Goal: Information Seeking & Learning: Learn about a topic

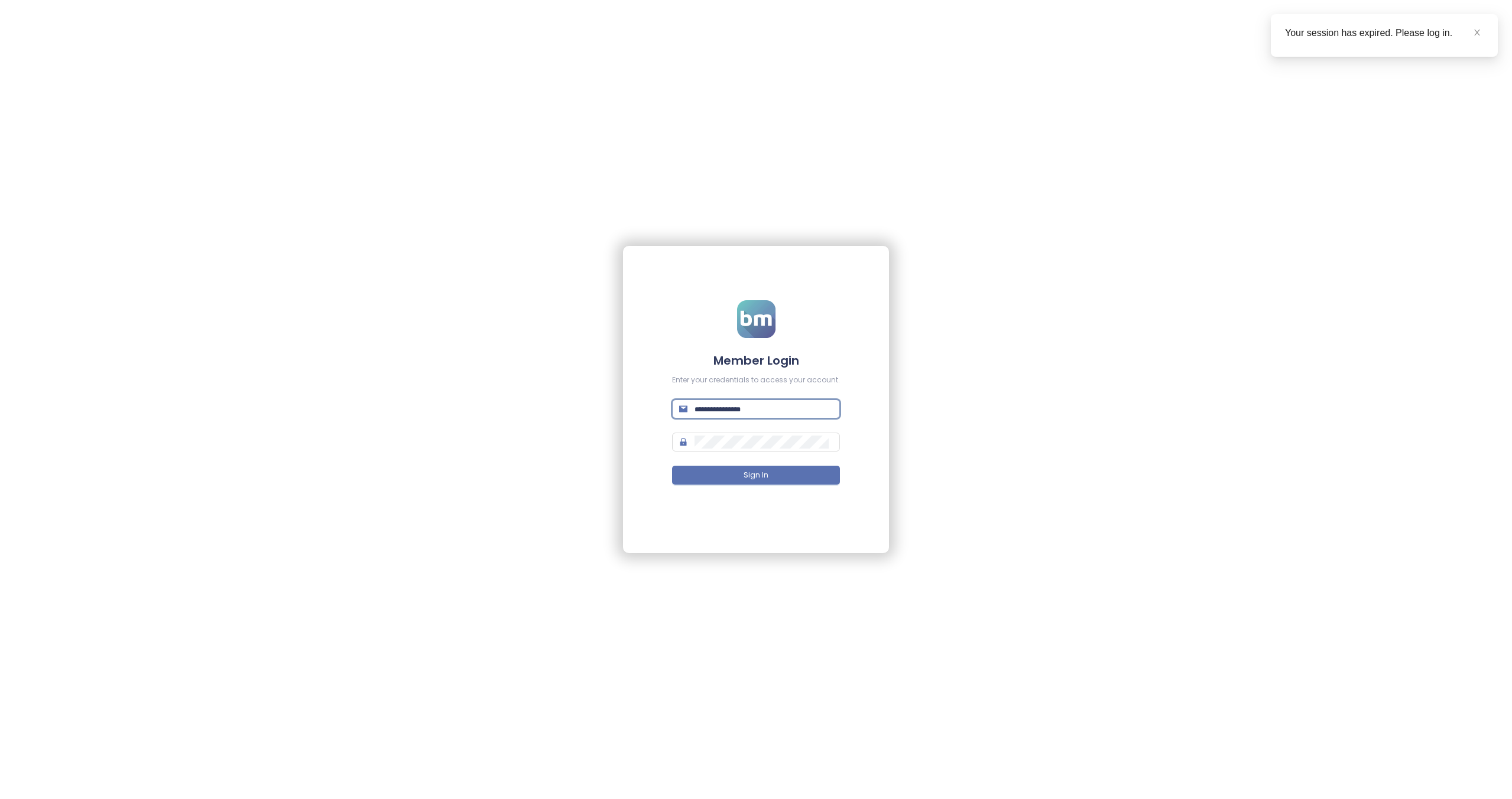
click at [732, 409] on input "text" at bounding box center [764, 409] width 138 height 13
paste input "**********"
type input "**********"
click at [750, 450] on span at bounding box center [756, 441] width 168 height 19
click at [755, 474] on span "Sign In" at bounding box center [756, 475] width 25 height 11
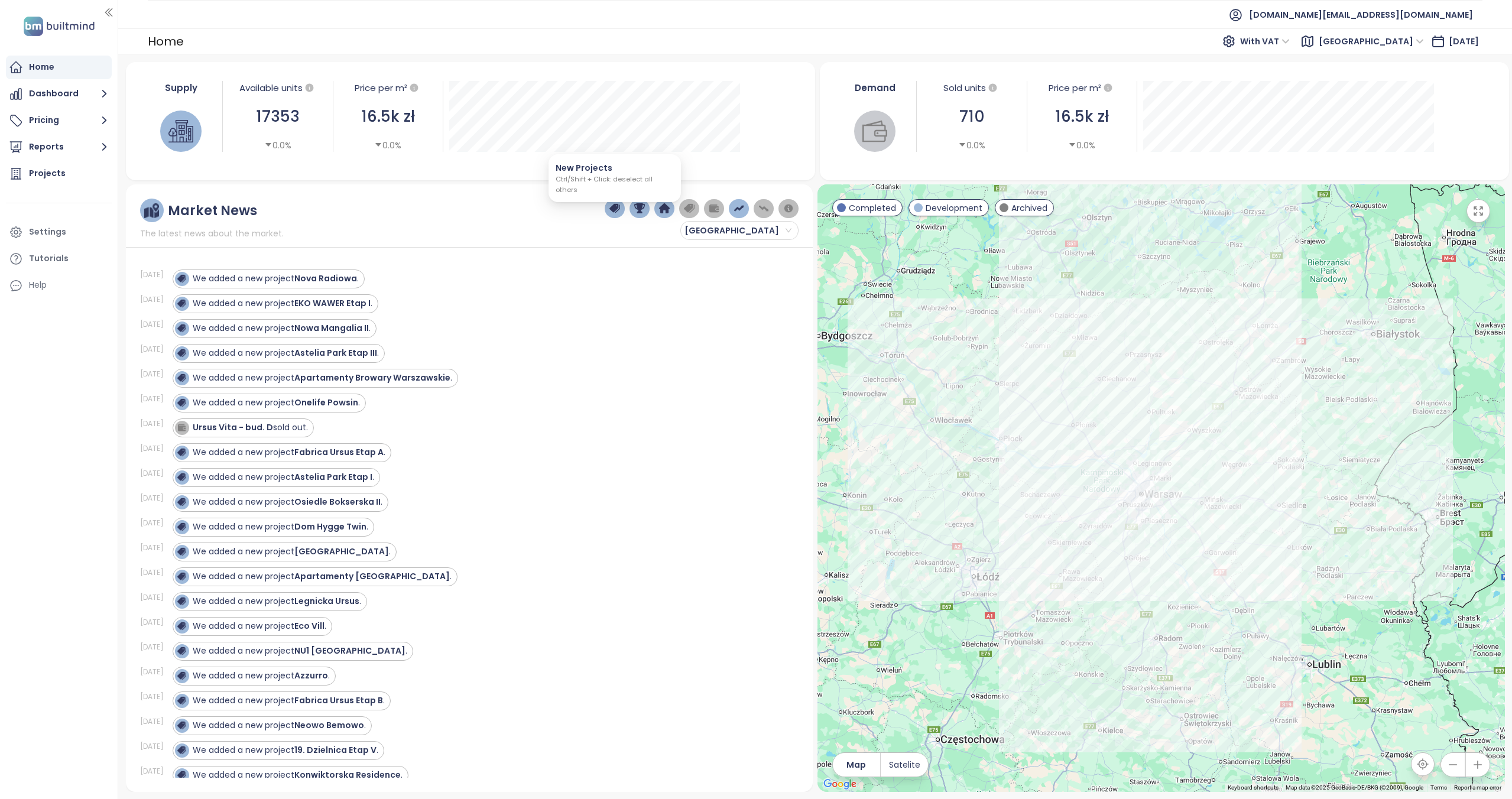
click at [618, 207] on img "button" at bounding box center [614, 208] width 10 height 10
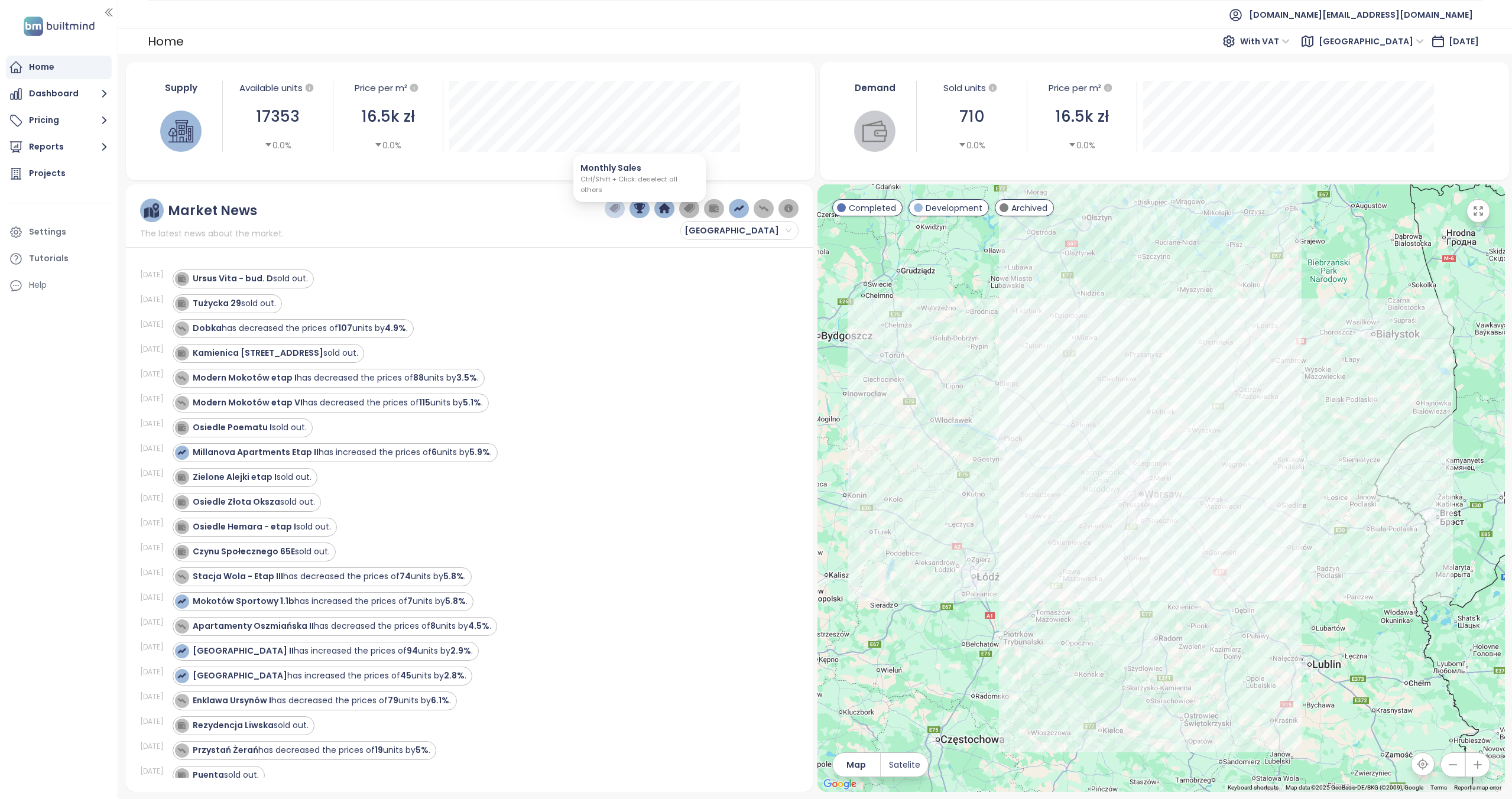
click at [647, 208] on button "button" at bounding box center [640, 208] width 21 height 19
click at [669, 207] on img "button" at bounding box center [664, 208] width 10 height 10
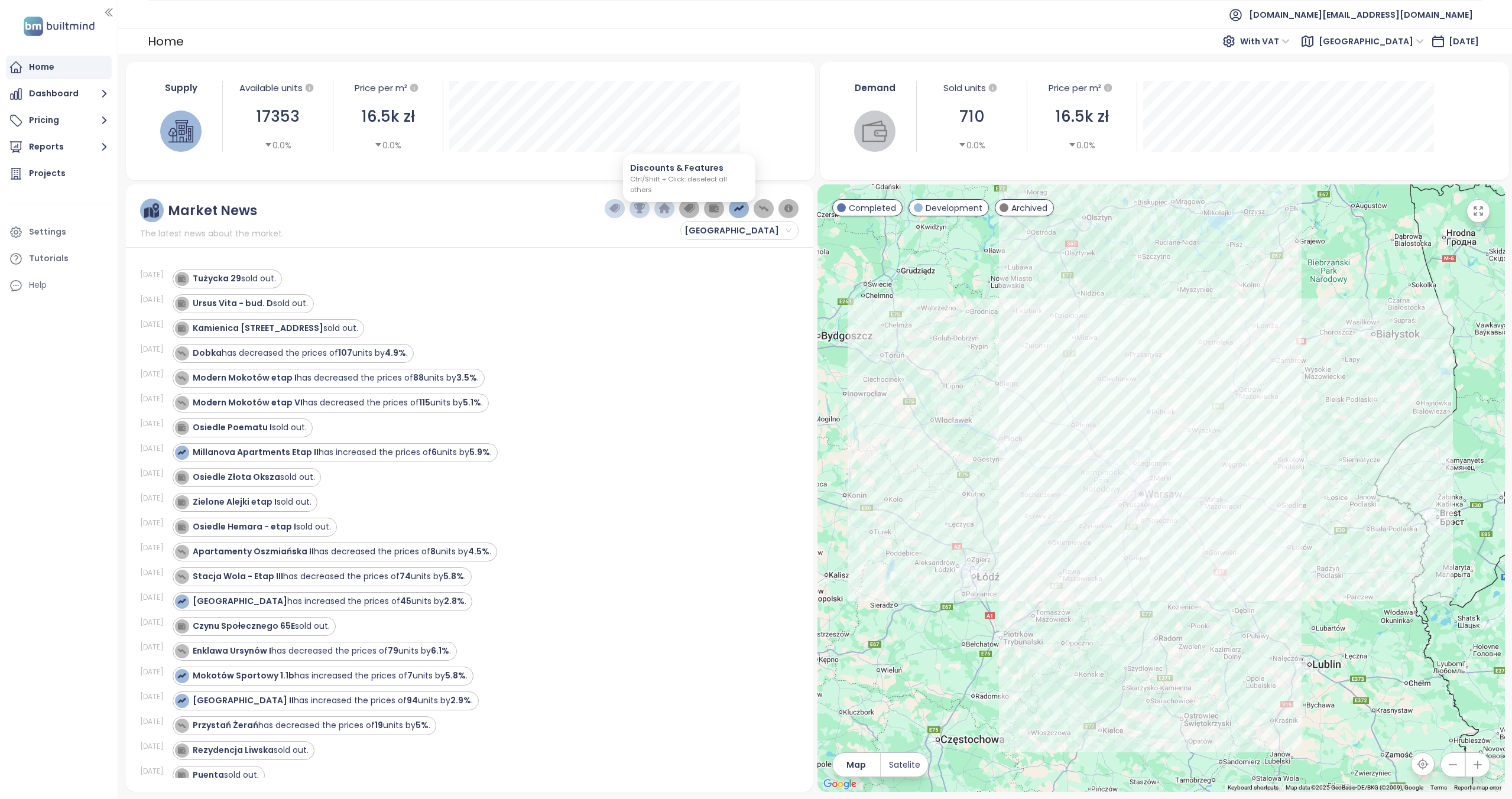
click at [693, 207] on img "button" at bounding box center [689, 208] width 10 height 10
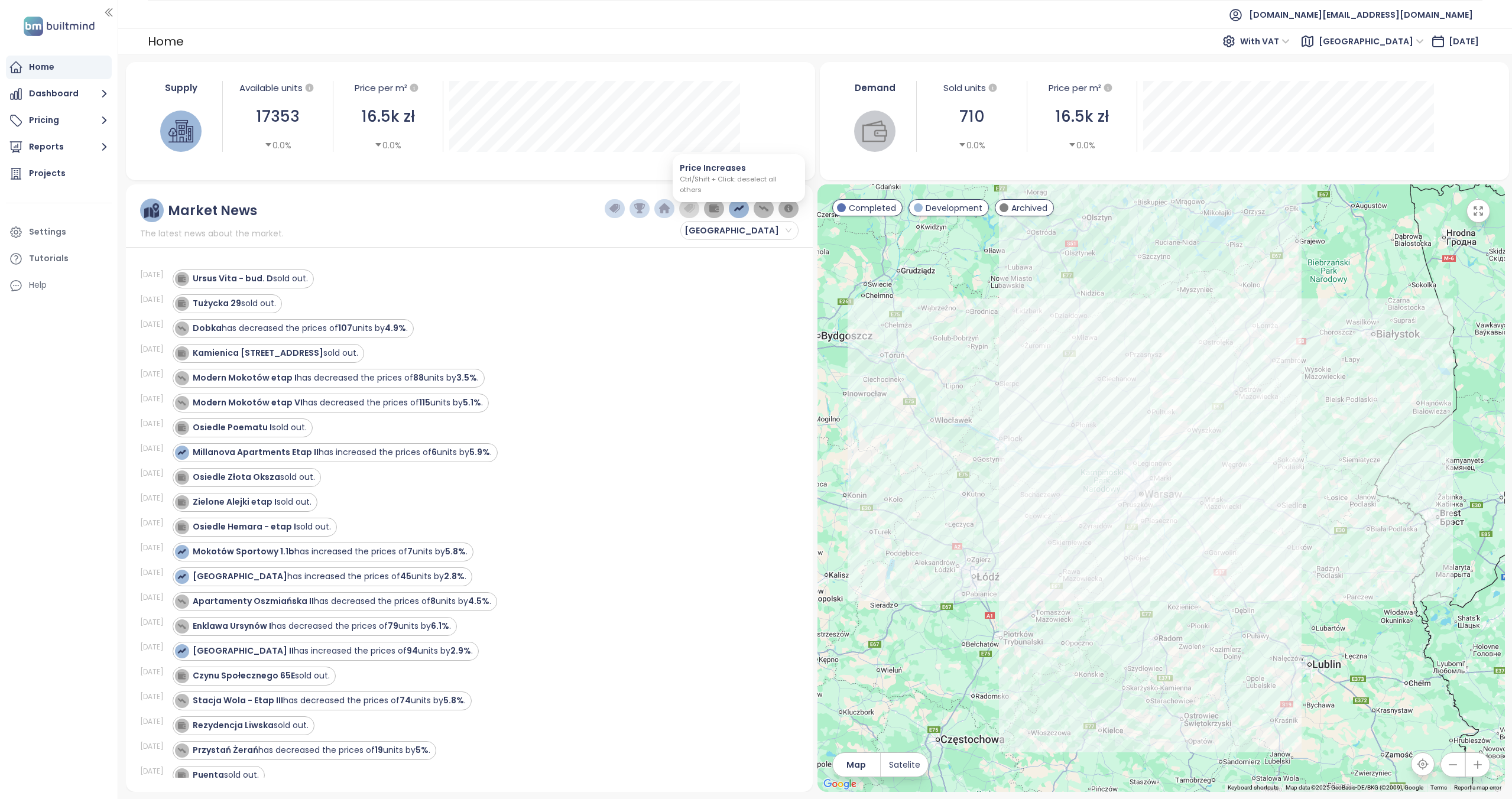
drag, startPoint x: 736, startPoint y: 208, endPoint x: 751, endPoint y: 208, distance: 15.0
click at [738, 208] on img "button" at bounding box center [739, 208] width 10 height 10
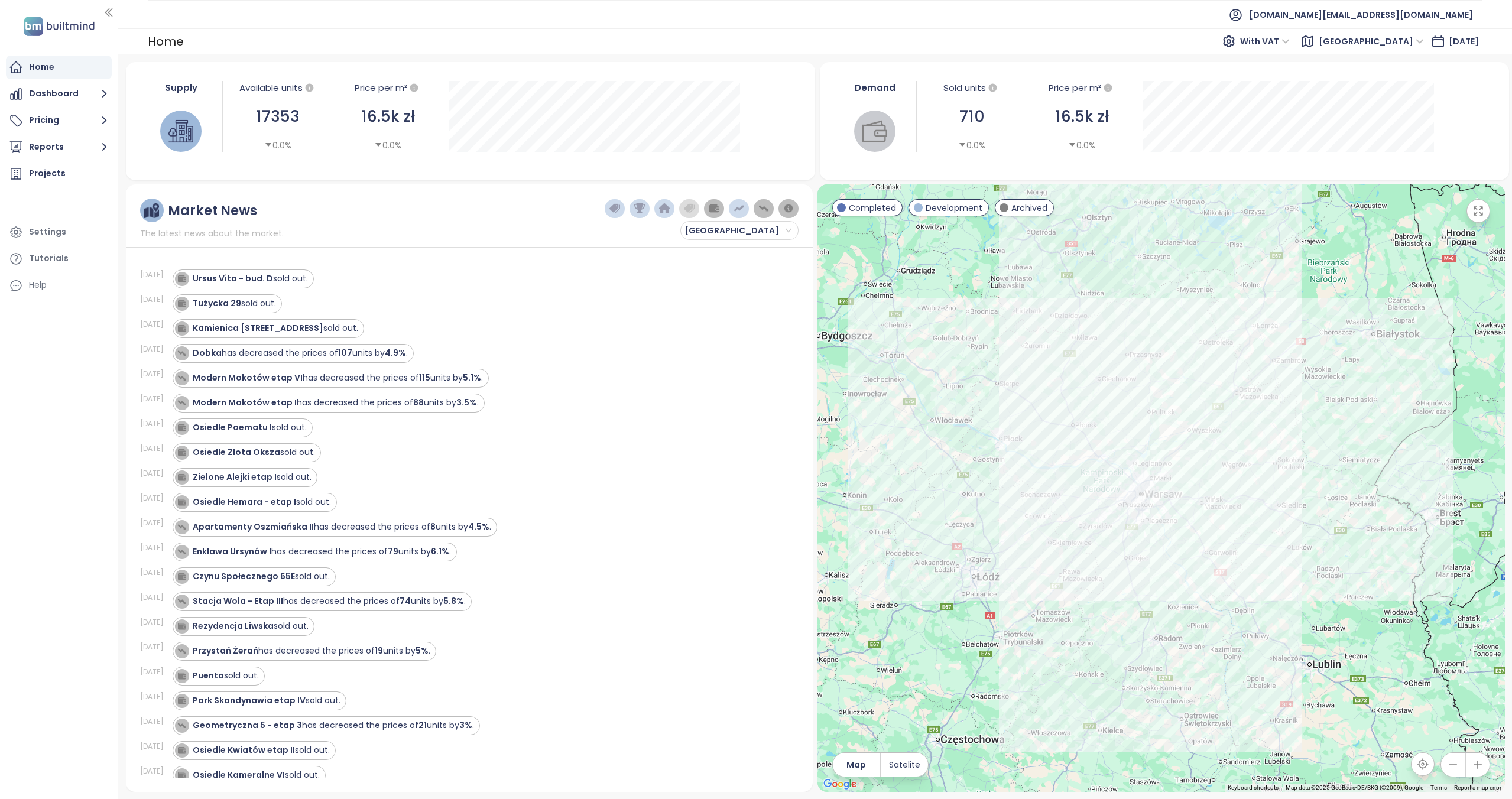
click at [763, 208] on img "button" at bounding box center [763, 208] width 10 height 10
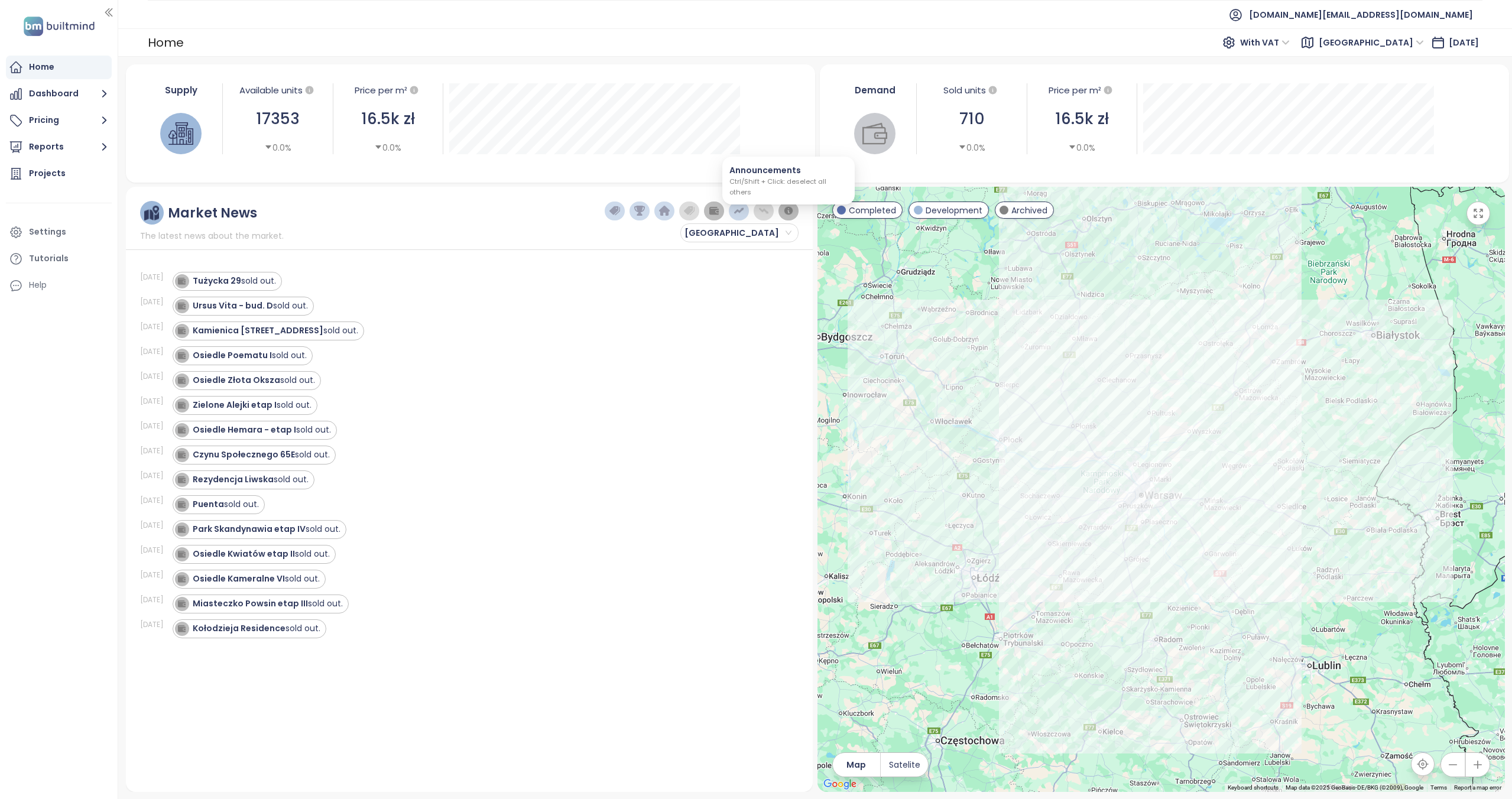
click at [785, 209] on img "button" at bounding box center [788, 211] width 10 height 10
click at [58, 171] on div "Projects" at bounding box center [47, 173] width 37 height 15
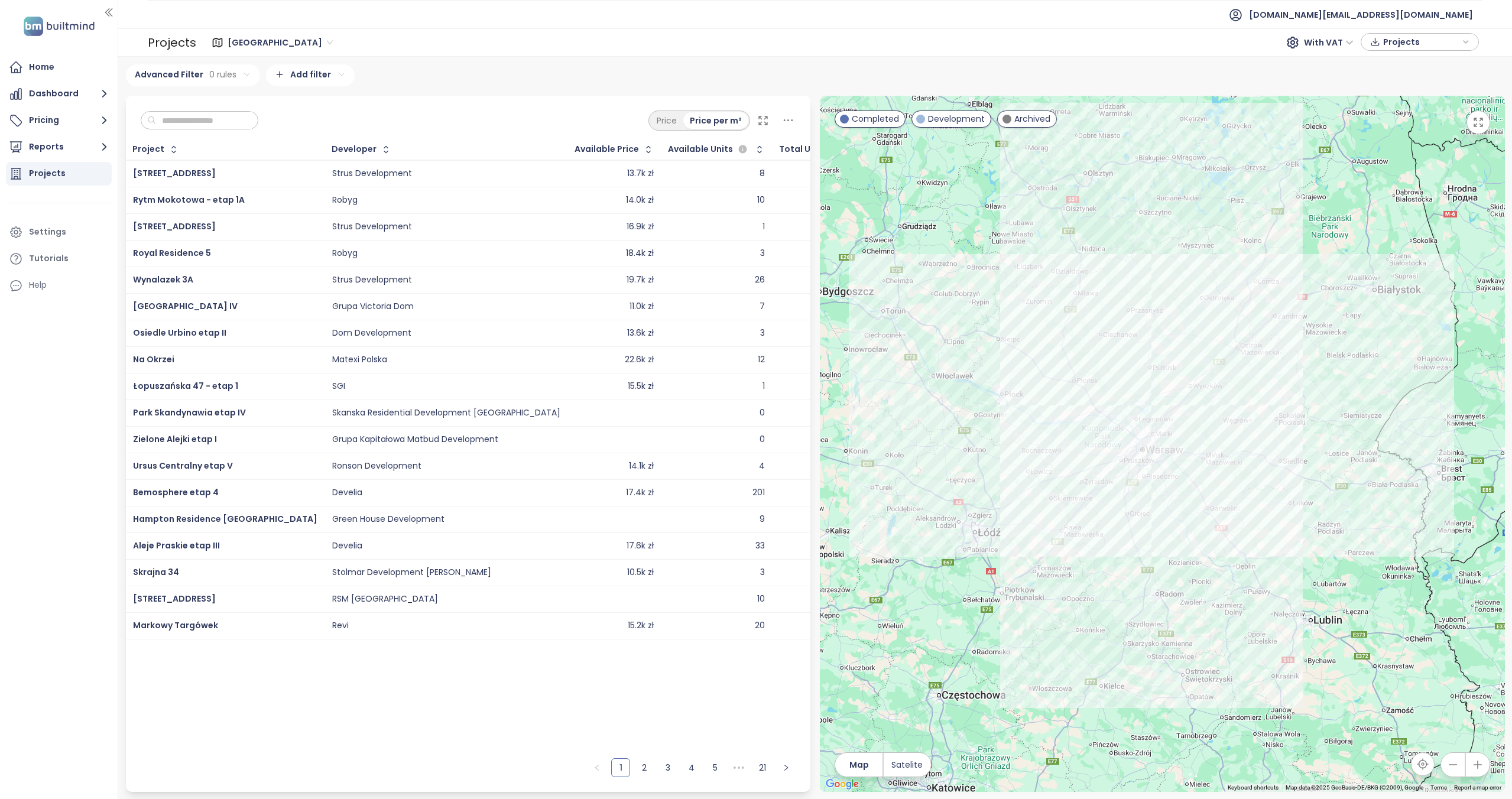
click at [217, 119] on input "text" at bounding box center [204, 120] width 96 height 17
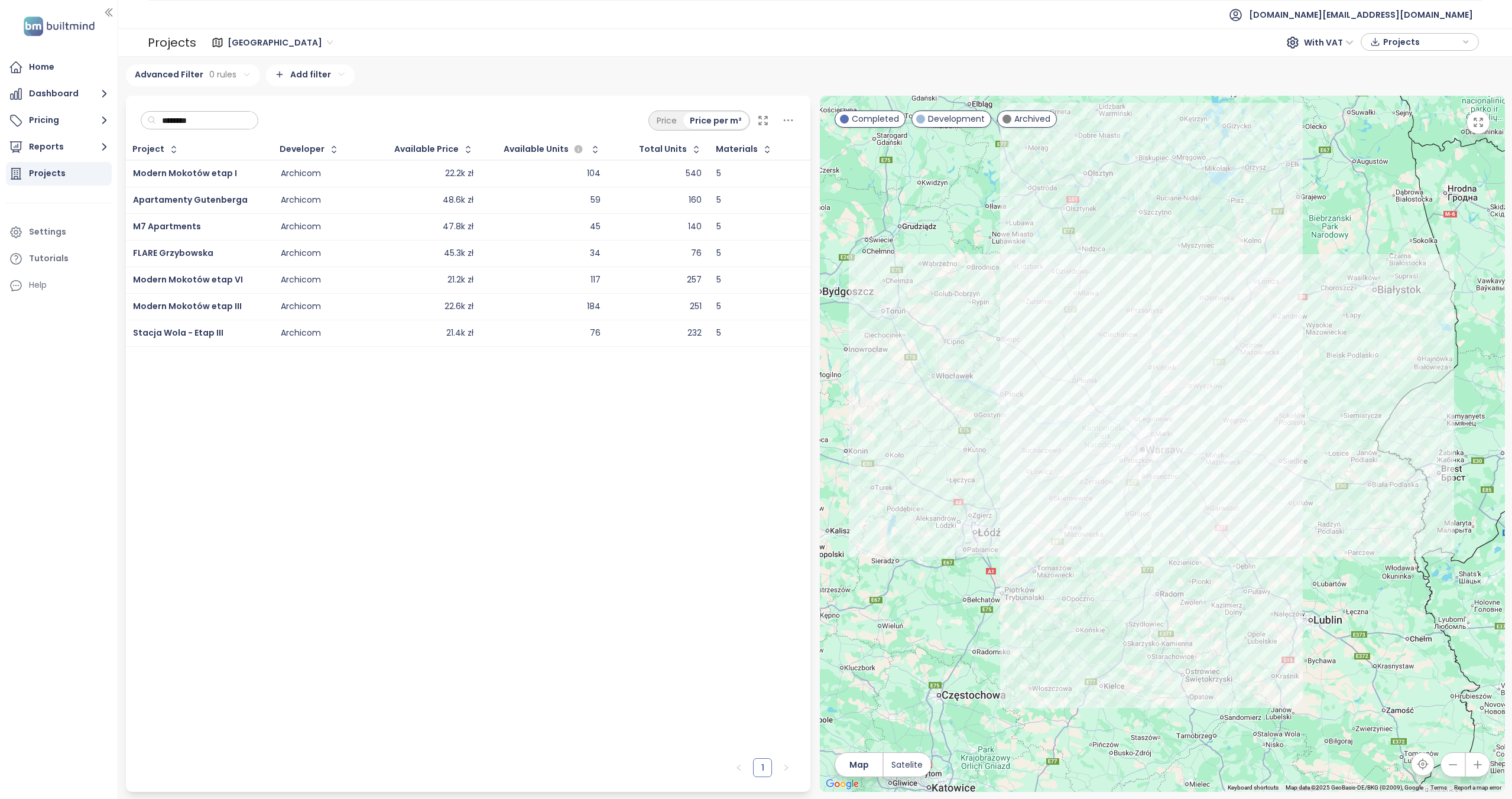
type input "********"
click at [190, 333] on span "Stacja Wola - Etap III" at bounding box center [179, 333] width 91 height 12
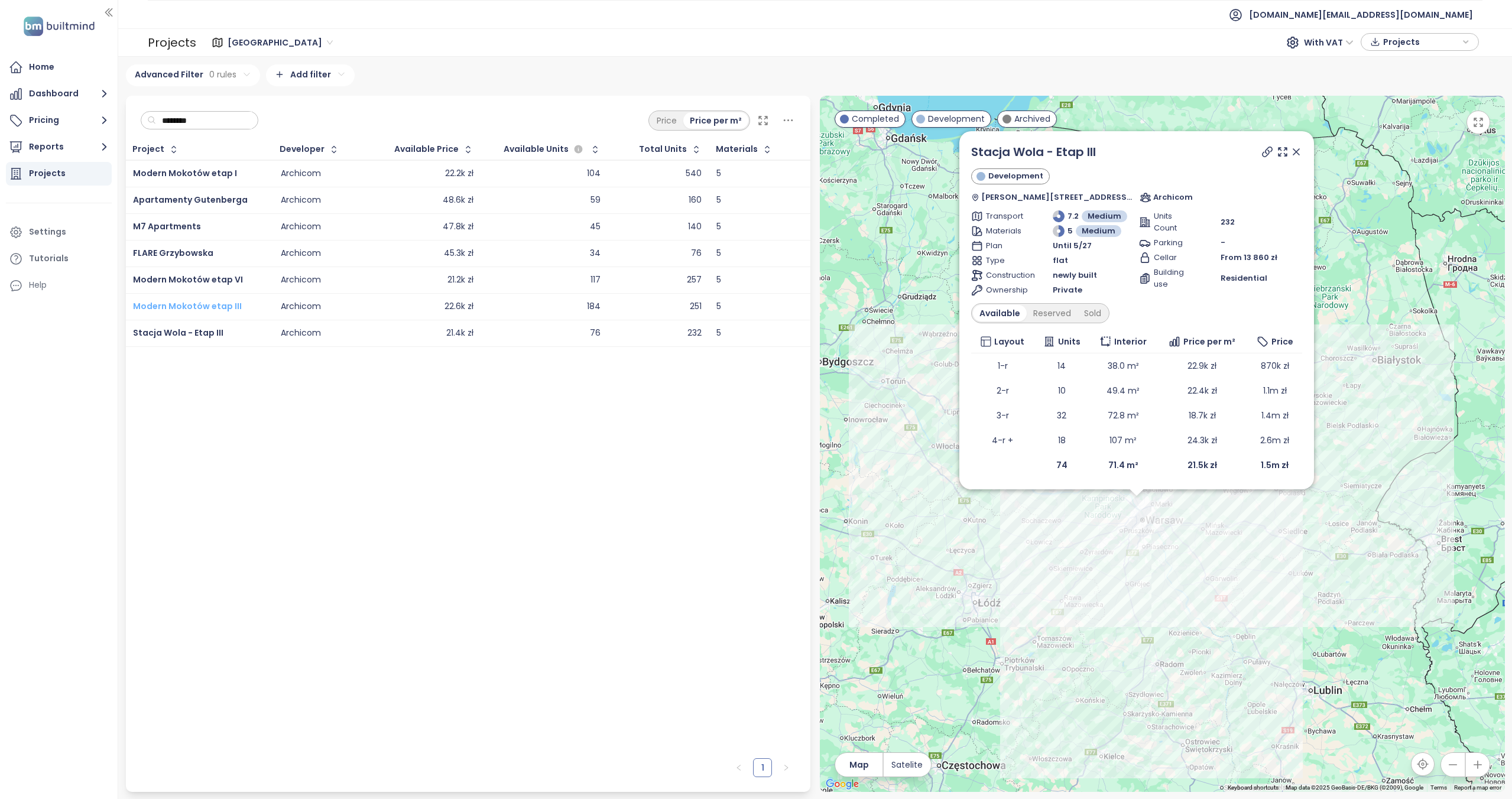
click at [197, 305] on span "Modern Mokotów etap III" at bounding box center [188, 306] width 109 height 12
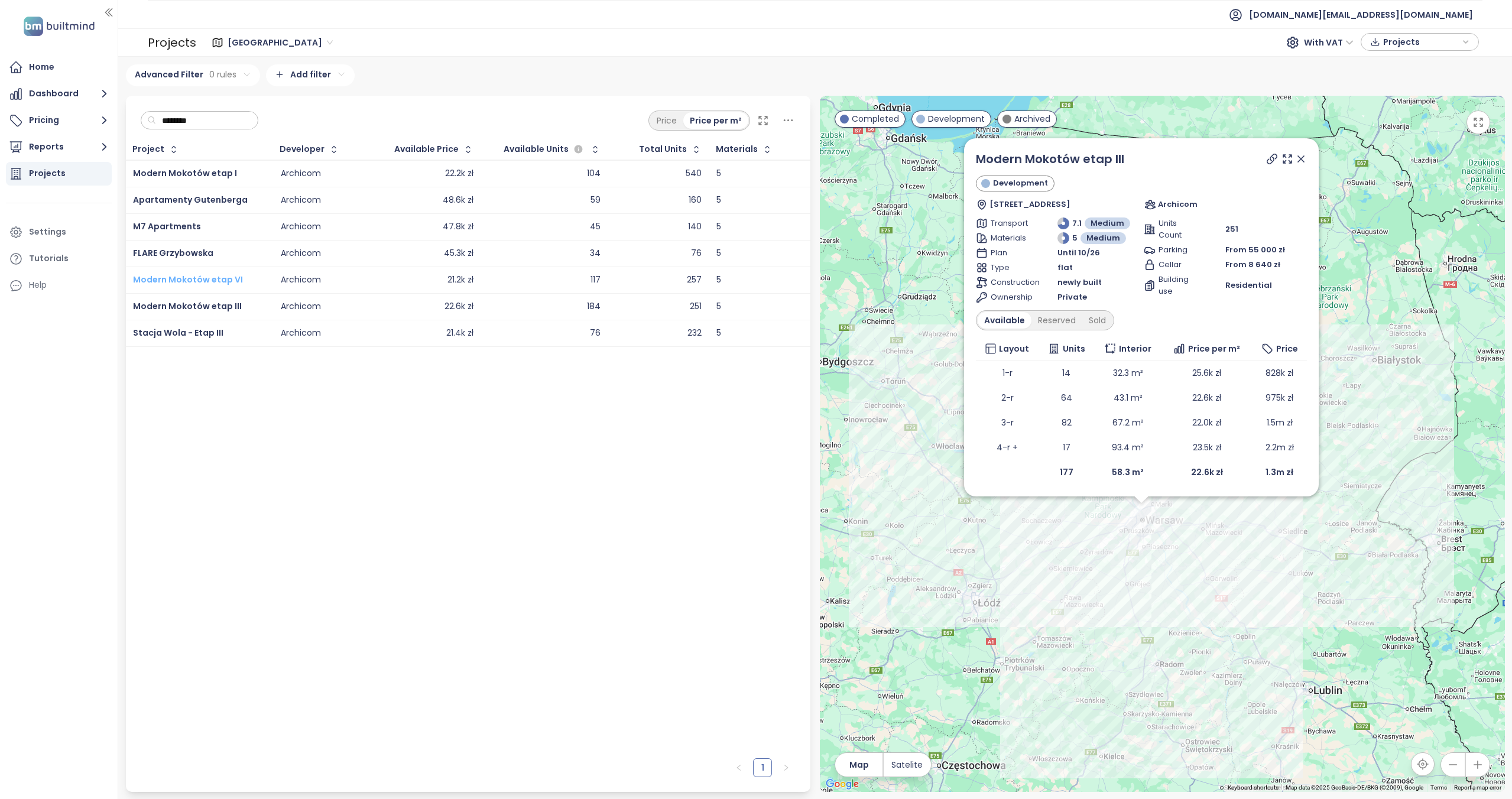
click at [204, 277] on span "Modern Mokotów etap VI" at bounding box center [188, 279] width 110 height 12
click at [158, 249] on span "FLARE Grzybowska" at bounding box center [173, 252] width 80 height 12
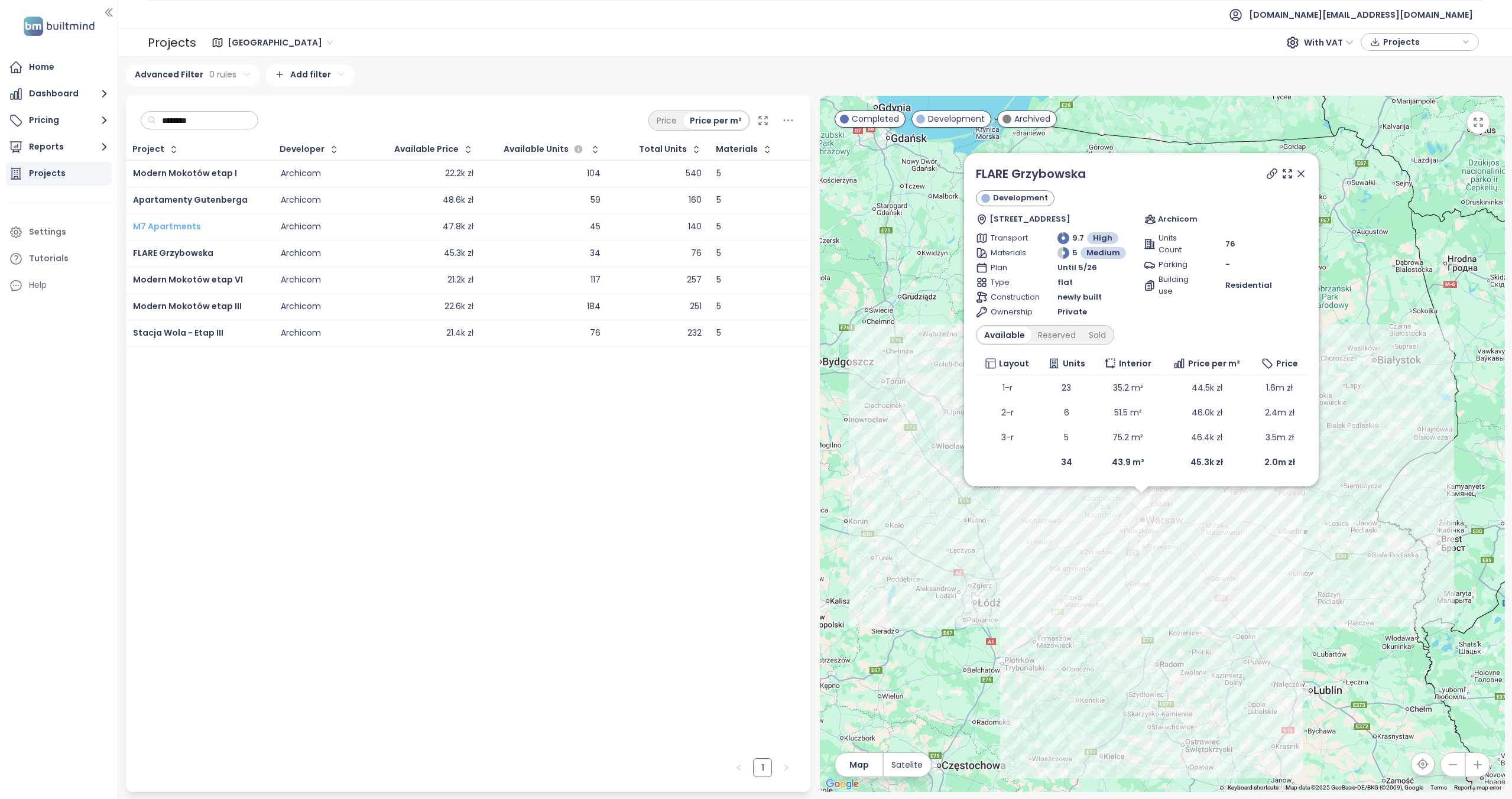
click at [169, 227] on span "M7 Apartments" at bounding box center [167, 226] width 68 height 12
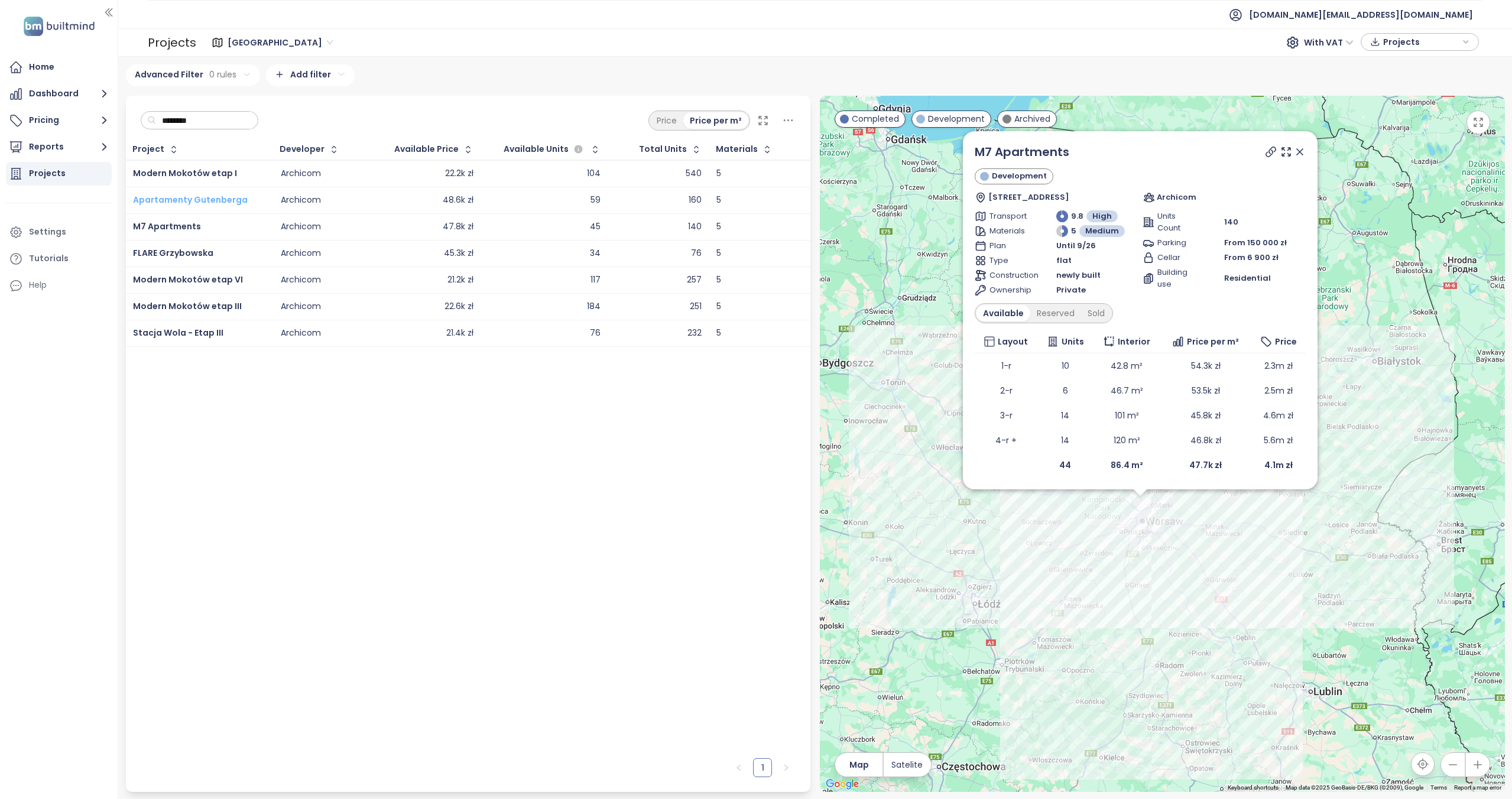
click at [180, 203] on span "Apartamenty Gutenberga" at bounding box center [190, 199] width 114 height 12
click at [211, 172] on span "Modern Mokotów etap I" at bounding box center [185, 173] width 104 height 12
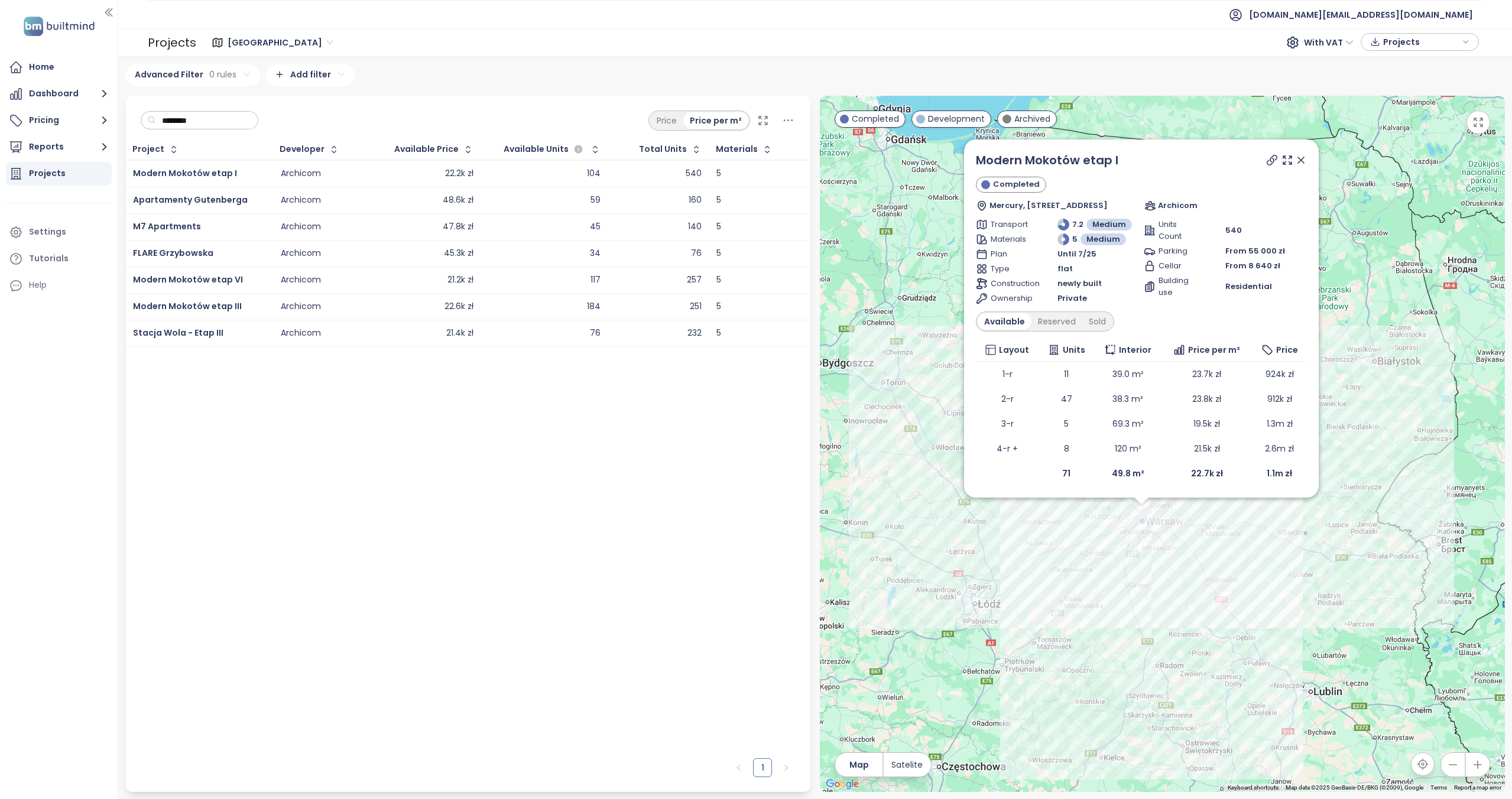
click at [976, 16] on ul "[DOMAIN_NAME][EMAIL_ADDRESS][DOMAIN_NAME]" at bounding box center [815, 15] width 1335 height 29
click at [213, 198] on span "Apartamenty Gutenberga" at bounding box center [190, 199] width 114 height 12
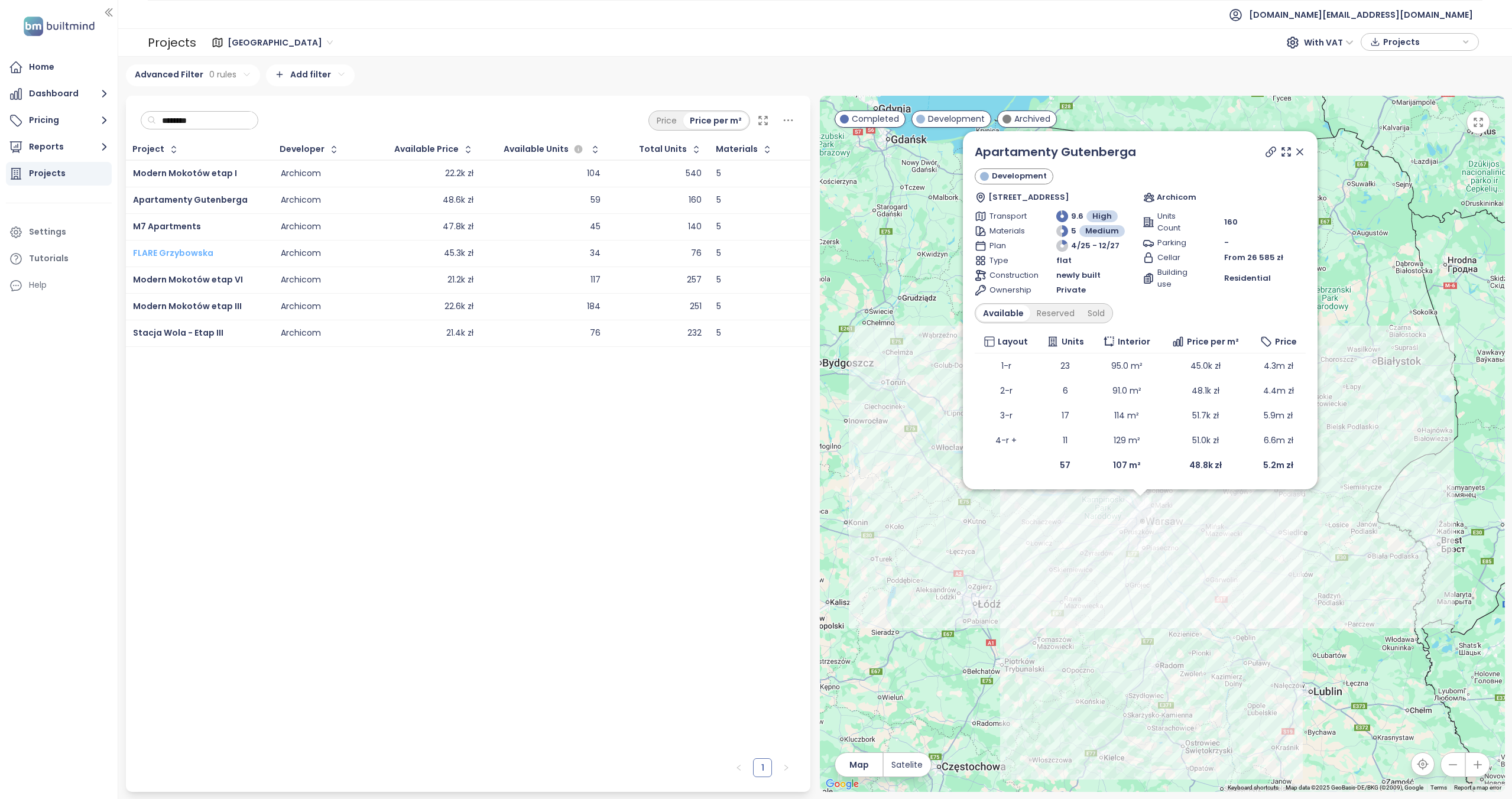
click at [172, 254] on span "FLARE Grzybowska" at bounding box center [173, 252] width 80 height 12
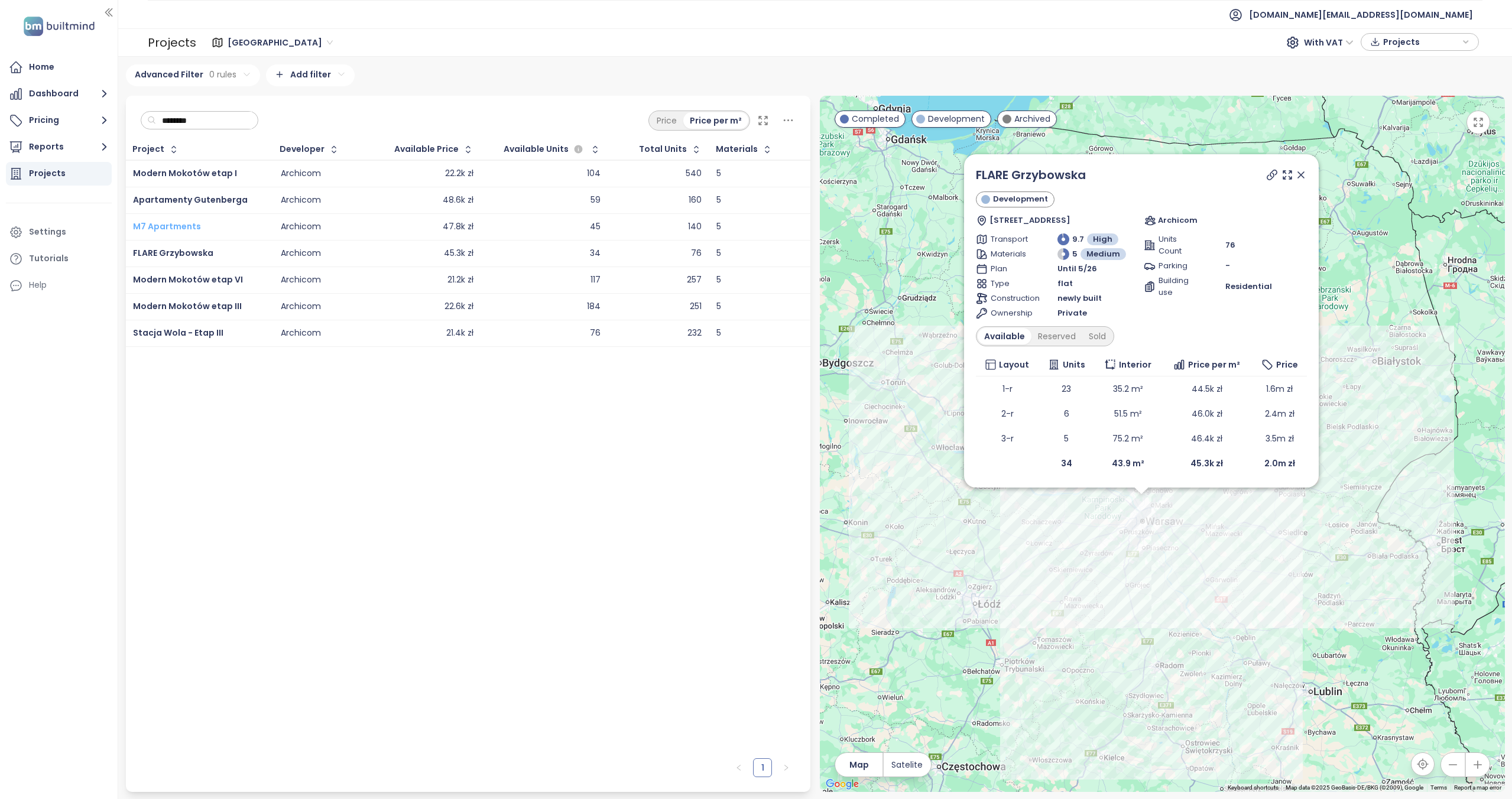
click at [149, 227] on span "M7 Apartments" at bounding box center [167, 226] width 68 height 12
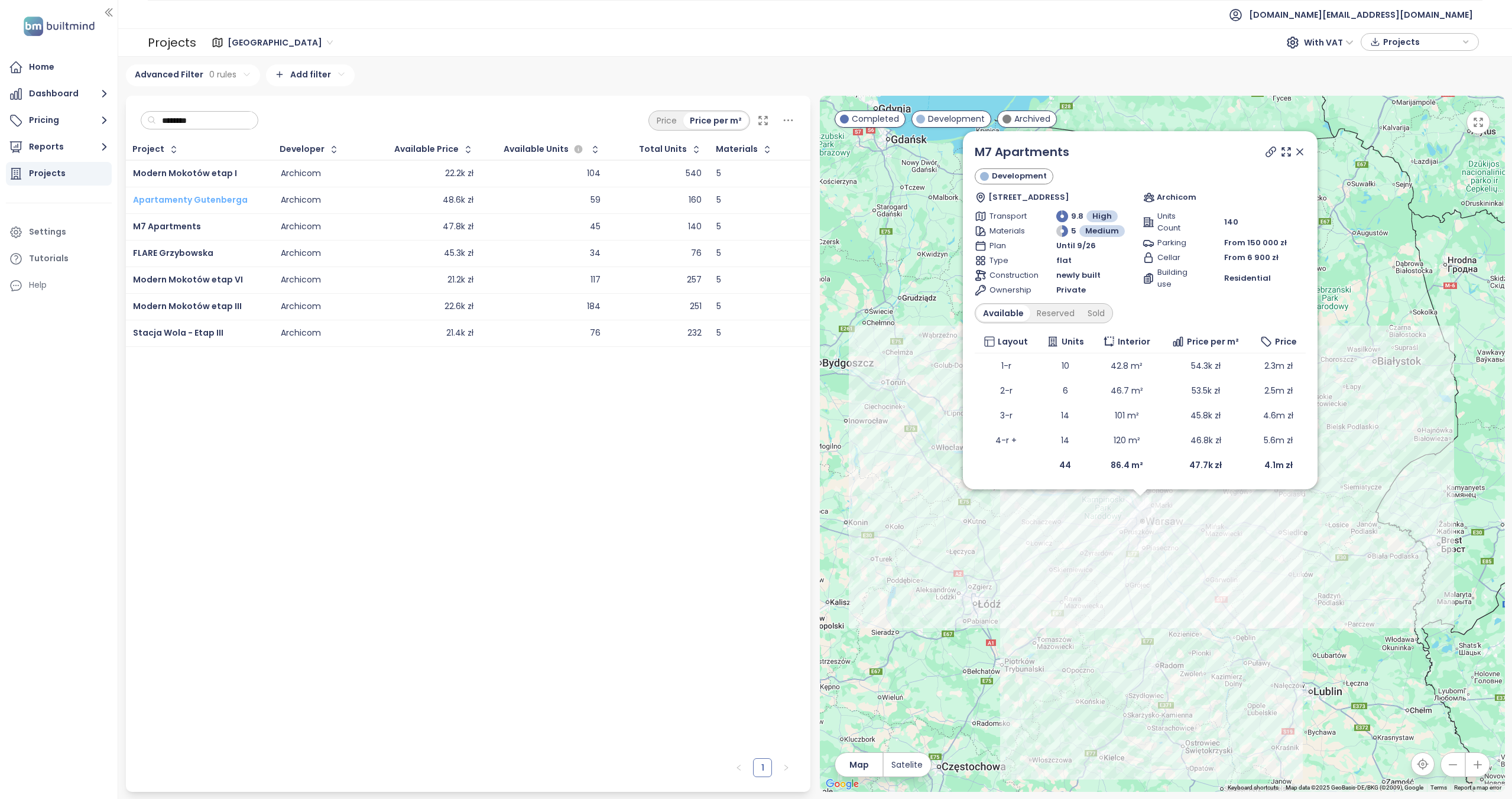
click at [203, 201] on span "Apartamenty Gutenberga" at bounding box center [190, 199] width 114 height 12
click at [220, 172] on span "Modern Mokotów etap I" at bounding box center [185, 173] width 104 height 12
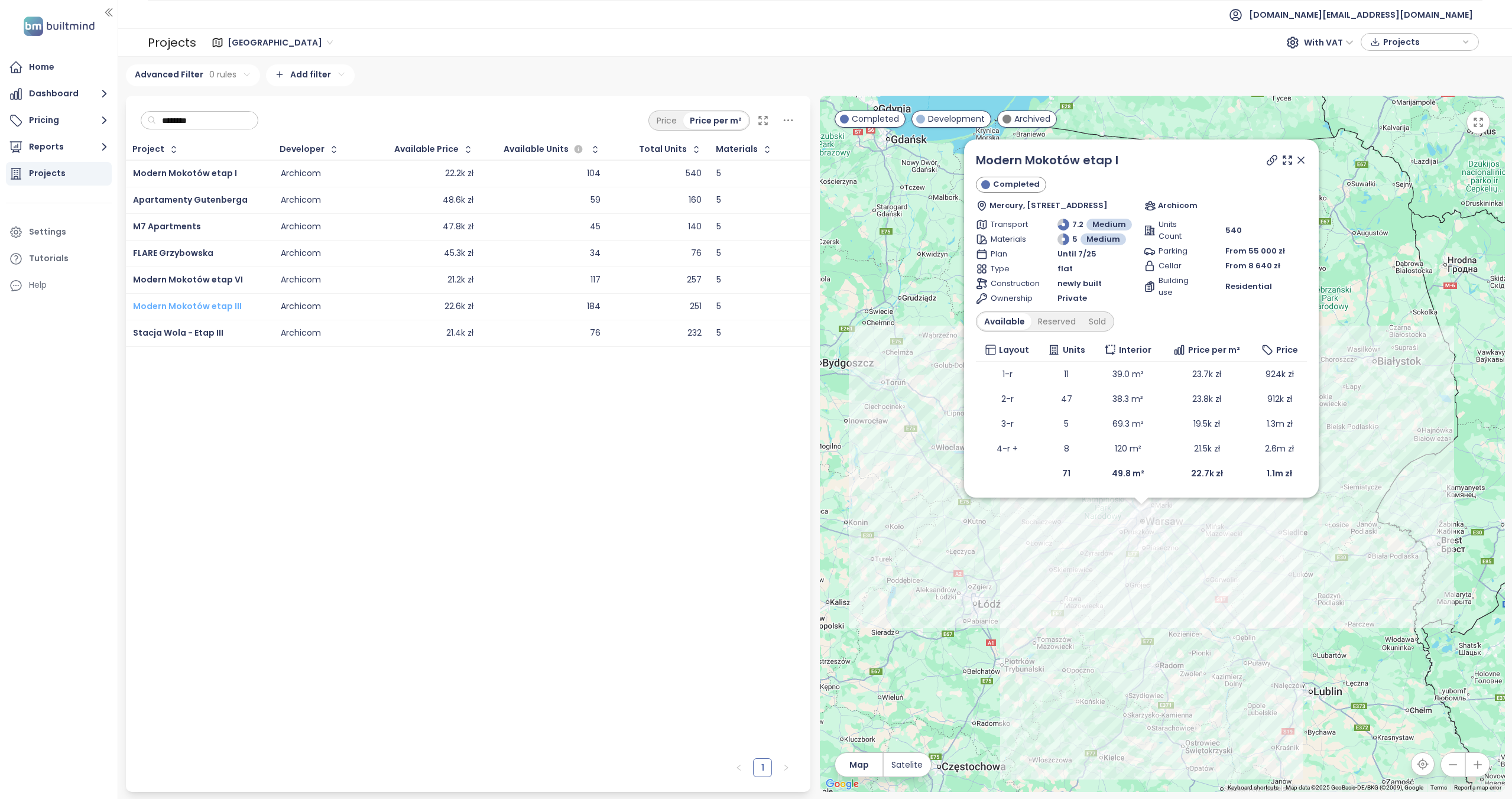
click at [226, 303] on span "Modern Mokotów etap III" at bounding box center [188, 306] width 109 height 12
click at [223, 280] on span "Modern Mokotów etap VI" at bounding box center [188, 279] width 110 height 12
click at [186, 333] on span "Stacja Wola - Etap III" at bounding box center [179, 333] width 91 height 12
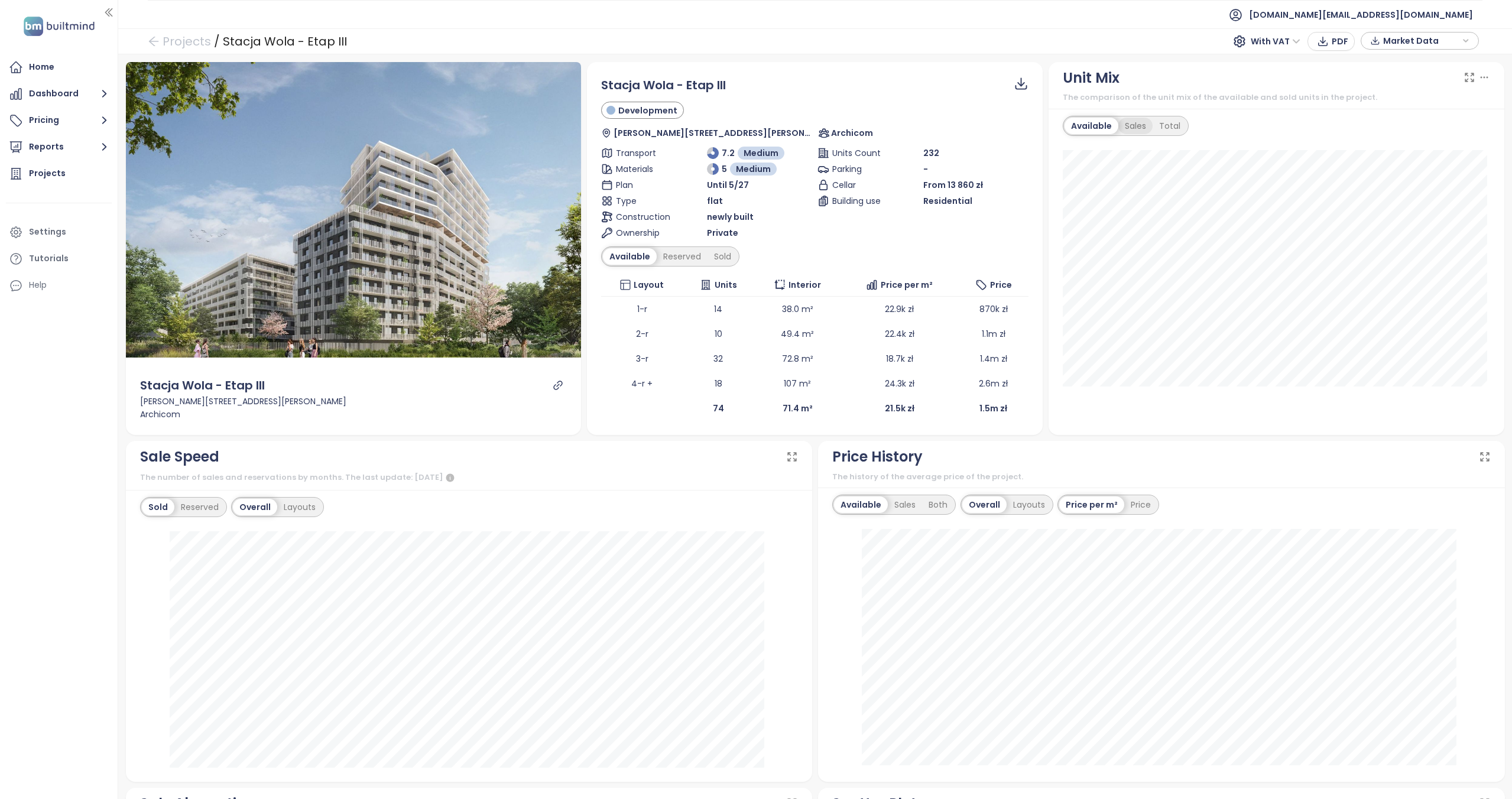
click at [1121, 123] on div "Sales" at bounding box center [1135, 126] width 34 height 17
click at [1160, 123] on div "Total" at bounding box center [1167, 126] width 34 height 17
click at [1090, 128] on div "Available" at bounding box center [1089, 126] width 50 height 17
click at [192, 509] on div "Reserved" at bounding box center [199, 507] width 51 height 17
click at [162, 505] on div "Sold" at bounding box center [156, 507] width 30 height 17
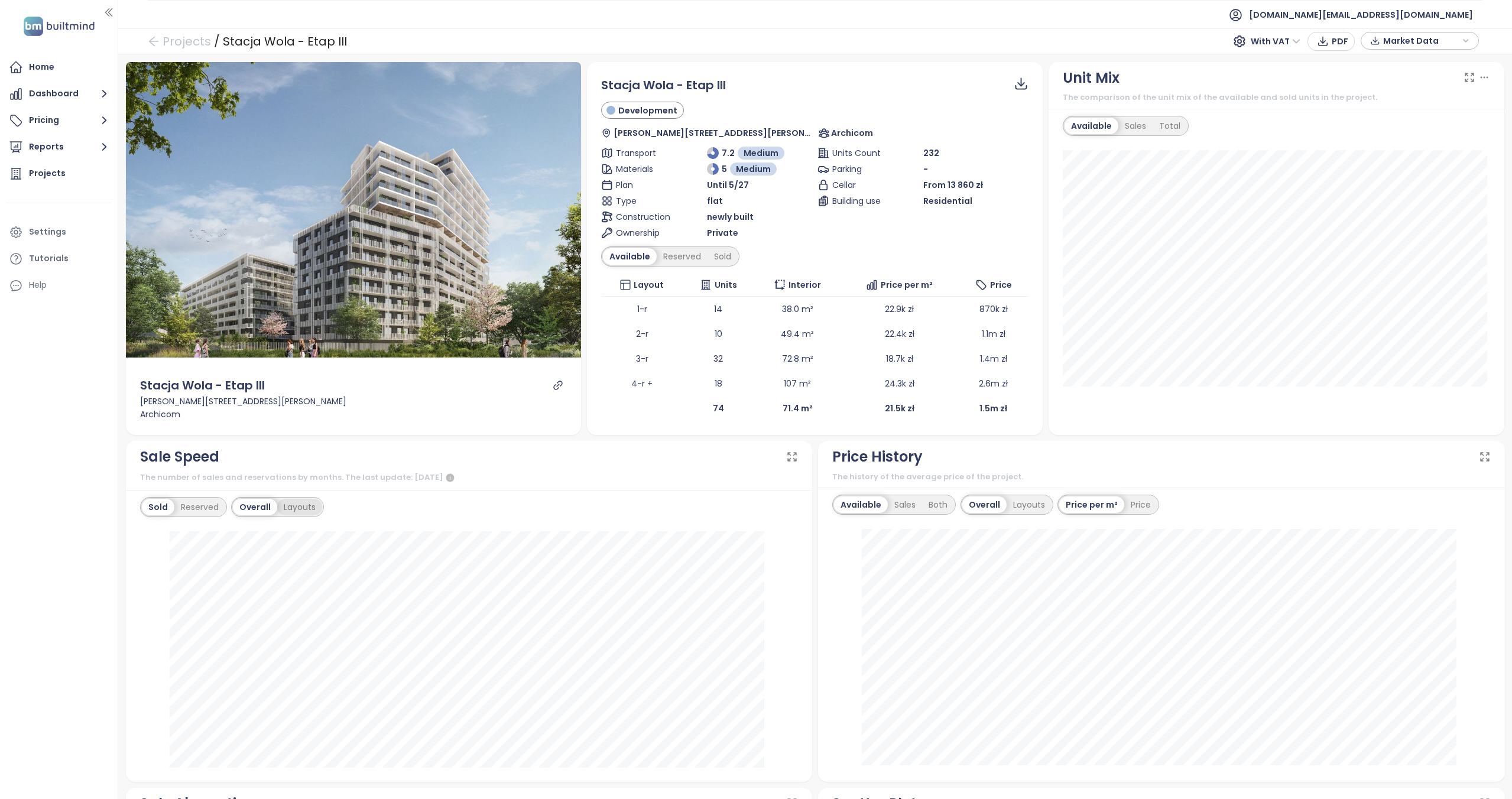
click at [294, 508] on div "Layouts" at bounding box center [299, 507] width 45 height 17
click at [204, 513] on div "Reserved" at bounding box center [199, 507] width 51 height 17
click at [159, 508] on div "Sold" at bounding box center [156, 507] width 30 height 17
click at [242, 508] on div "Overall" at bounding box center [254, 507] width 42 height 17
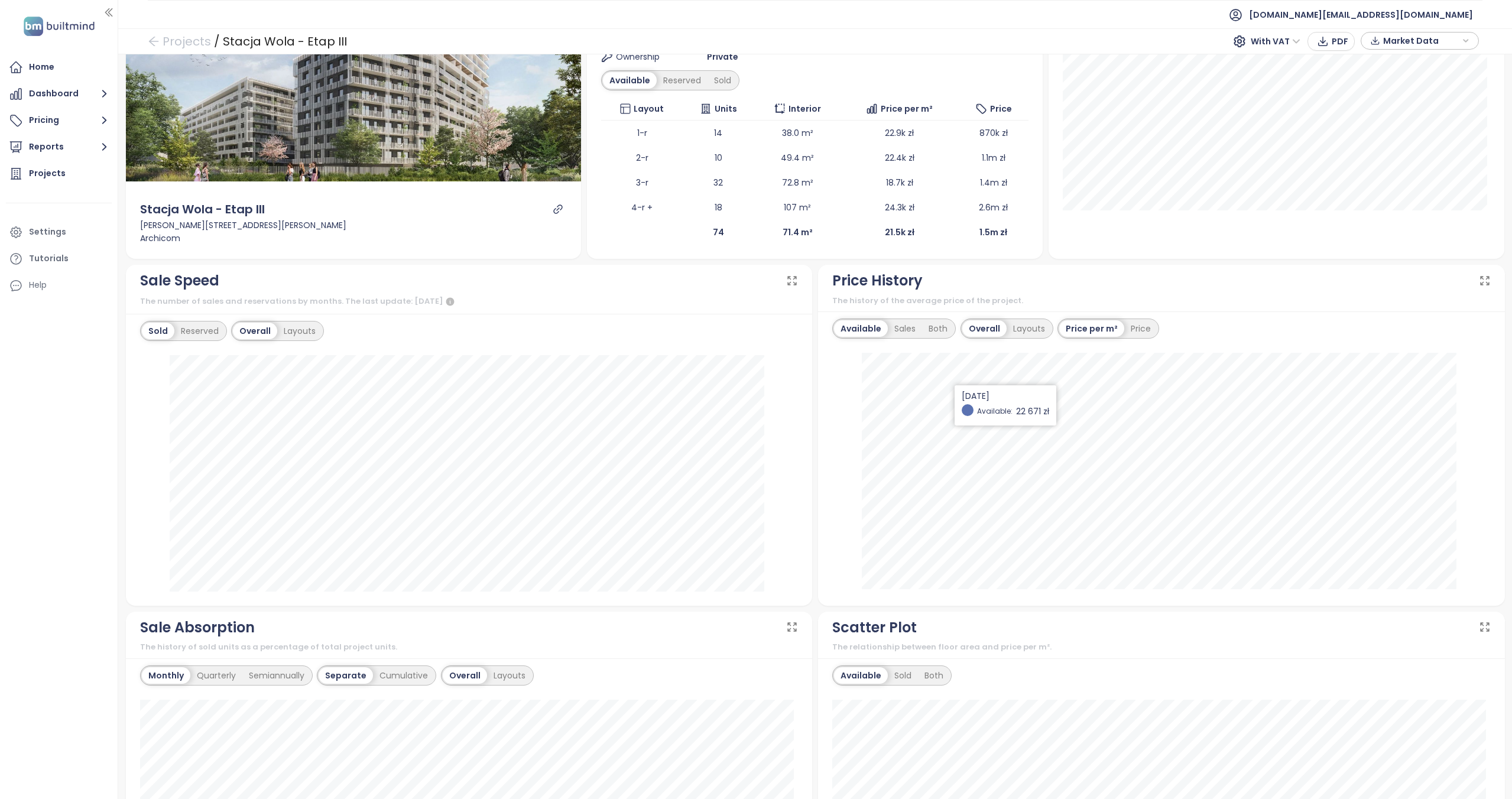
scroll to position [176, 0]
click at [900, 331] on div "Sales" at bounding box center [905, 328] width 34 height 17
click at [860, 321] on div "Available" at bounding box center [859, 328] width 50 height 17
click at [937, 334] on div "Both" at bounding box center [938, 328] width 32 height 17
click at [855, 335] on div "Available" at bounding box center [859, 328] width 50 height 17
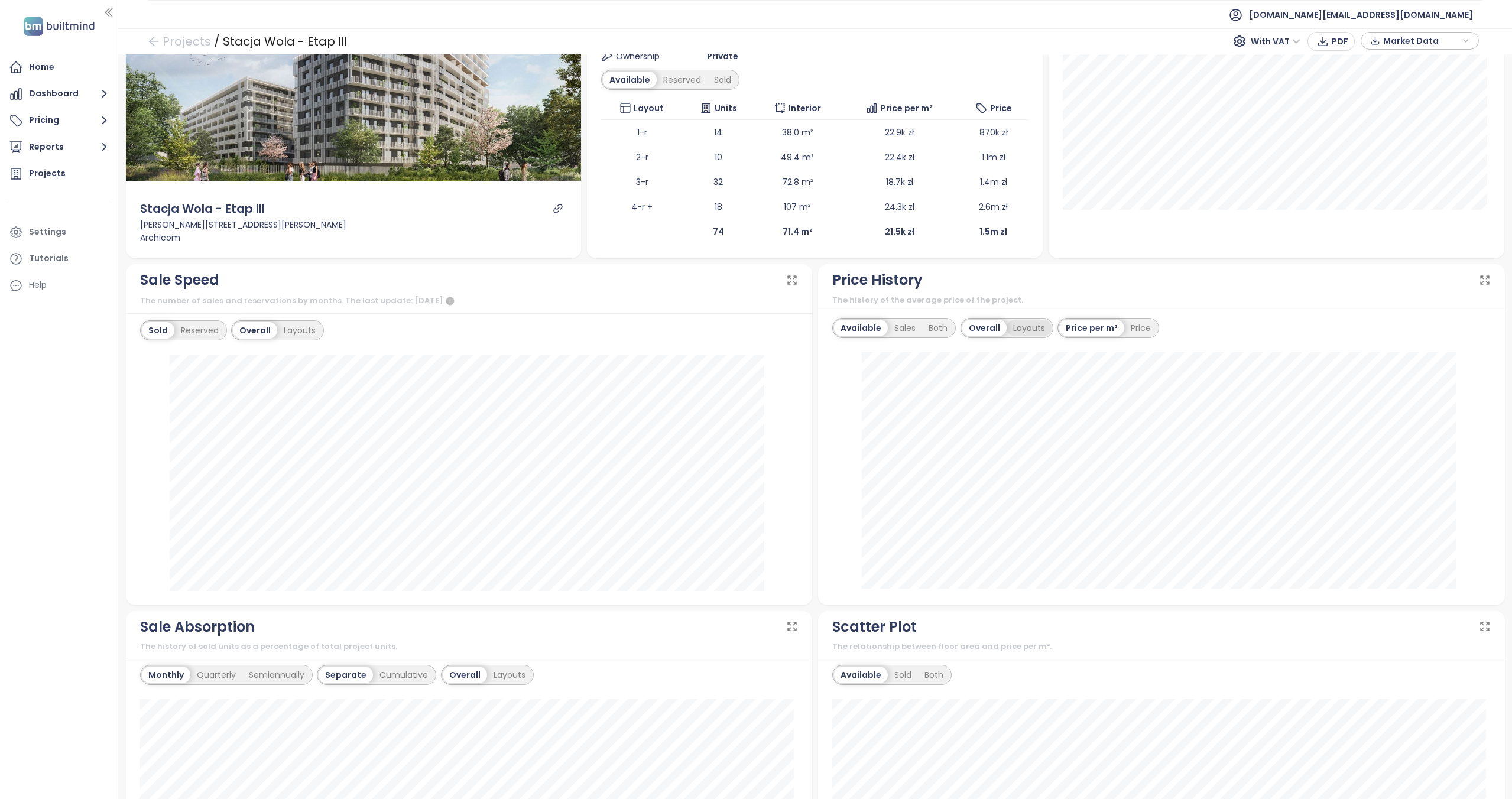
click at [1020, 328] on div "Layouts" at bounding box center [1029, 328] width 45 height 17
click at [959, 330] on div "Overall" at bounding box center [951, 328] width 42 height 17
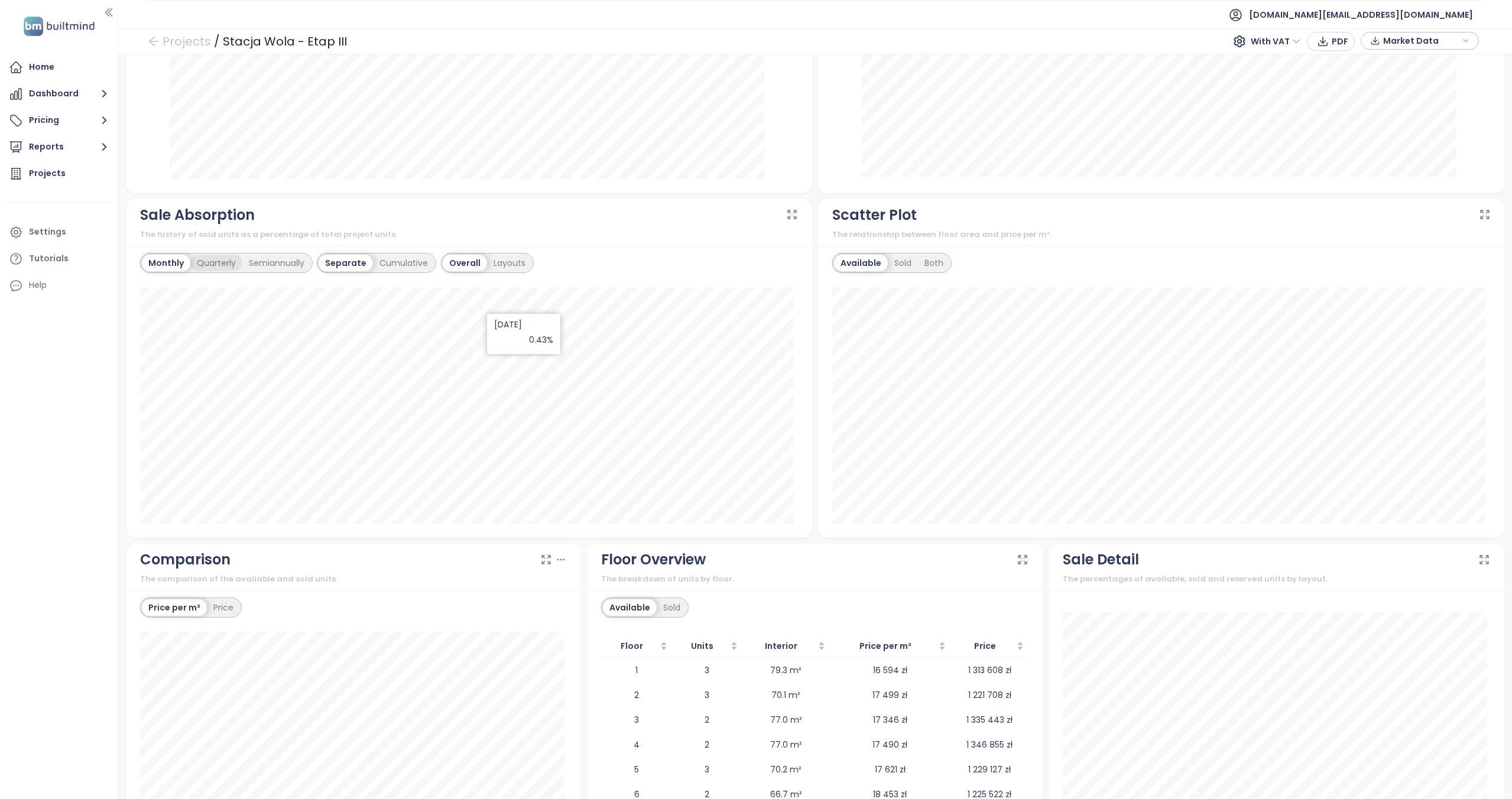
scroll to position [589, 0]
click at [203, 258] on div "Quarterly" at bounding box center [216, 262] width 52 height 17
click at [219, 264] on div "Quarterly" at bounding box center [214, 262] width 52 height 17
click at [262, 259] on div "Semiannually" at bounding box center [277, 262] width 68 height 17
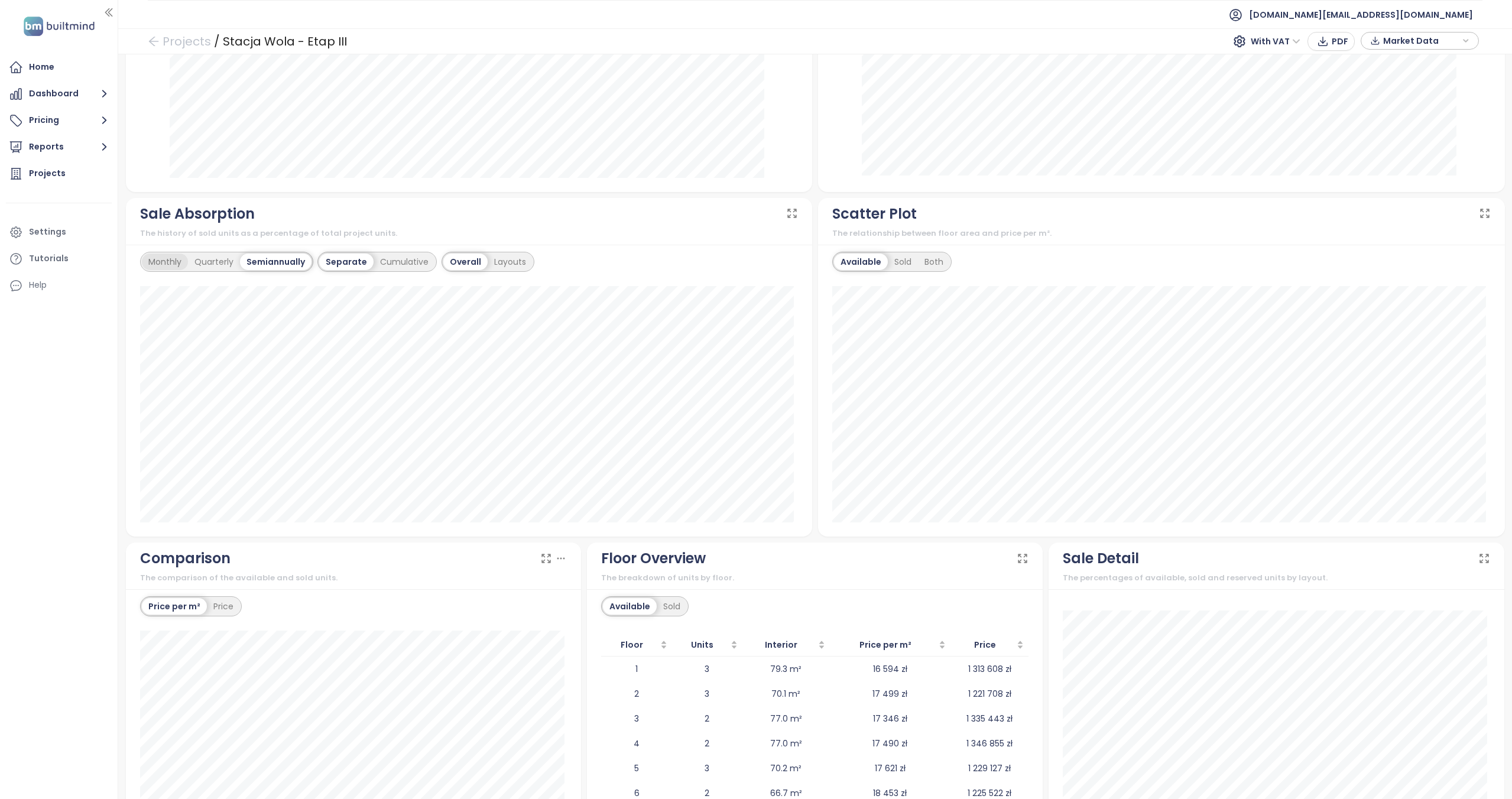
click at [149, 258] on div "Monthly" at bounding box center [165, 262] width 46 height 17
click at [902, 260] on div "Sold" at bounding box center [902, 262] width 30 height 17
click at [923, 261] on div "Both" at bounding box center [932, 262] width 32 height 17
click at [850, 261] on div "Available" at bounding box center [859, 262] width 50 height 17
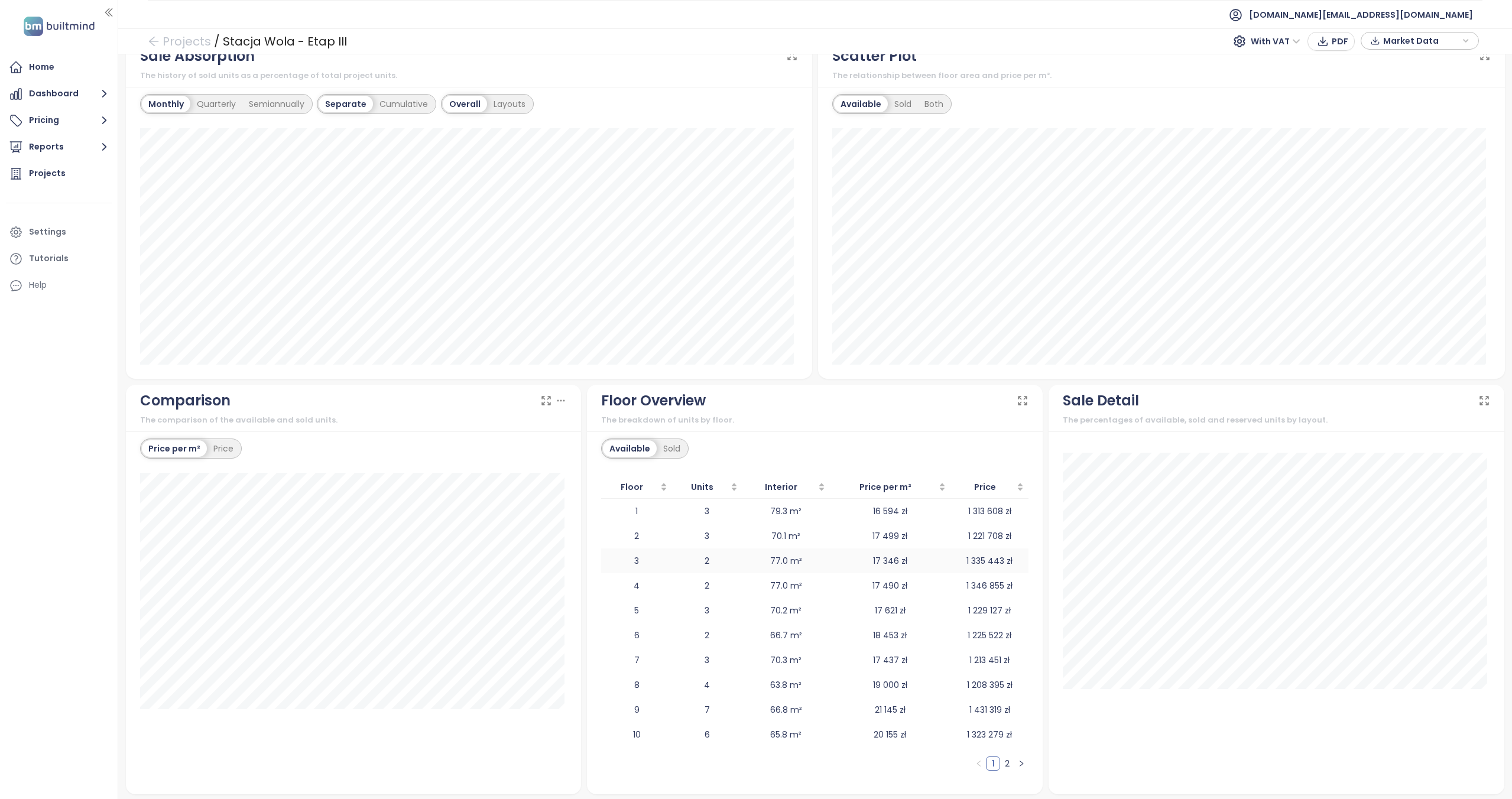
scroll to position [750, 0]
click at [663, 442] on div "Sold" at bounding box center [672, 446] width 30 height 17
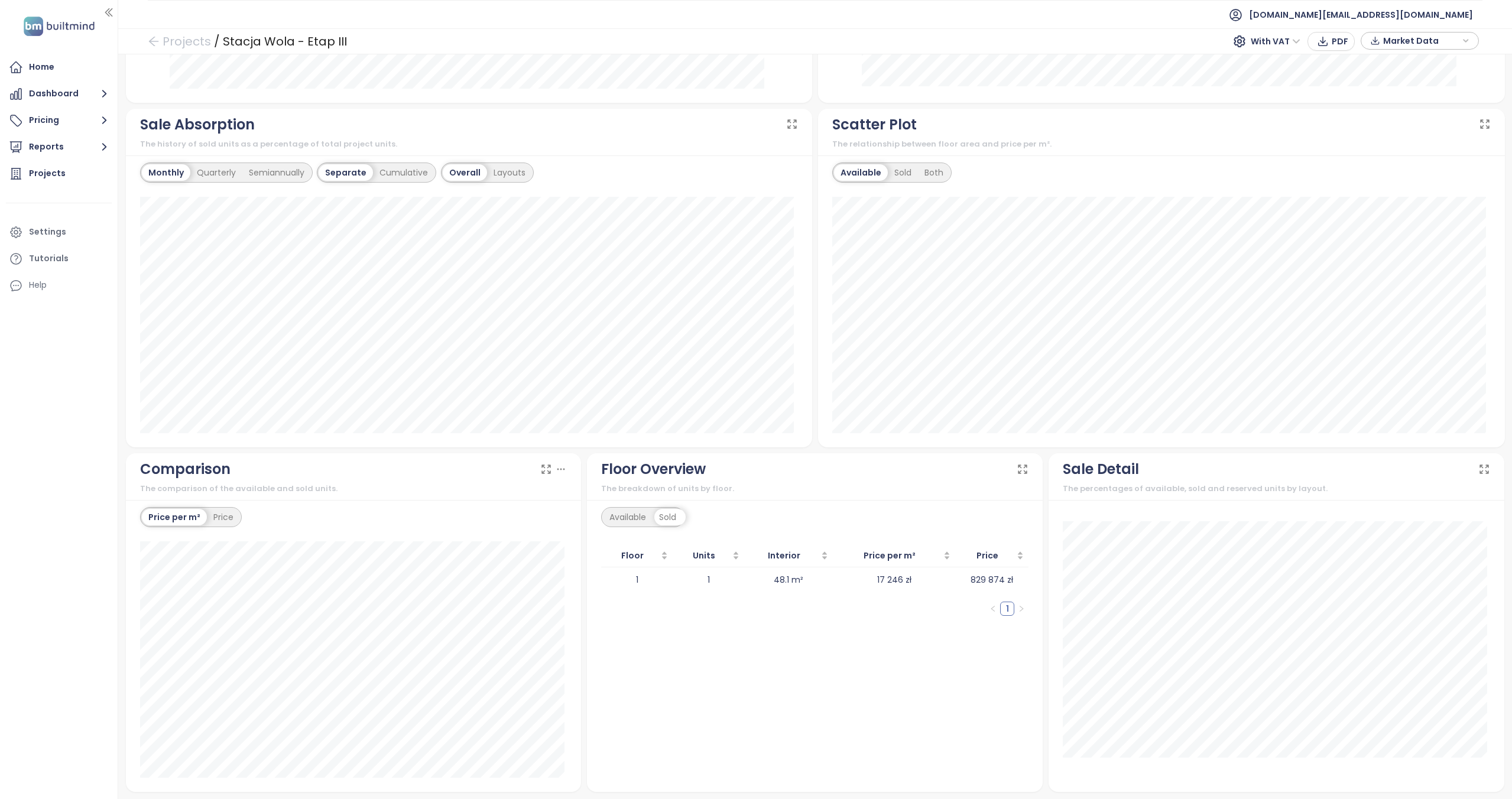
scroll to position [679, 0]
click at [624, 513] on div "Available" at bounding box center [627, 517] width 50 height 17
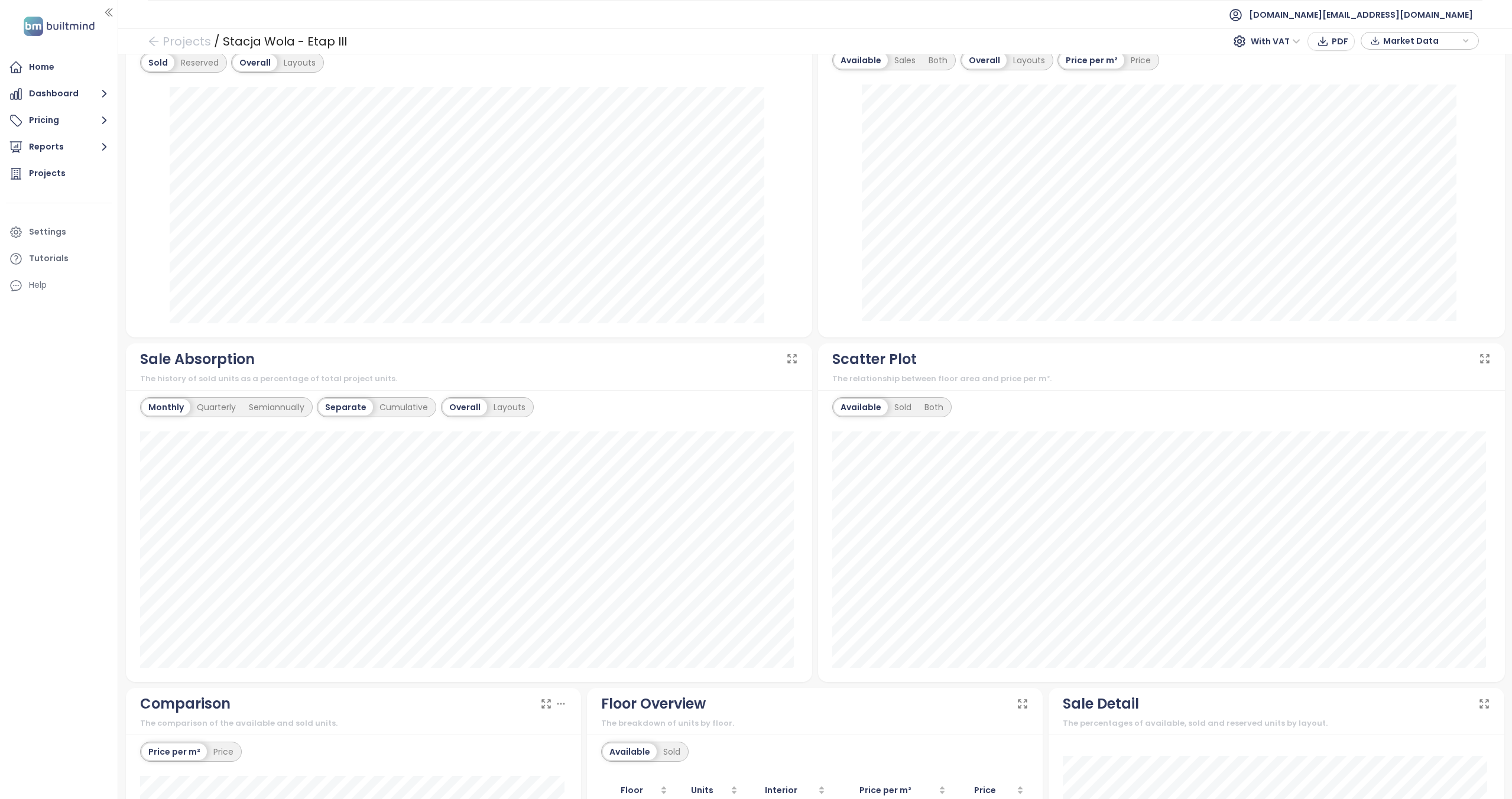
scroll to position [0, 0]
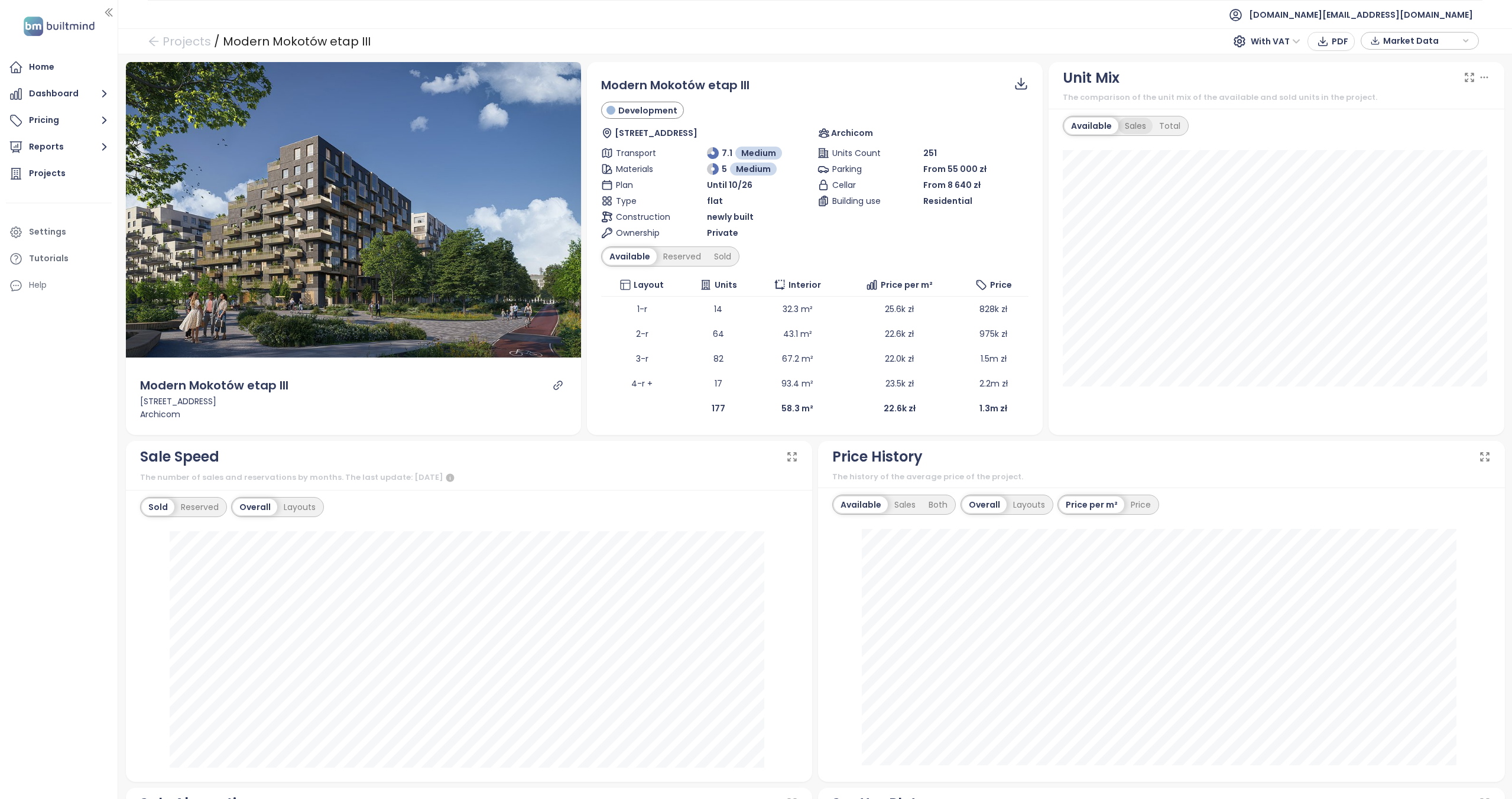
click at [1121, 125] on div "Sales" at bounding box center [1135, 126] width 34 height 17
click at [1167, 124] on div "Total" at bounding box center [1167, 126] width 34 height 17
click at [1075, 128] on div "Available" at bounding box center [1089, 126] width 50 height 17
click at [1124, 132] on div "Sales" at bounding box center [1135, 126] width 34 height 17
click at [1073, 129] on div "Available" at bounding box center [1089, 126] width 50 height 17
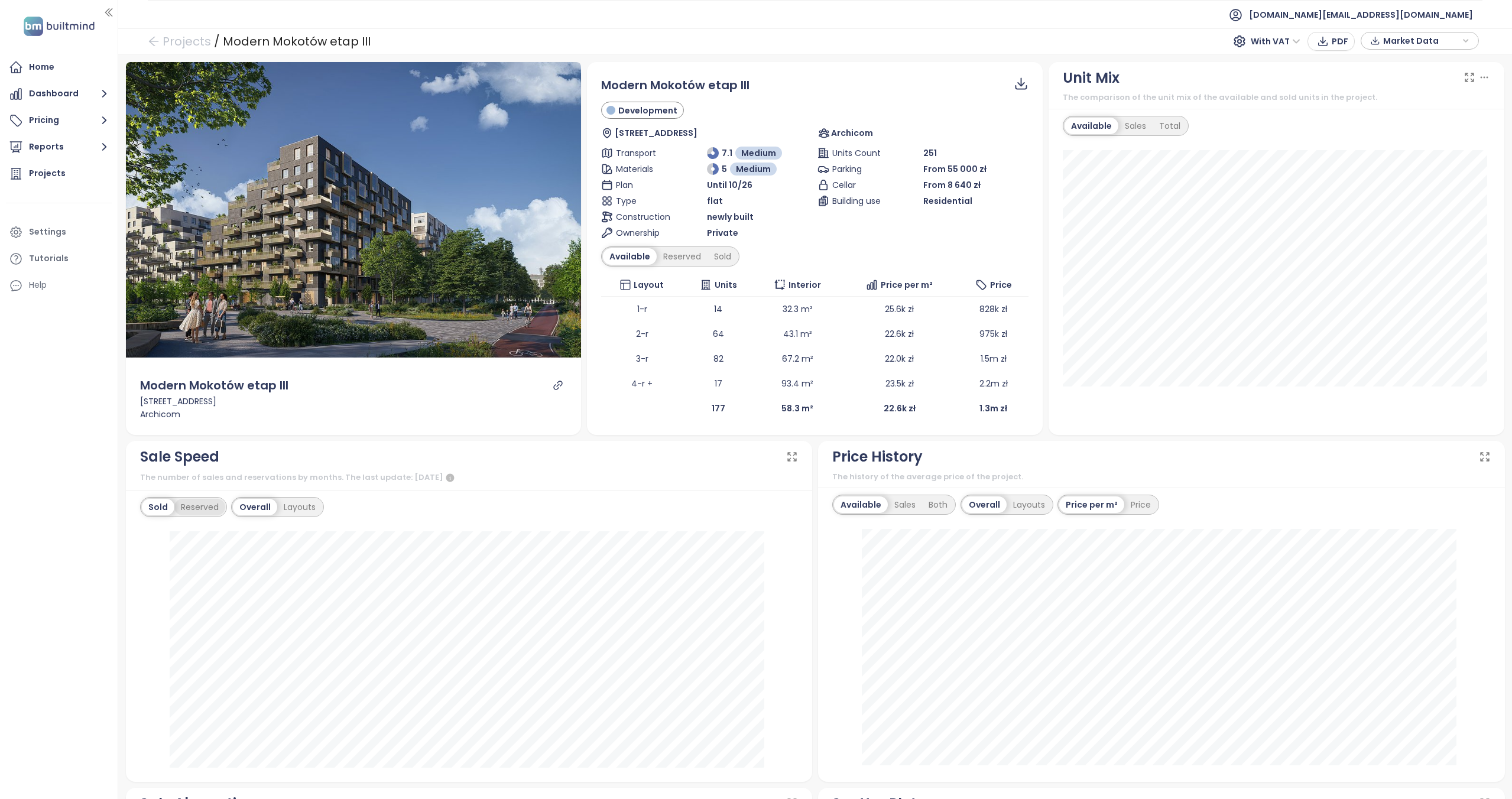
click at [213, 514] on div "Reserved" at bounding box center [199, 507] width 51 height 17
click at [158, 511] on div "Sold" at bounding box center [156, 507] width 30 height 17
click at [289, 508] on div "Layouts" at bounding box center [299, 507] width 45 height 17
click at [209, 510] on div "Reserved" at bounding box center [199, 507] width 51 height 17
click at [153, 511] on div "Sold" at bounding box center [156, 507] width 30 height 17
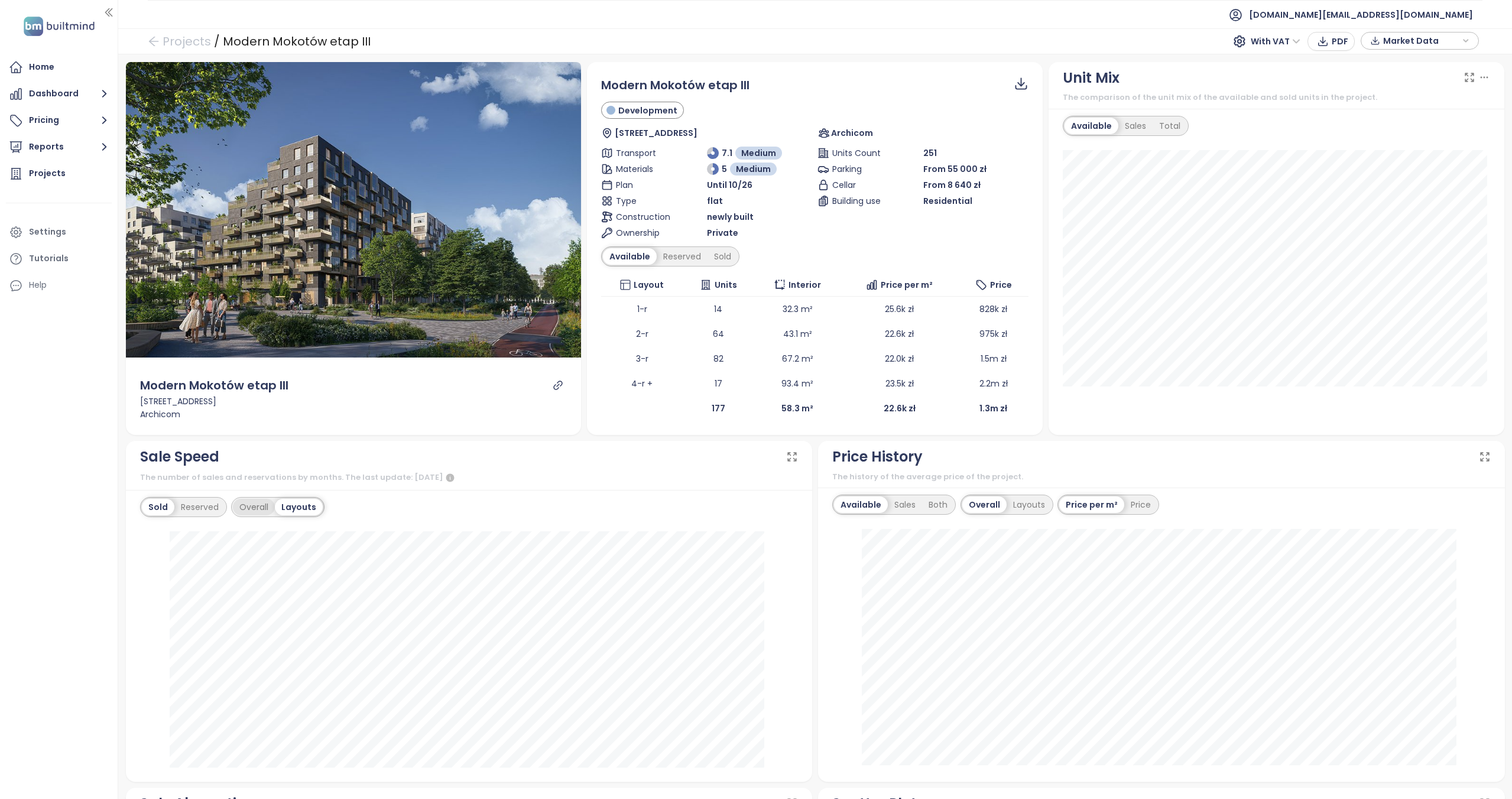
click at [236, 508] on div "Overall" at bounding box center [254, 507] width 42 height 17
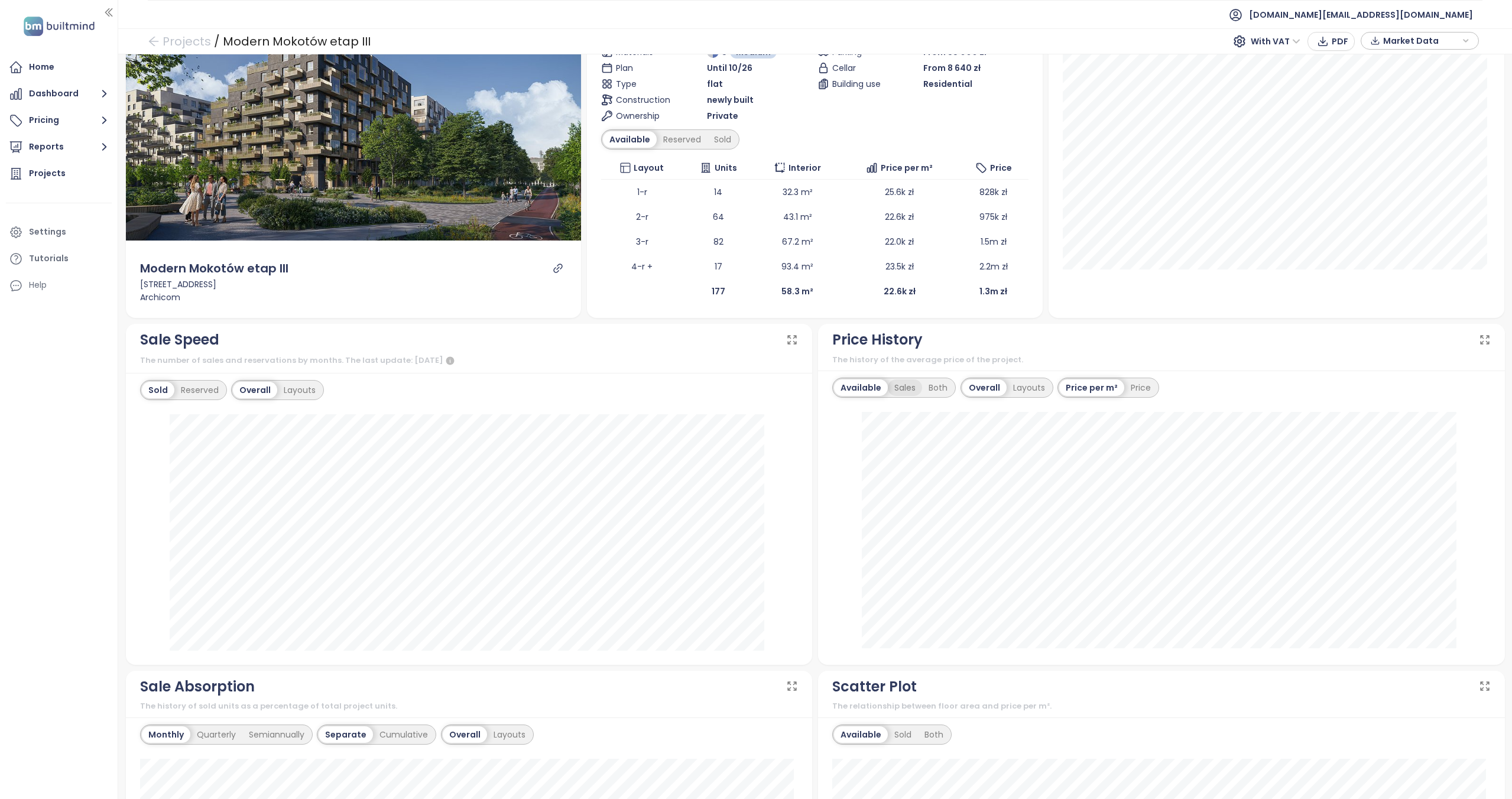
click at [902, 390] on div "Sales" at bounding box center [905, 388] width 34 height 17
click at [925, 390] on div "Both" at bounding box center [937, 387] width 32 height 17
click at [841, 388] on div "Available" at bounding box center [859, 387] width 50 height 17
click at [1014, 393] on div "Layouts" at bounding box center [1029, 387] width 45 height 17
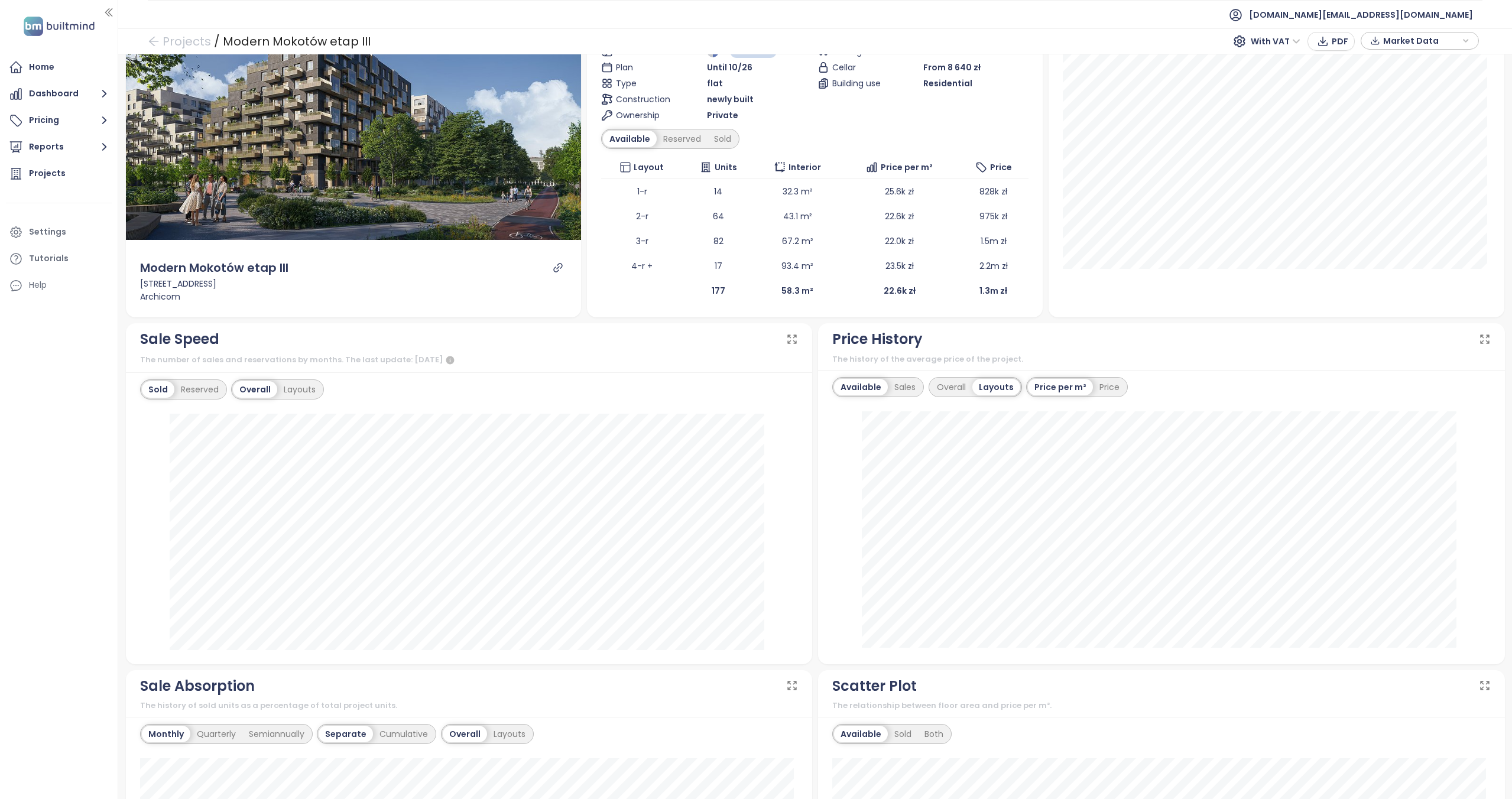
click at [921, 383] on div "Available Sales Overall Layouts Price per m² Price" at bounding box center [980, 387] width 296 height 20
click at [948, 386] on div "Overall" at bounding box center [951, 387] width 42 height 17
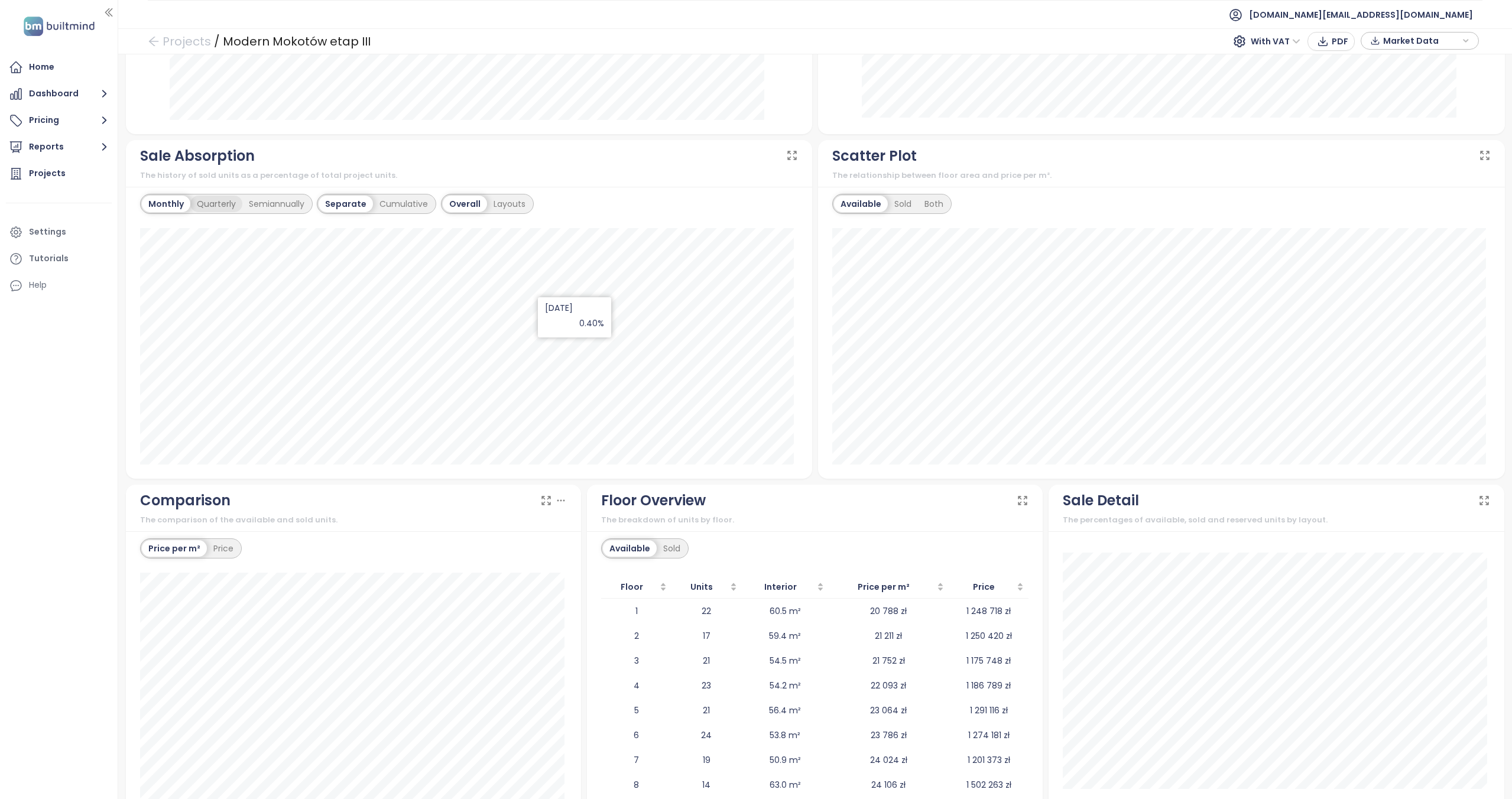
scroll to position [649, 0]
click at [211, 200] on div "Quarterly" at bounding box center [216, 203] width 52 height 17
click at [285, 204] on div "Semiannually" at bounding box center [277, 203] width 68 height 17
click at [176, 204] on div "Monthly" at bounding box center [165, 203] width 46 height 17
click at [405, 207] on div "Cumulative" at bounding box center [404, 203] width 61 height 17
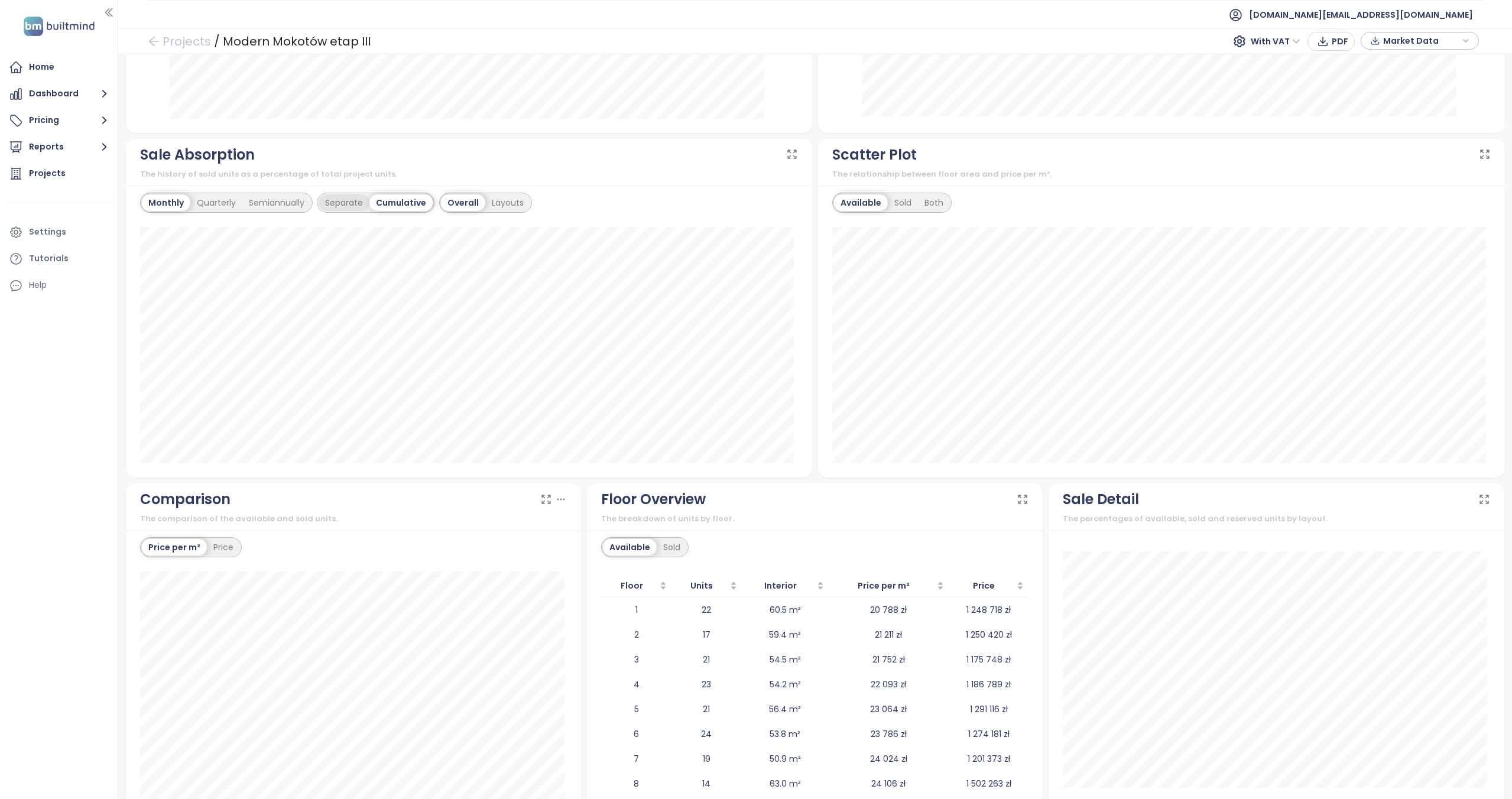
click at [353, 206] on div "Separate" at bounding box center [344, 203] width 51 height 17
click at [487, 205] on div "Layouts" at bounding box center [509, 203] width 45 height 17
click at [448, 201] on div "Overall" at bounding box center [464, 203] width 42 height 17
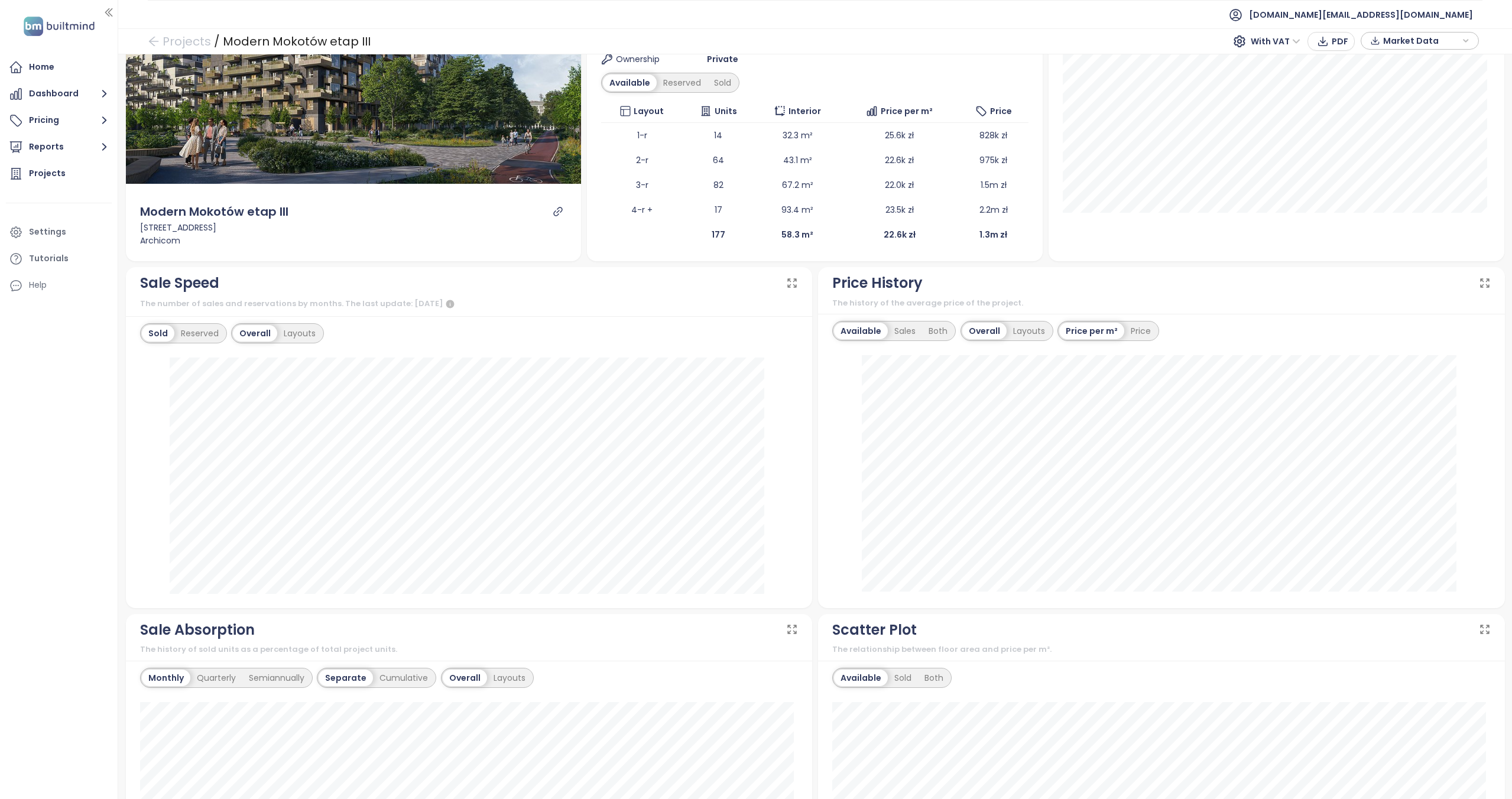
scroll to position [0, 0]
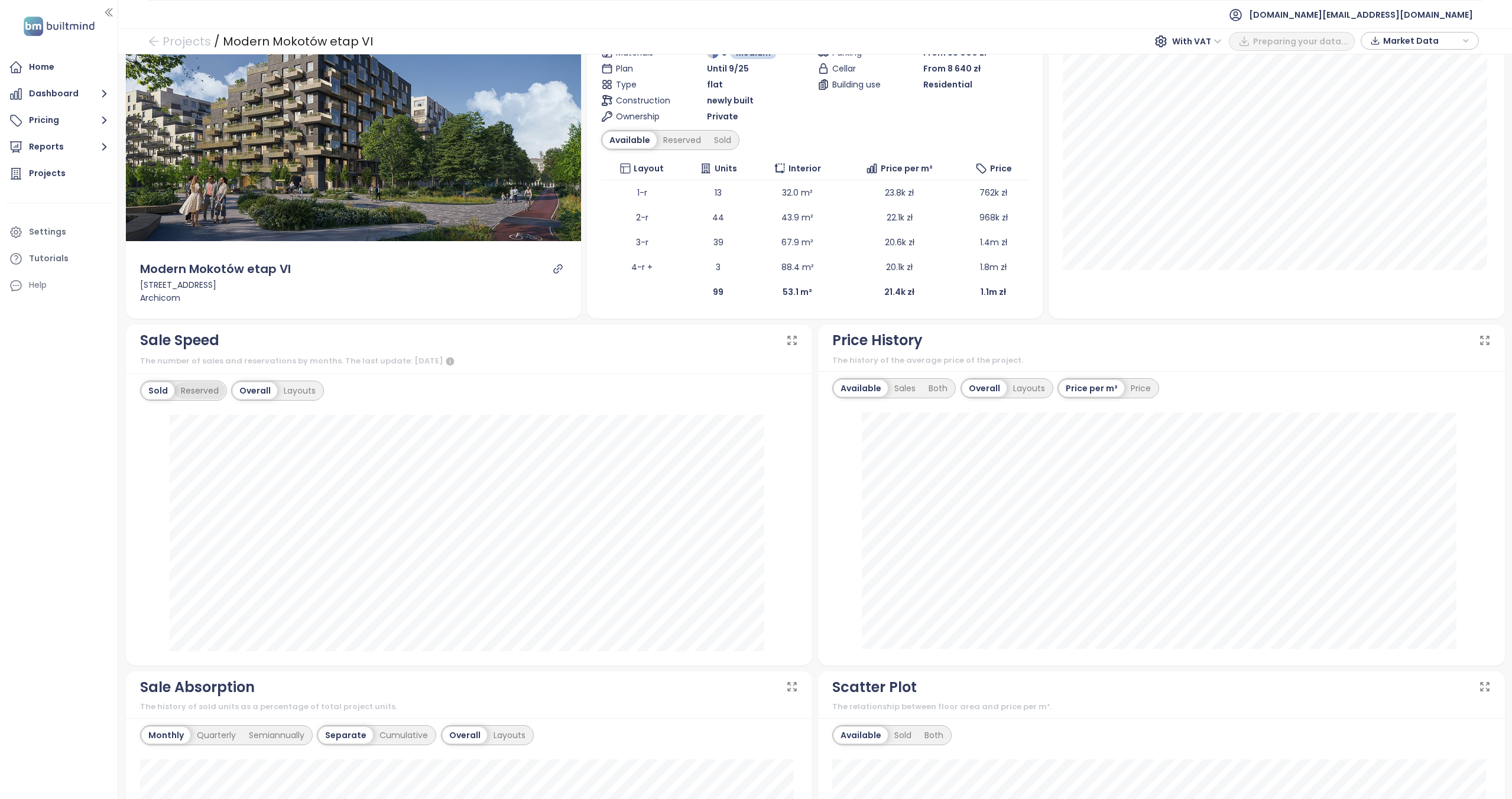
click at [193, 388] on div "Reserved" at bounding box center [199, 390] width 51 height 17
click at [148, 385] on div "Sold" at bounding box center [156, 390] width 30 height 17
click at [295, 390] on div "Layouts" at bounding box center [297, 390] width 45 height 17
click at [248, 384] on div "Overall" at bounding box center [254, 390] width 42 height 17
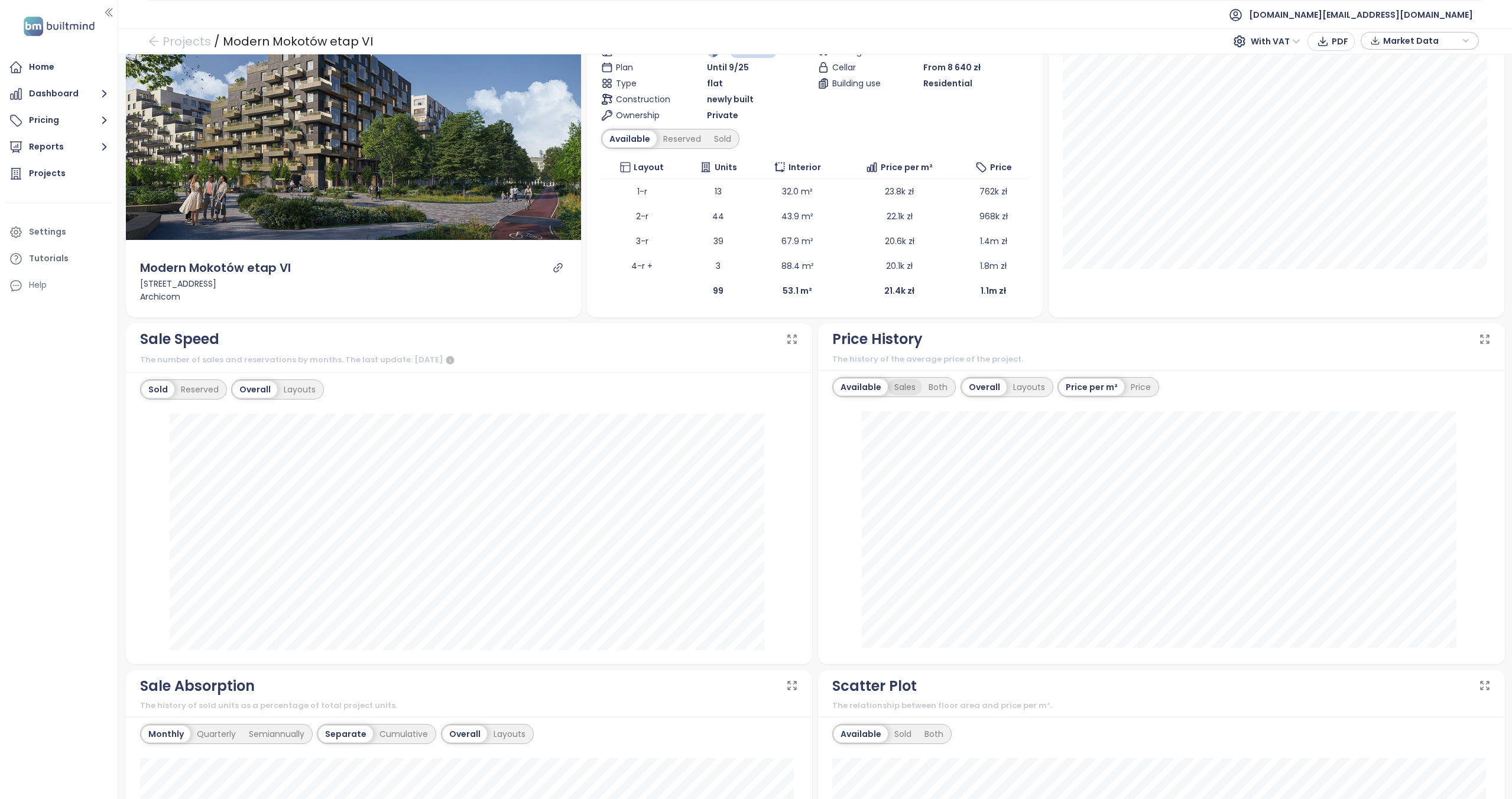
click at [893, 393] on div "Sales" at bounding box center [905, 387] width 34 height 17
click at [944, 389] on div "Both" at bounding box center [937, 387] width 32 height 17
click at [859, 386] on div "Available" at bounding box center [859, 387] width 50 height 17
click at [1017, 382] on div "Layouts" at bounding box center [1029, 387] width 45 height 17
click at [955, 387] on div "Overall" at bounding box center [951, 387] width 42 height 17
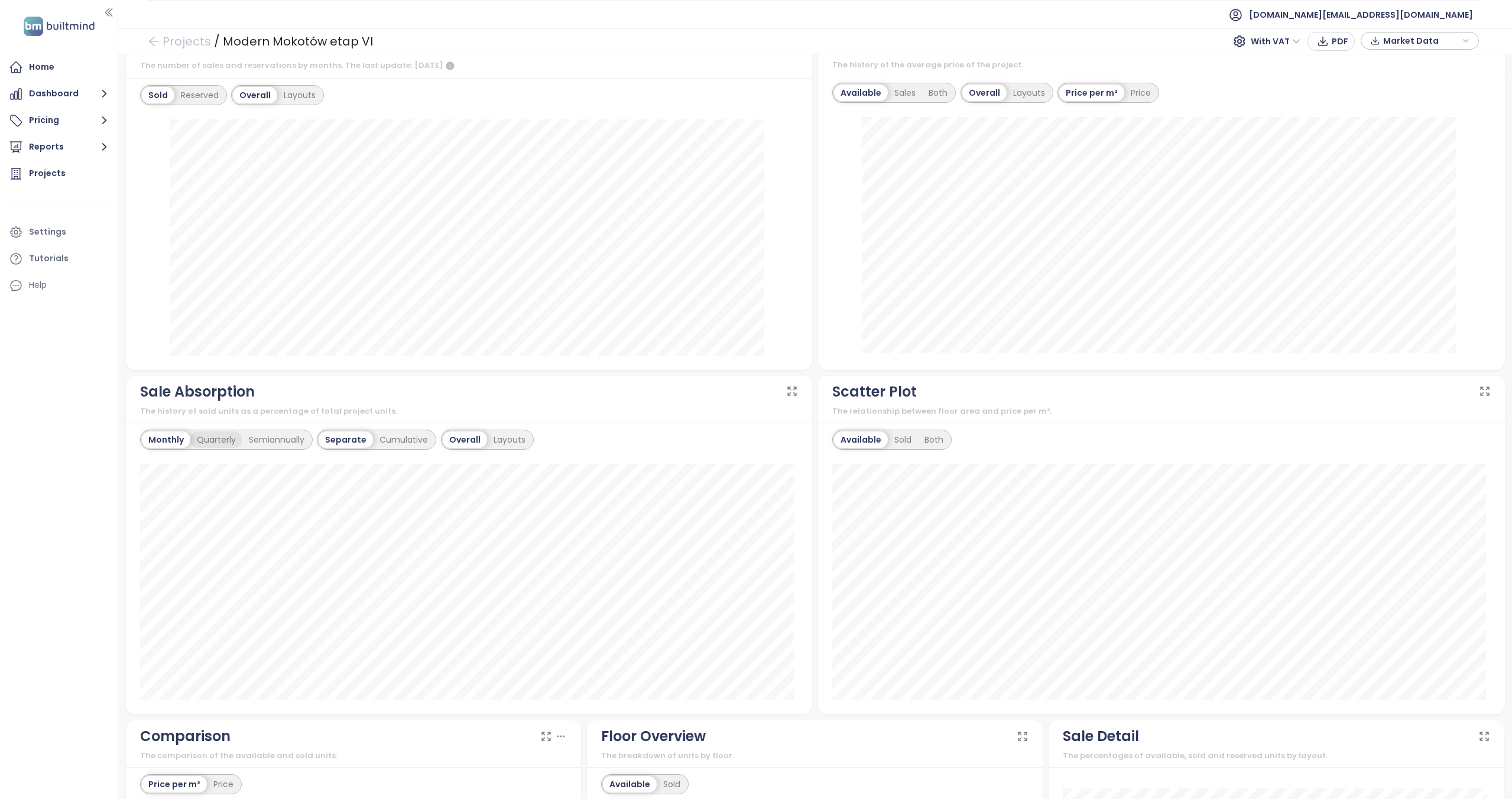
scroll to position [413, 0]
click at [380, 443] on div "Cumulative" at bounding box center [404, 439] width 61 height 17
click at [333, 439] on div "Separate" at bounding box center [344, 439] width 51 height 17
click at [203, 442] on div "Quarterly" at bounding box center [216, 439] width 52 height 17
click at [272, 436] on div "Semiannually" at bounding box center [277, 439] width 68 height 17
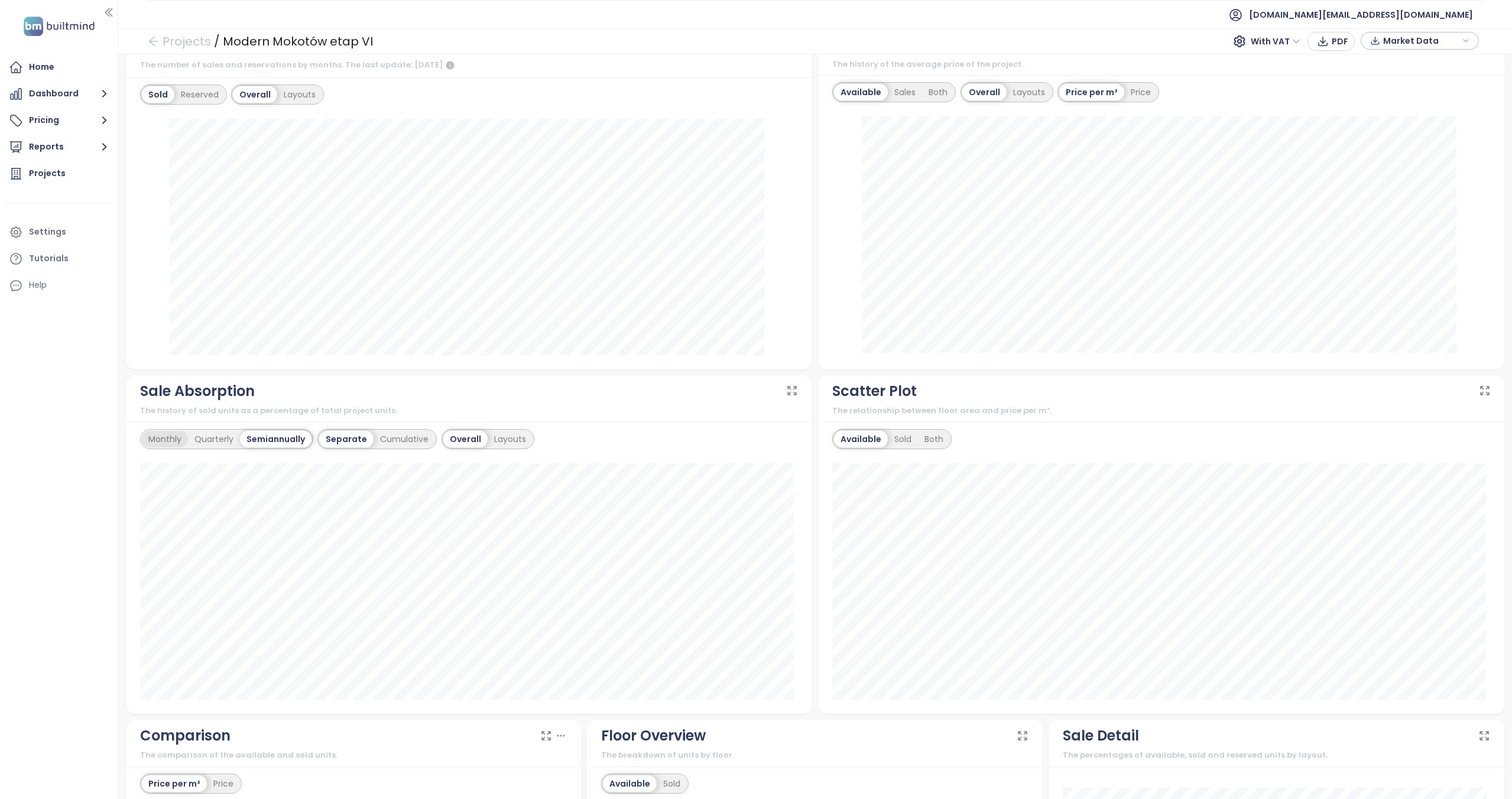
click at [162, 439] on div "Monthly" at bounding box center [165, 439] width 46 height 17
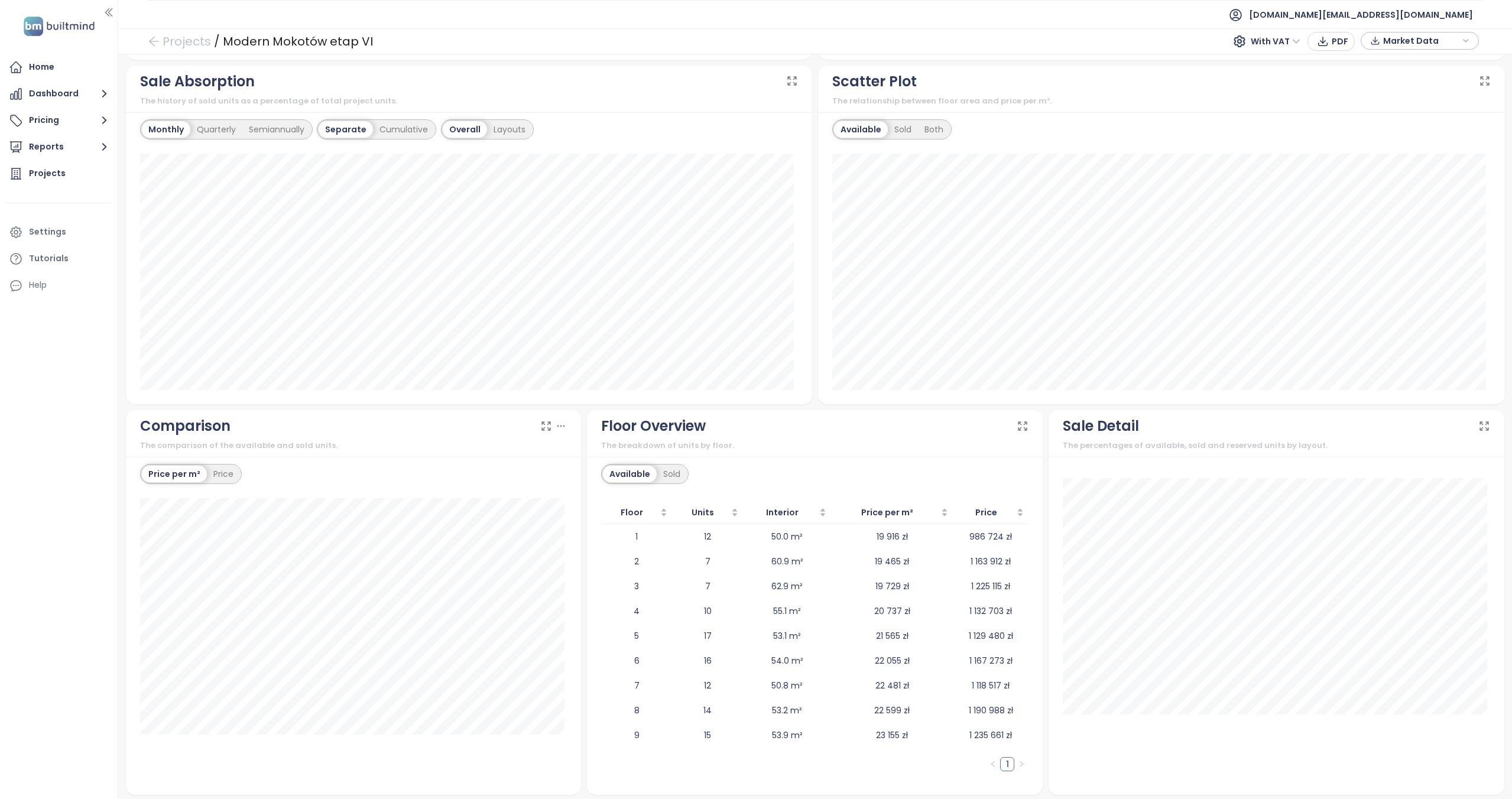
scroll to position [725, 0]
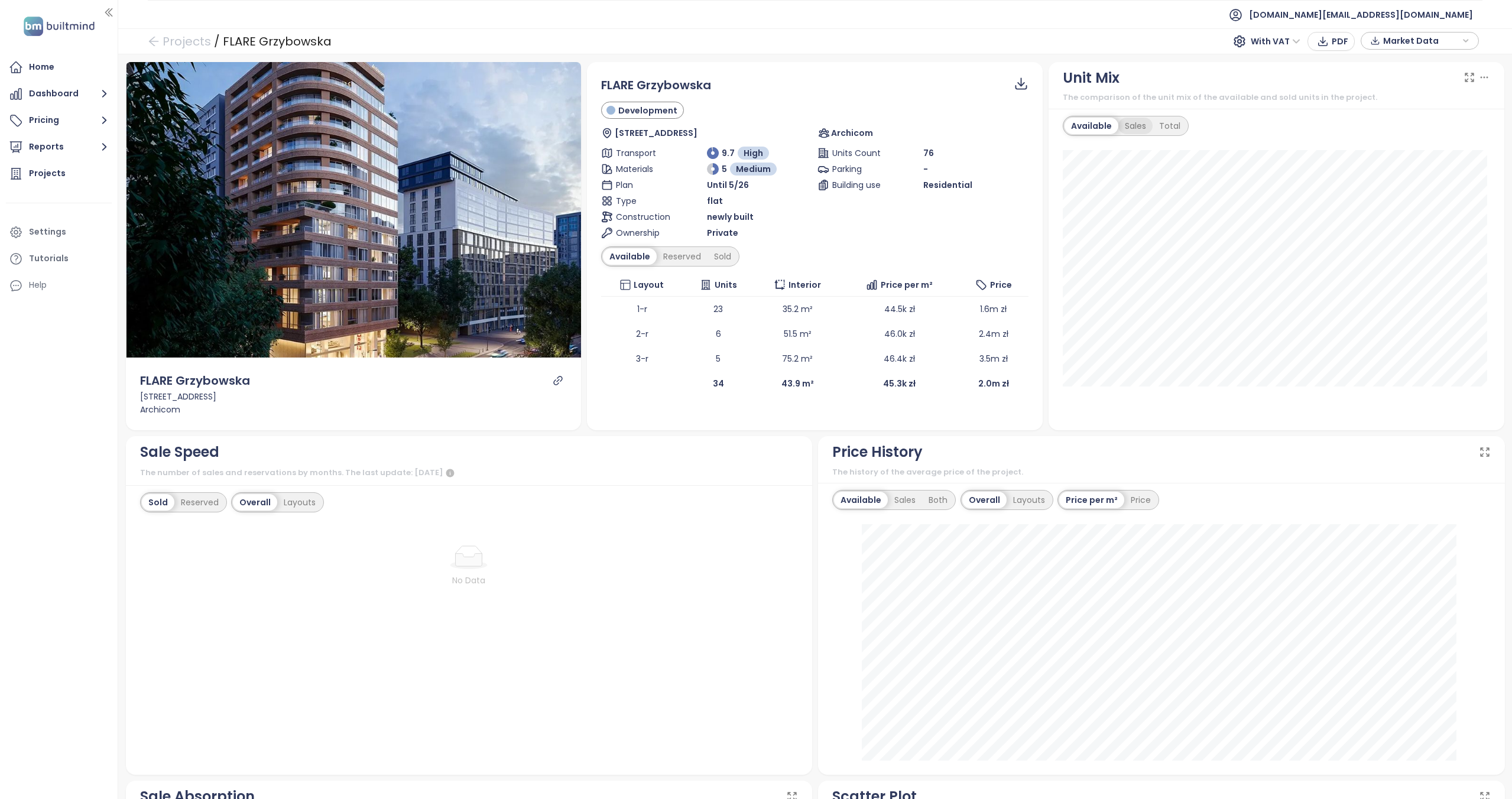
click at [1136, 125] on div "Sales" at bounding box center [1135, 126] width 34 height 17
click at [1095, 125] on div "Available" at bounding box center [1089, 126] width 50 height 17
click at [1154, 119] on div "Total" at bounding box center [1170, 126] width 34 height 17
click at [1089, 126] on div "Available" at bounding box center [1089, 126] width 50 height 17
click at [672, 261] on div "Reserved" at bounding box center [682, 257] width 51 height 17
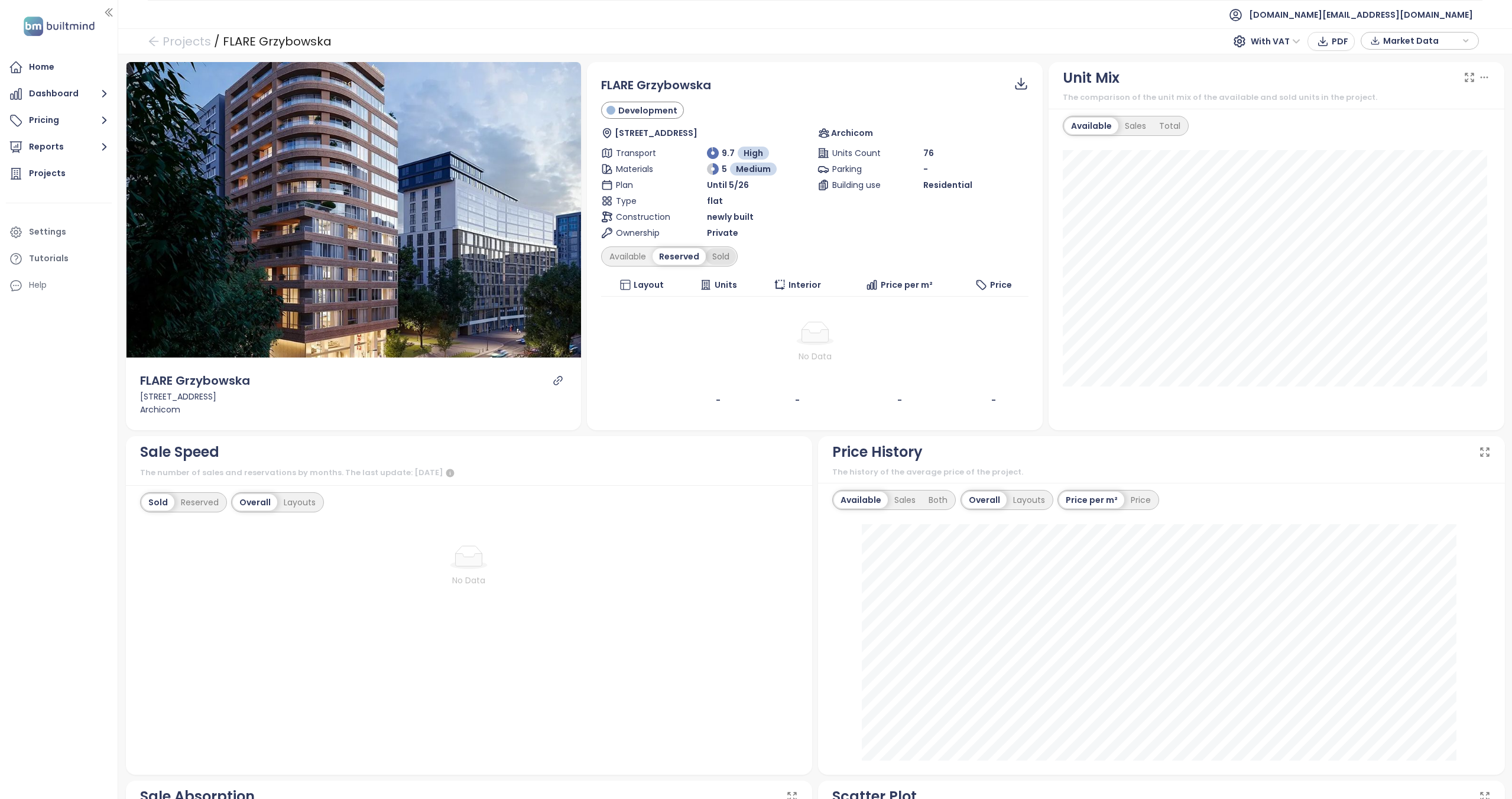
click at [719, 253] on div "Sold" at bounding box center [720, 257] width 30 height 17
click at [630, 260] on div "Available" at bounding box center [627, 257] width 50 height 17
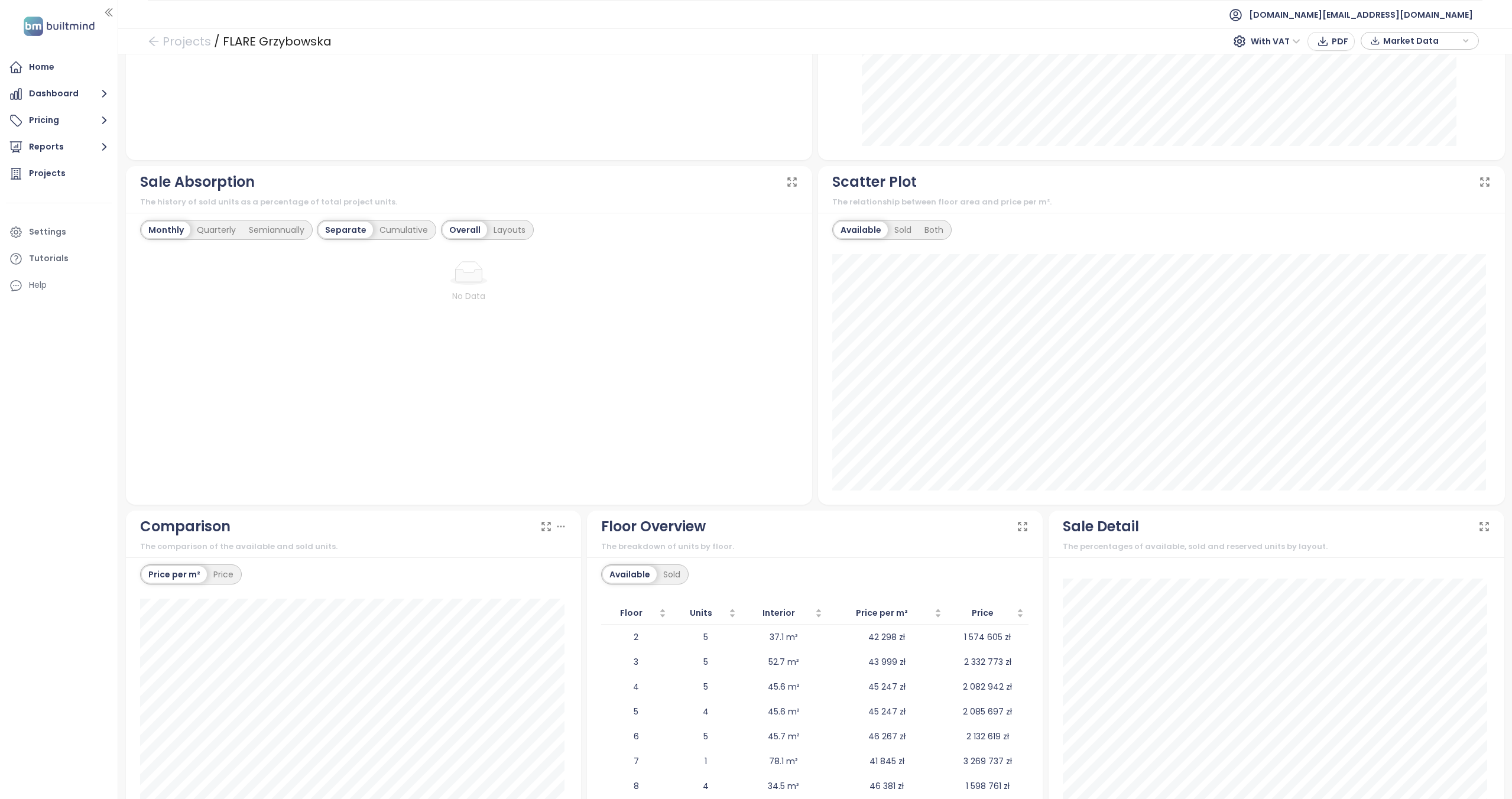
scroll to position [719, 0]
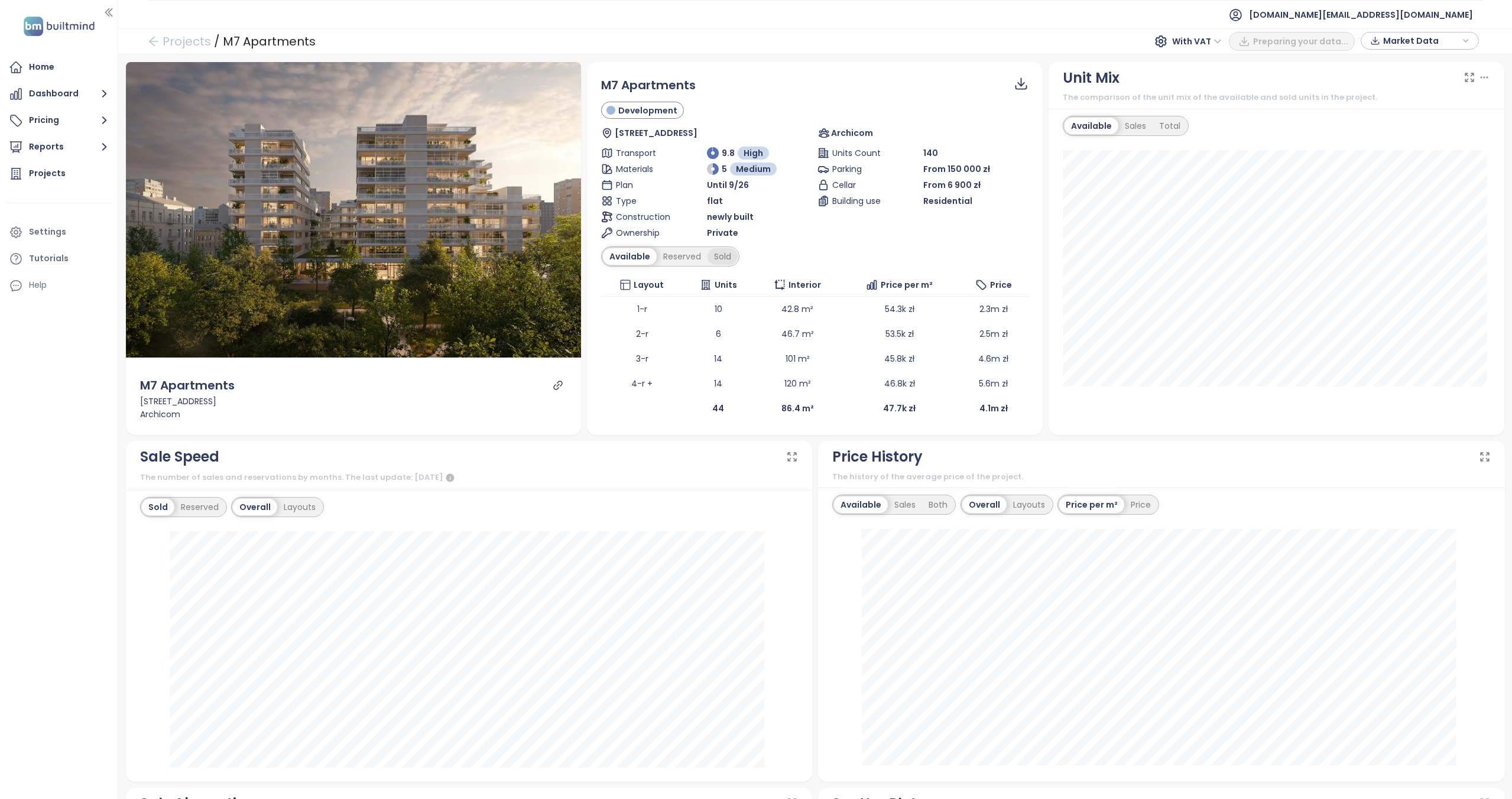
click at [709, 257] on div "Sold" at bounding box center [722, 257] width 30 height 17
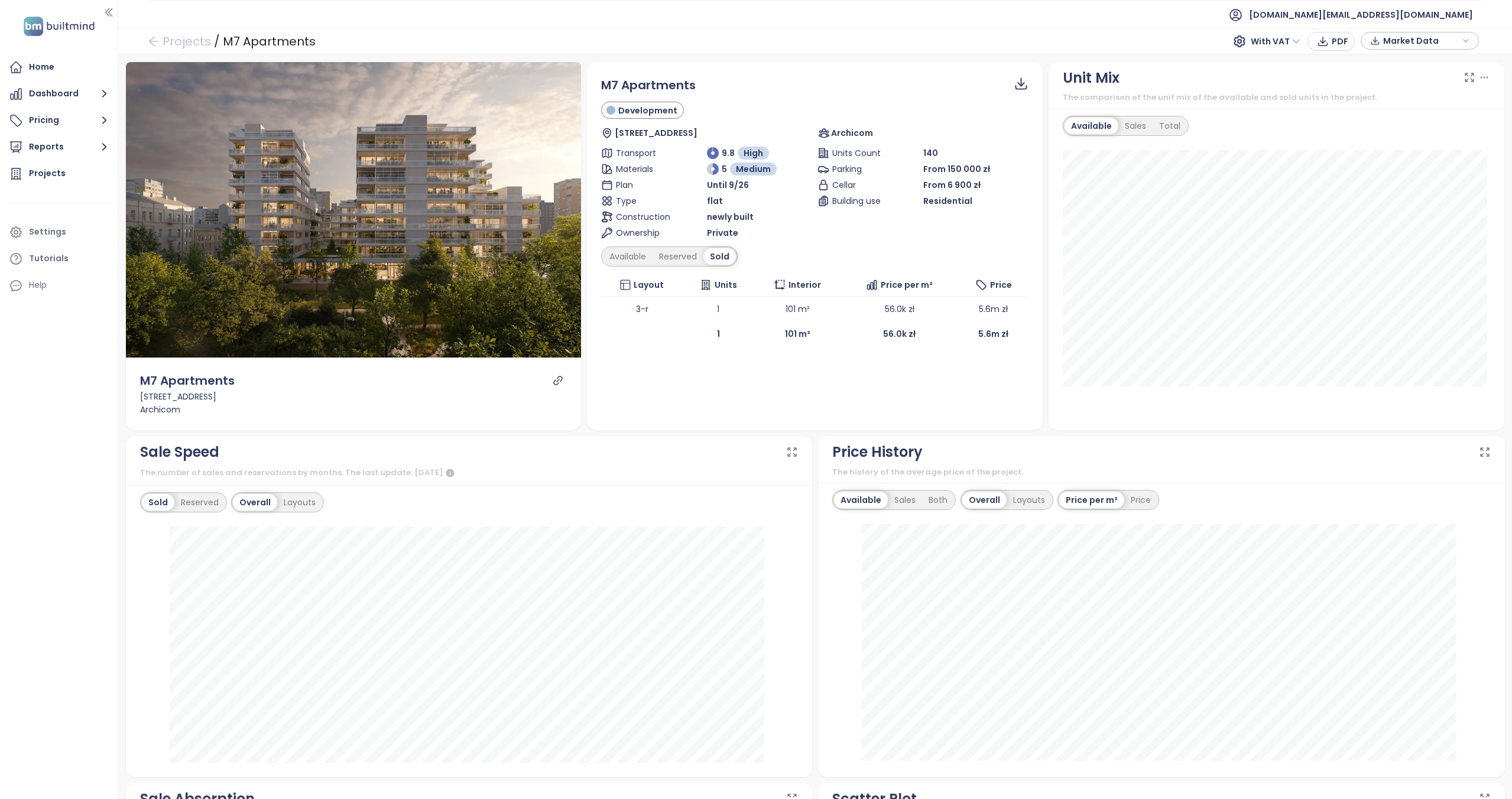
click at [663, 251] on div "Reserved" at bounding box center [678, 257] width 51 height 17
click at [617, 250] on div "Available" at bounding box center [627, 257] width 50 height 17
click at [1133, 126] on div "Sales" at bounding box center [1135, 126] width 34 height 17
click at [1168, 122] on div "Total" at bounding box center [1167, 126] width 34 height 17
click at [1087, 121] on div "Available" at bounding box center [1089, 126] width 50 height 17
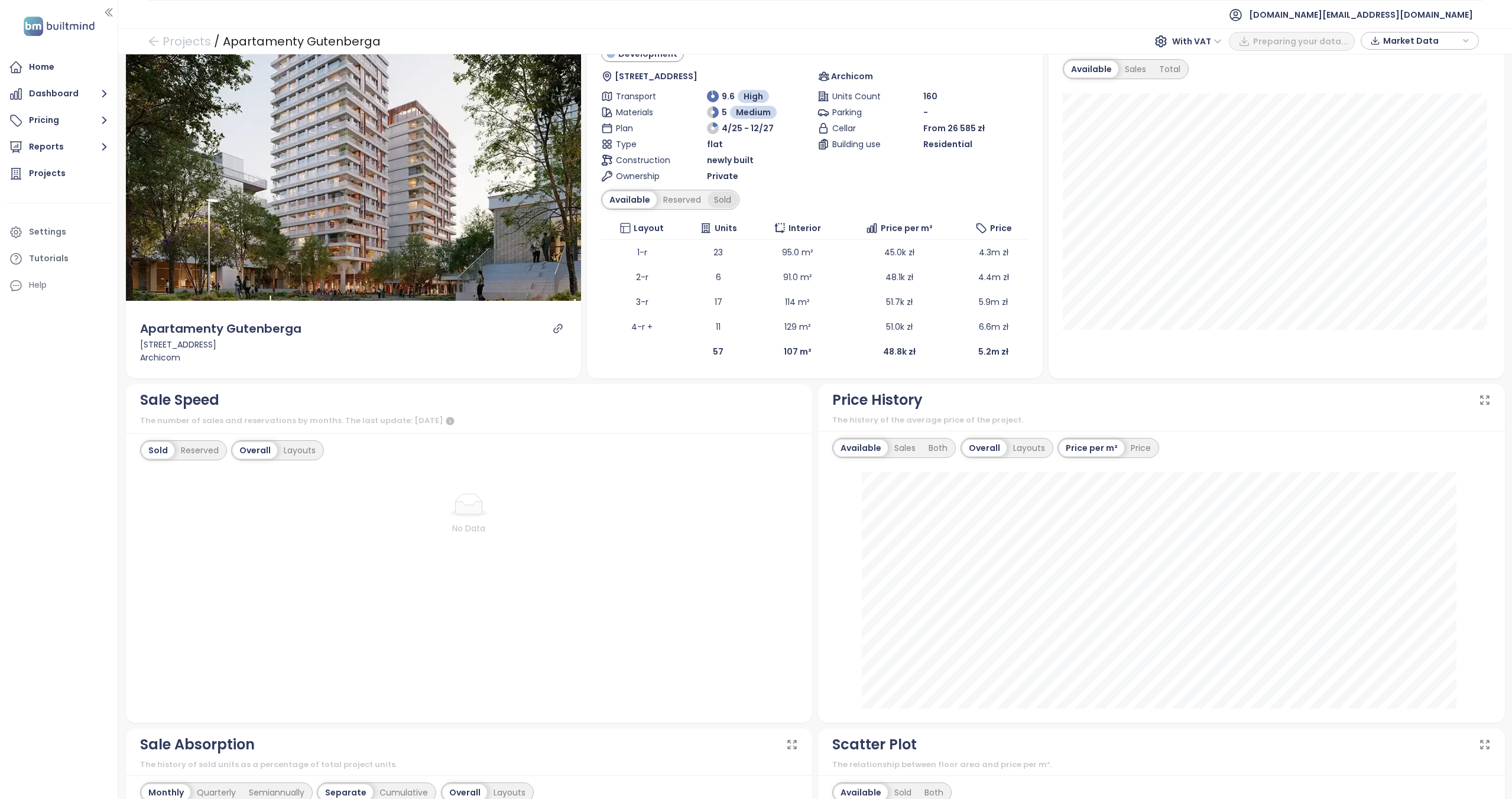
click at [713, 194] on div "Sold" at bounding box center [722, 200] width 30 height 17
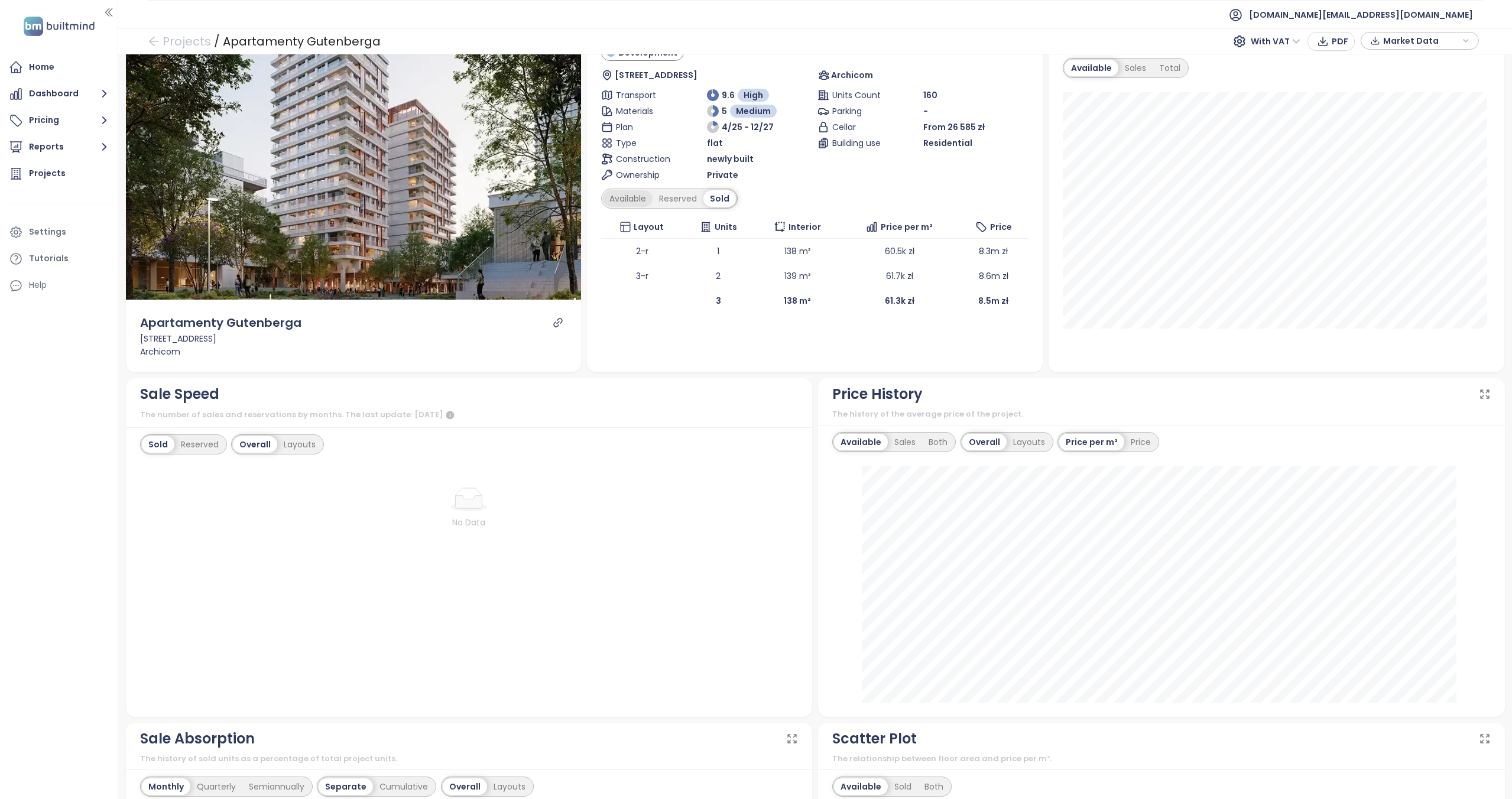
scroll to position [59, 0]
click at [628, 199] on div "Available" at bounding box center [627, 198] width 50 height 17
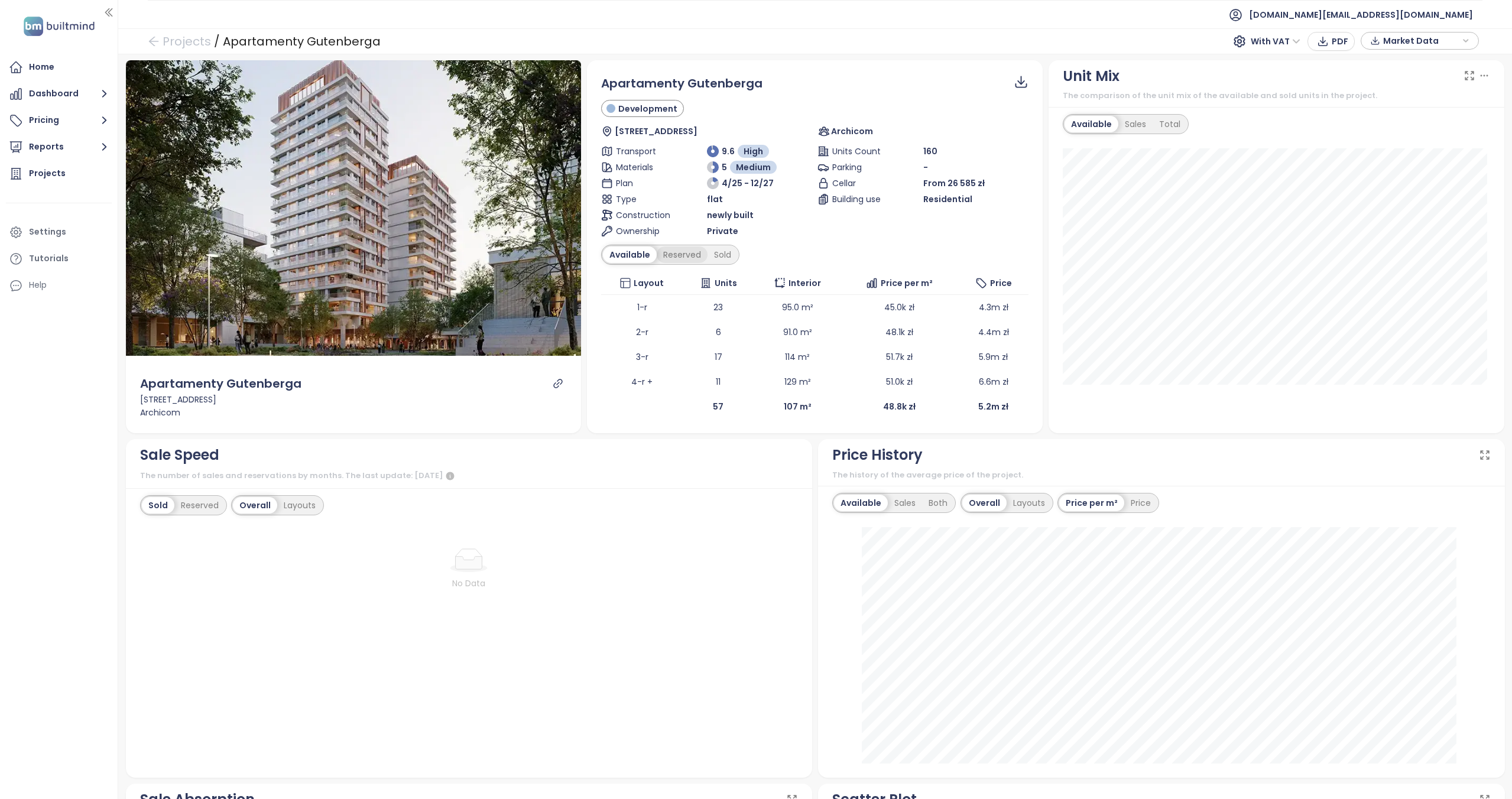
click at [660, 250] on div "Reserved" at bounding box center [682, 254] width 51 height 17
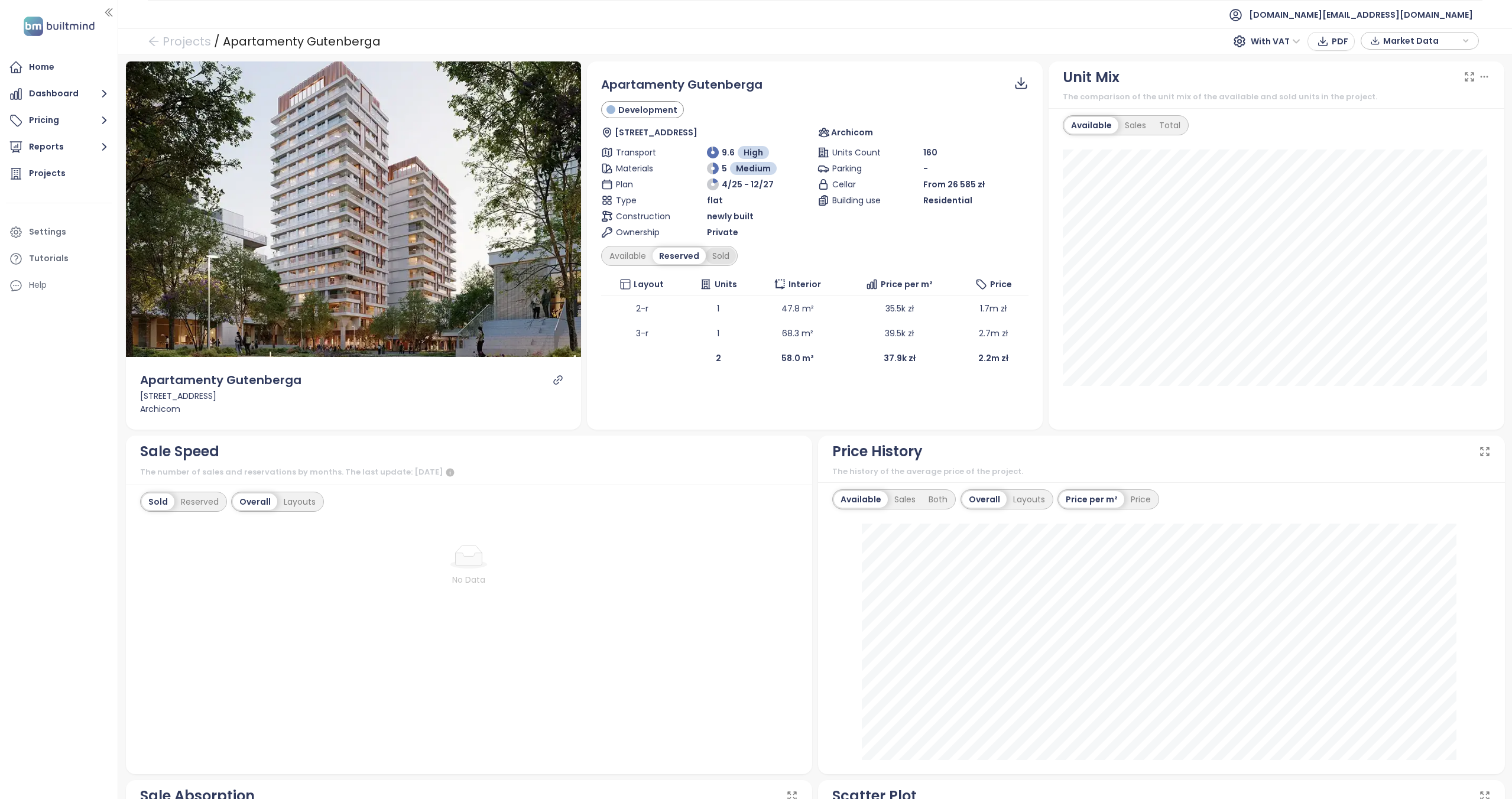
scroll to position [0, 0]
click at [716, 260] on div "Sold" at bounding box center [720, 257] width 30 height 17
drag, startPoint x: 630, startPoint y: 261, endPoint x: 585, endPoint y: 284, distance: 50.5
click at [630, 261] on div "Available" at bounding box center [627, 257] width 50 height 17
click at [177, 510] on div "Reserved" at bounding box center [199, 507] width 51 height 17
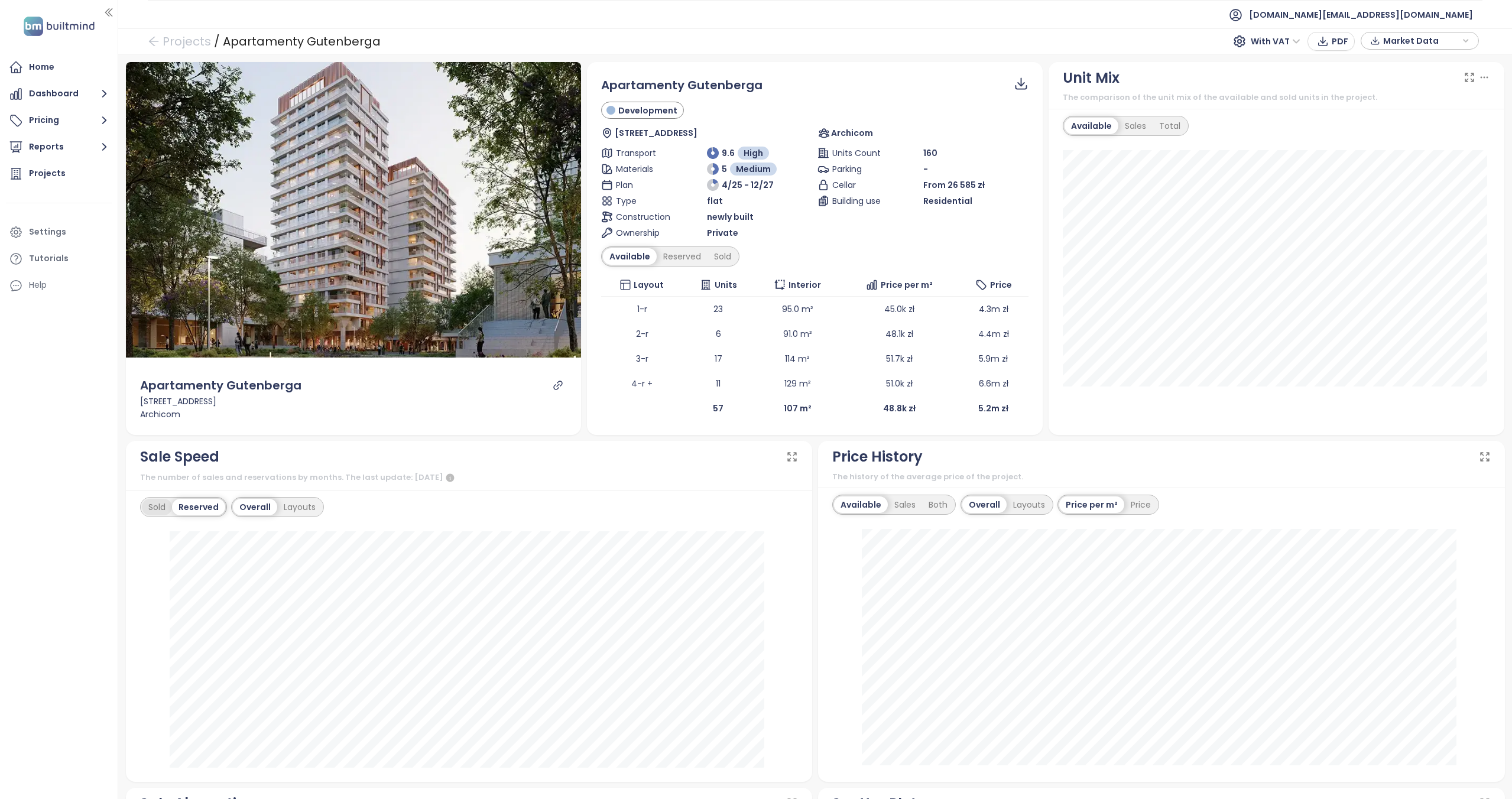
click at [160, 505] on div "Sold" at bounding box center [156, 507] width 30 height 17
click at [711, 259] on div "Sold" at bounding box center [722, 257] width 30 height 17
click at [624, 259] on div "Available" at bounding box center [627, 257] width 50 height 17
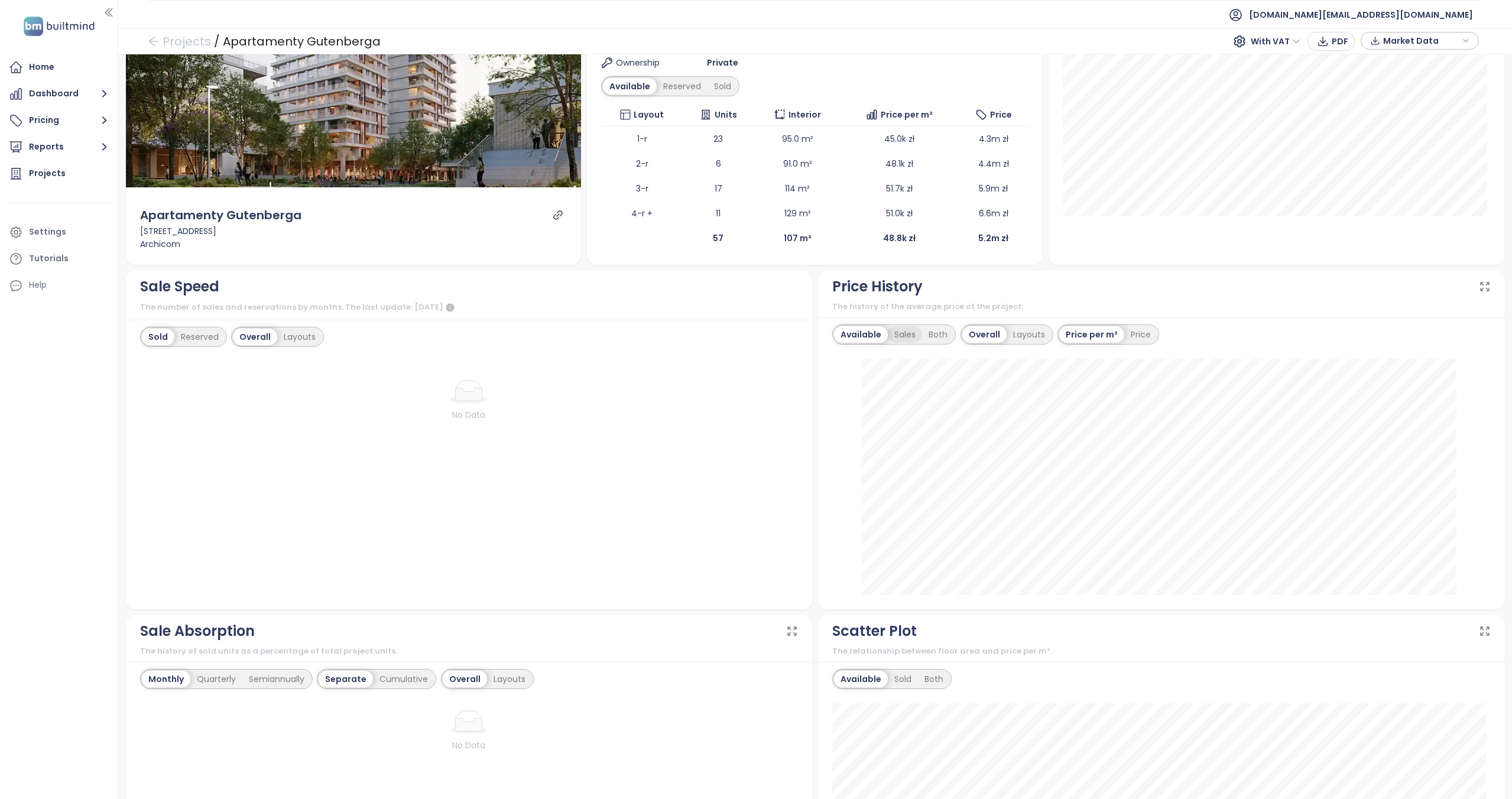
click at [909, 331] on div "Sales" at bounding box center [905, 335] width 34 height 17
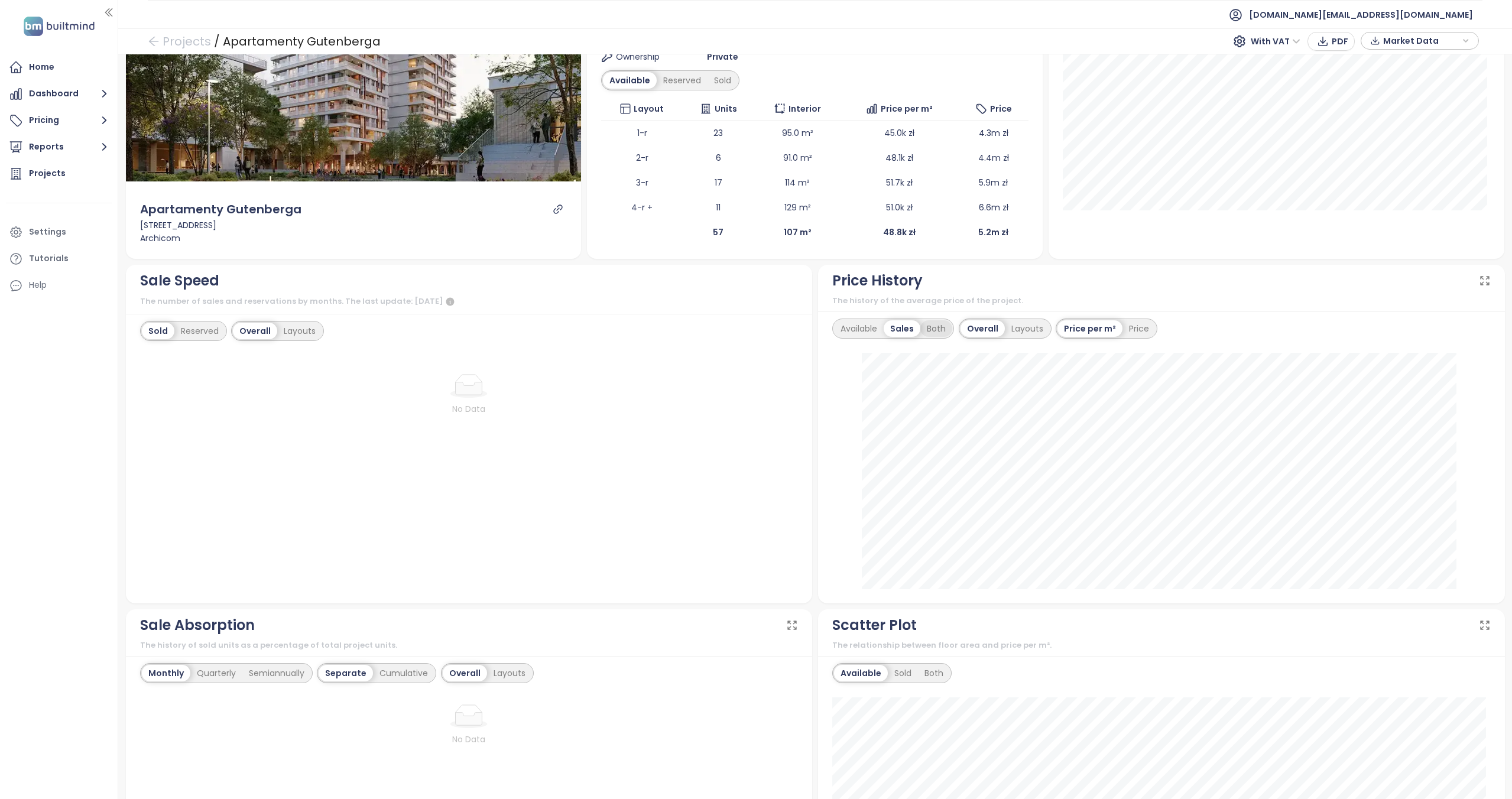
scroll to position [176, 0]
click at [932, 324] on div "Both" at bounding box center [937, 328] width 32 height 17
click at [863, 329] on div "Available" at bounding box center [859, 328] width 50 height 17
click at [295, 324] on div "Layouts" at bounding box center [299, 330] width 45 height 17
click at [253, 332] on div "Overall" at bounding box center [254, 330] width 42 height 17
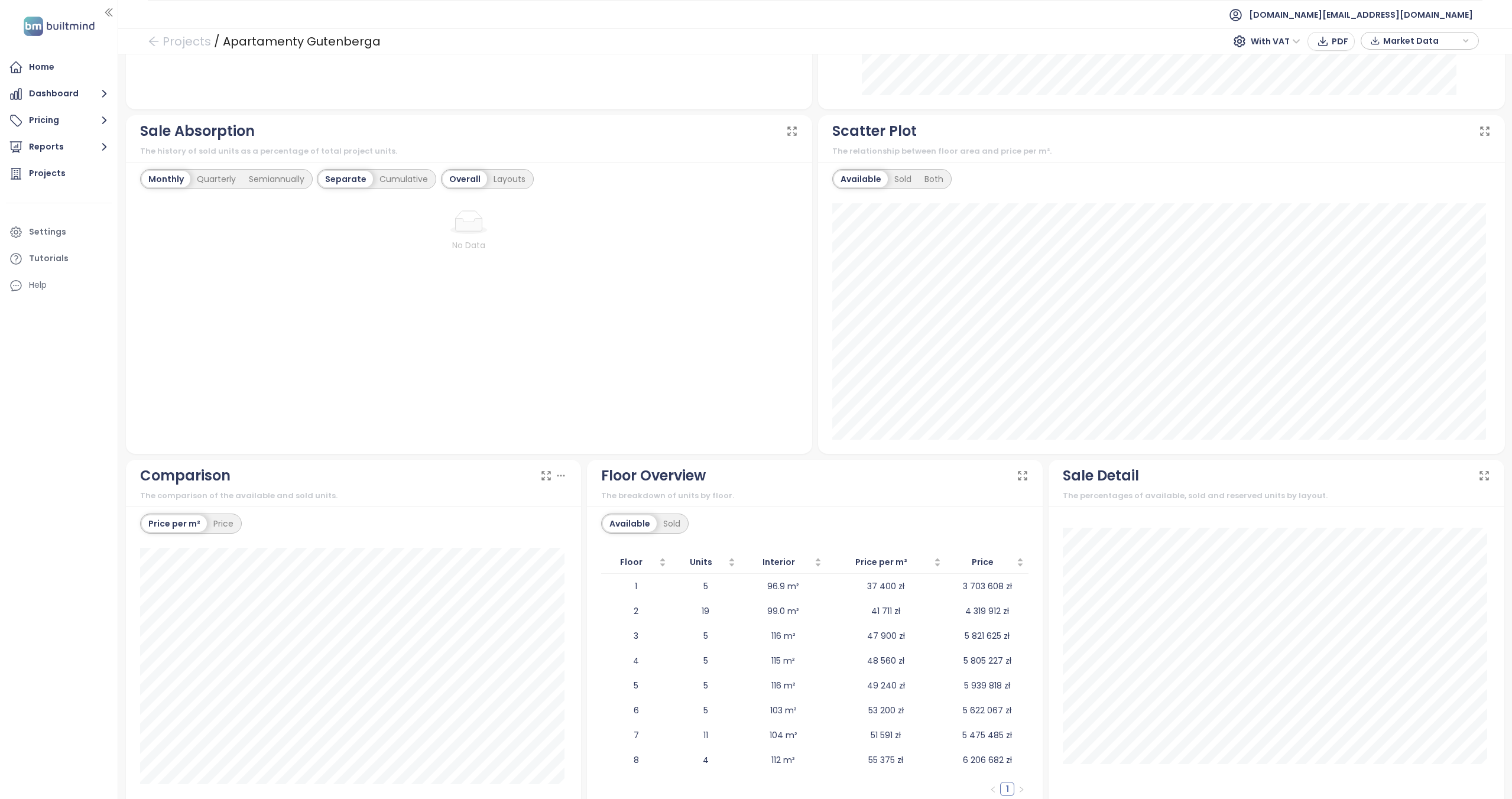
scroll to position [699, 0]
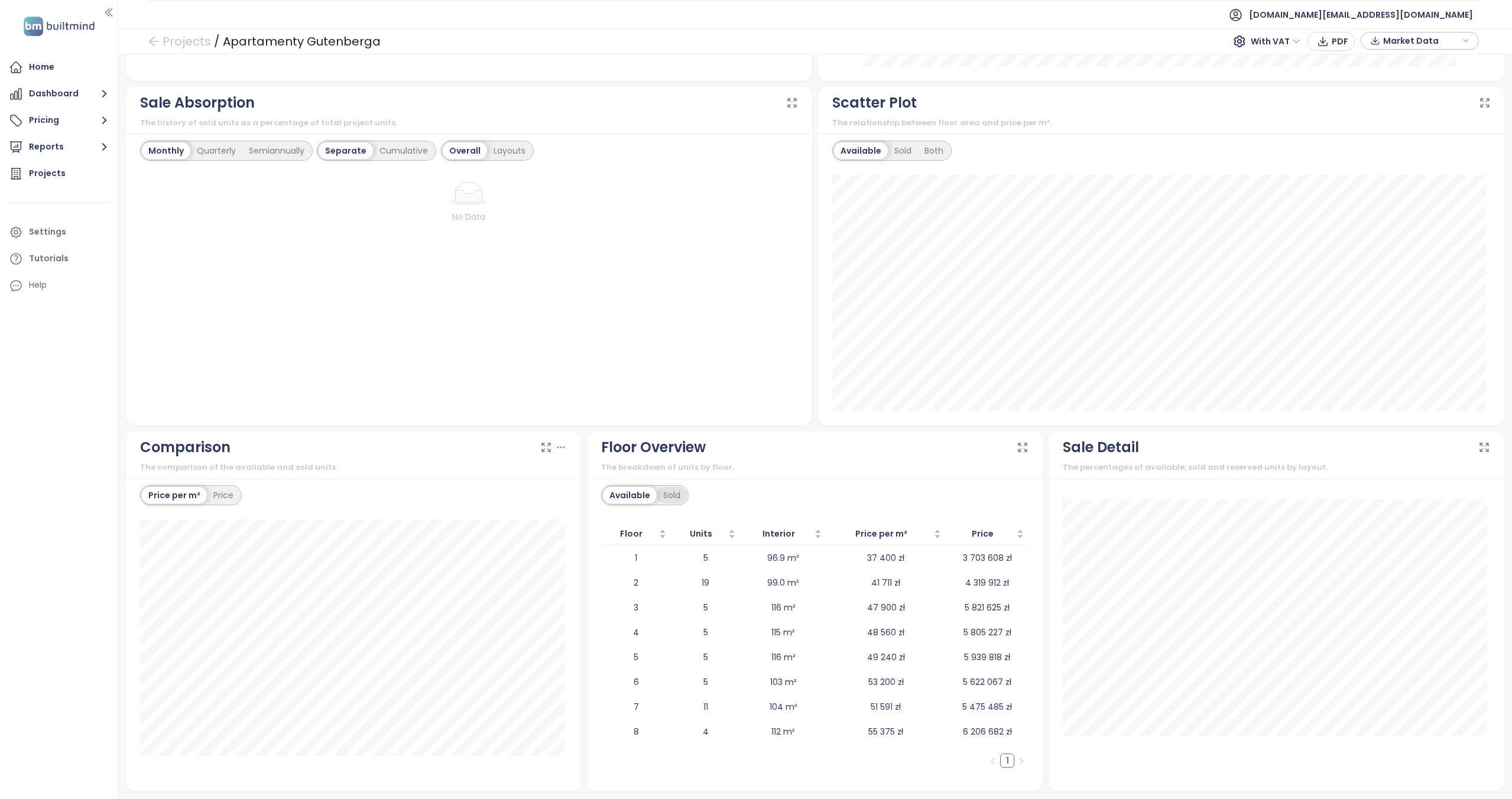
click at [683, 494] on div "Sold" at bounding box center [672, 495] width 30 height 17
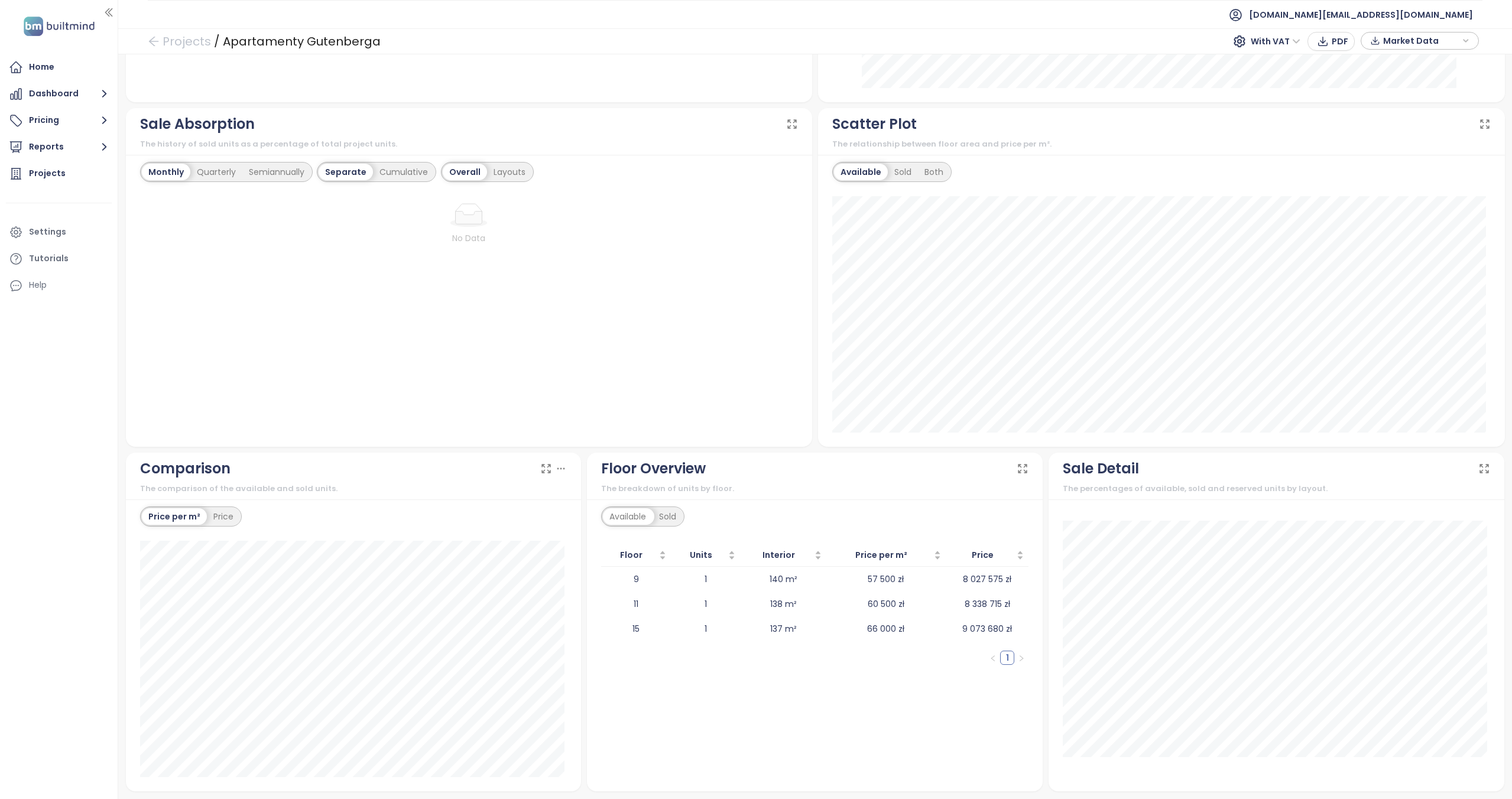
scroll to position [677, 0]
click at [627, 510] on div "Available" at bounding box center [627, 517] width 50 height 17
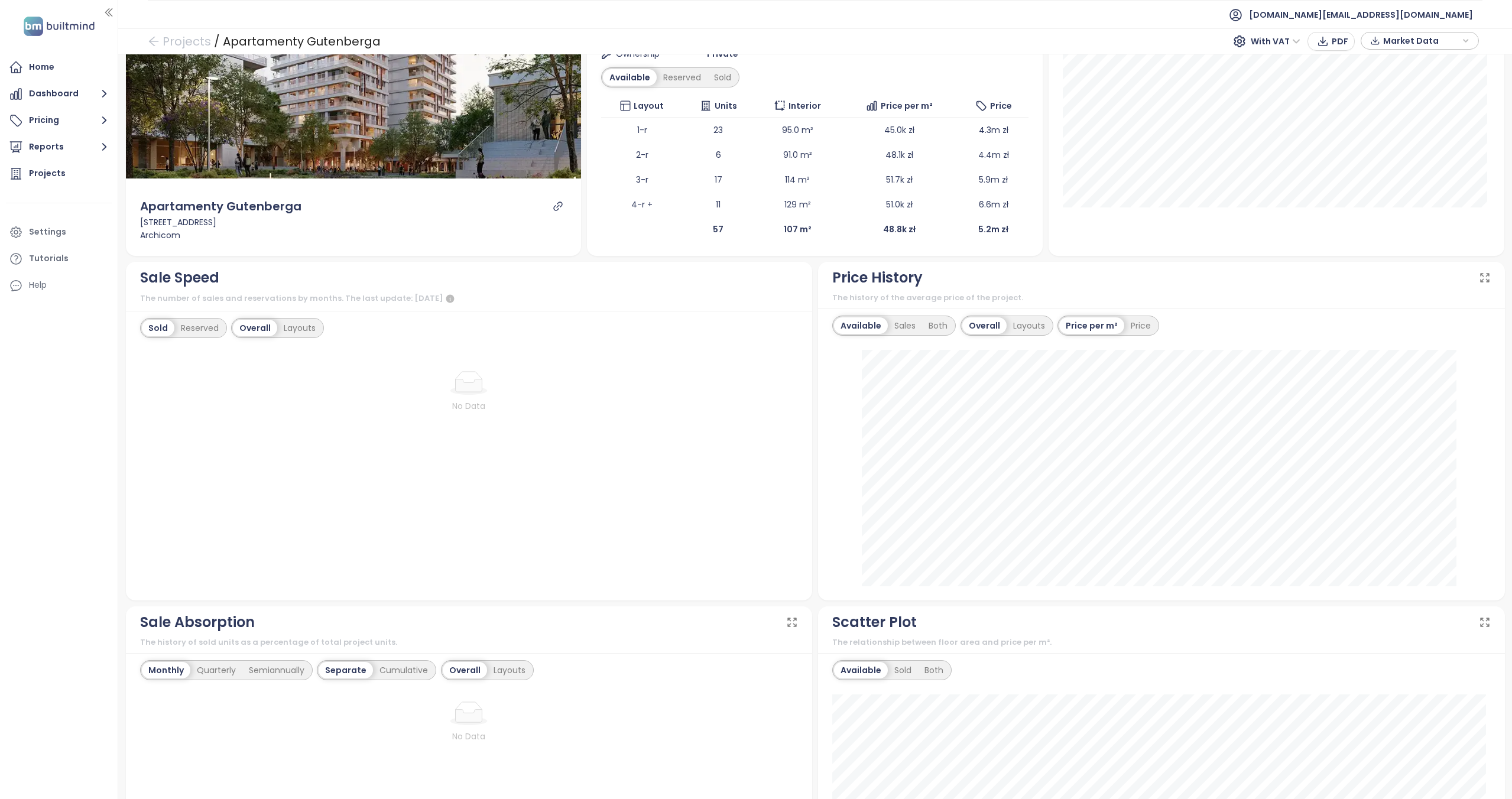
scroll to position [170, 0]
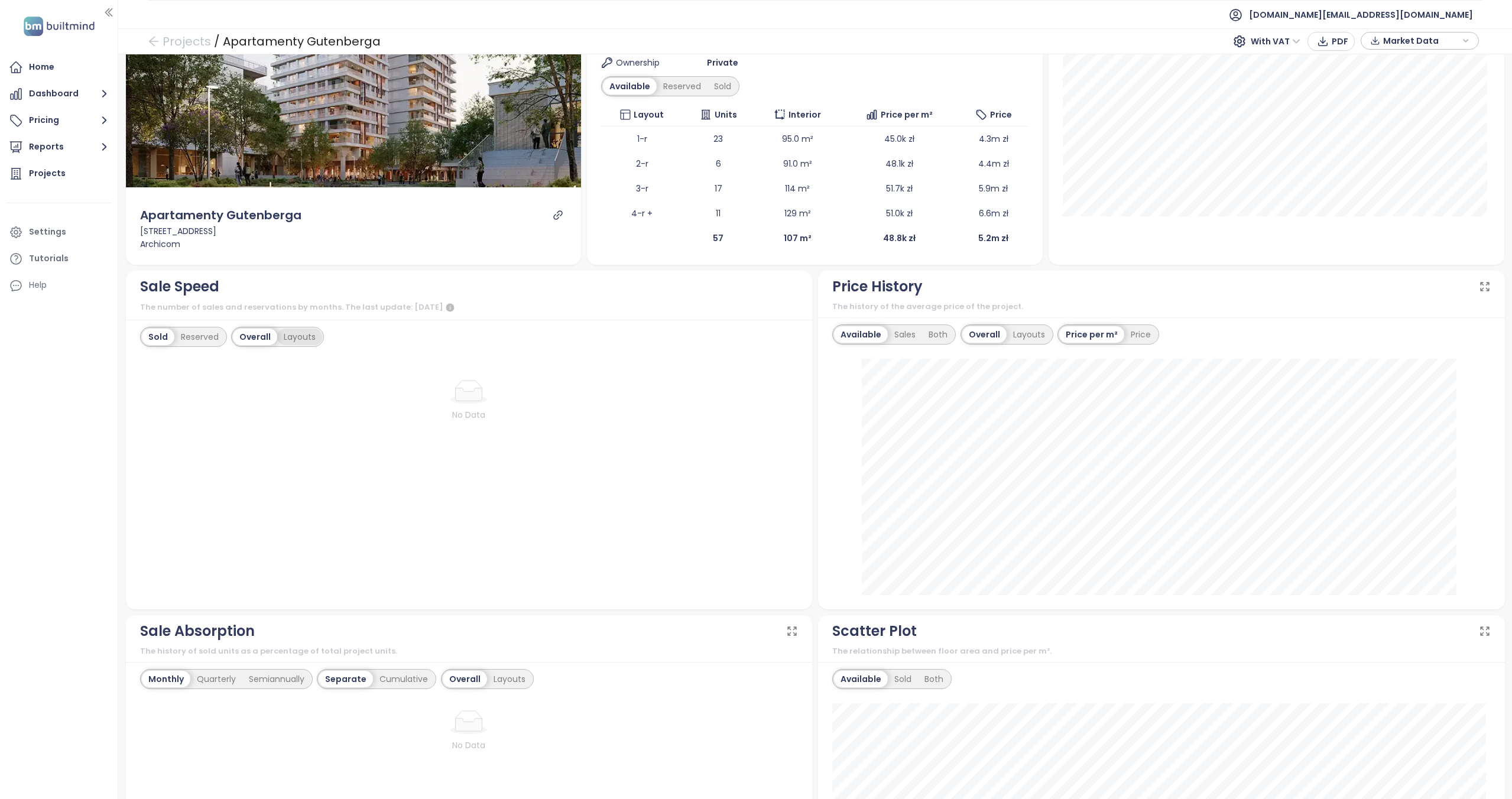
click at [305, 330] on div "Layouts" at bounding box center [299, 337] width 45 height 17
click at [200, 338] on div "Reserved" at bounding box center [199, 337] width 51 height 17
click at [151, 336] on div "Sold" at bounding box center [156, 337] width 30 height 17
click at [249, 335] on div "Overall" at bounding box center [252, 337] width 42 height 17
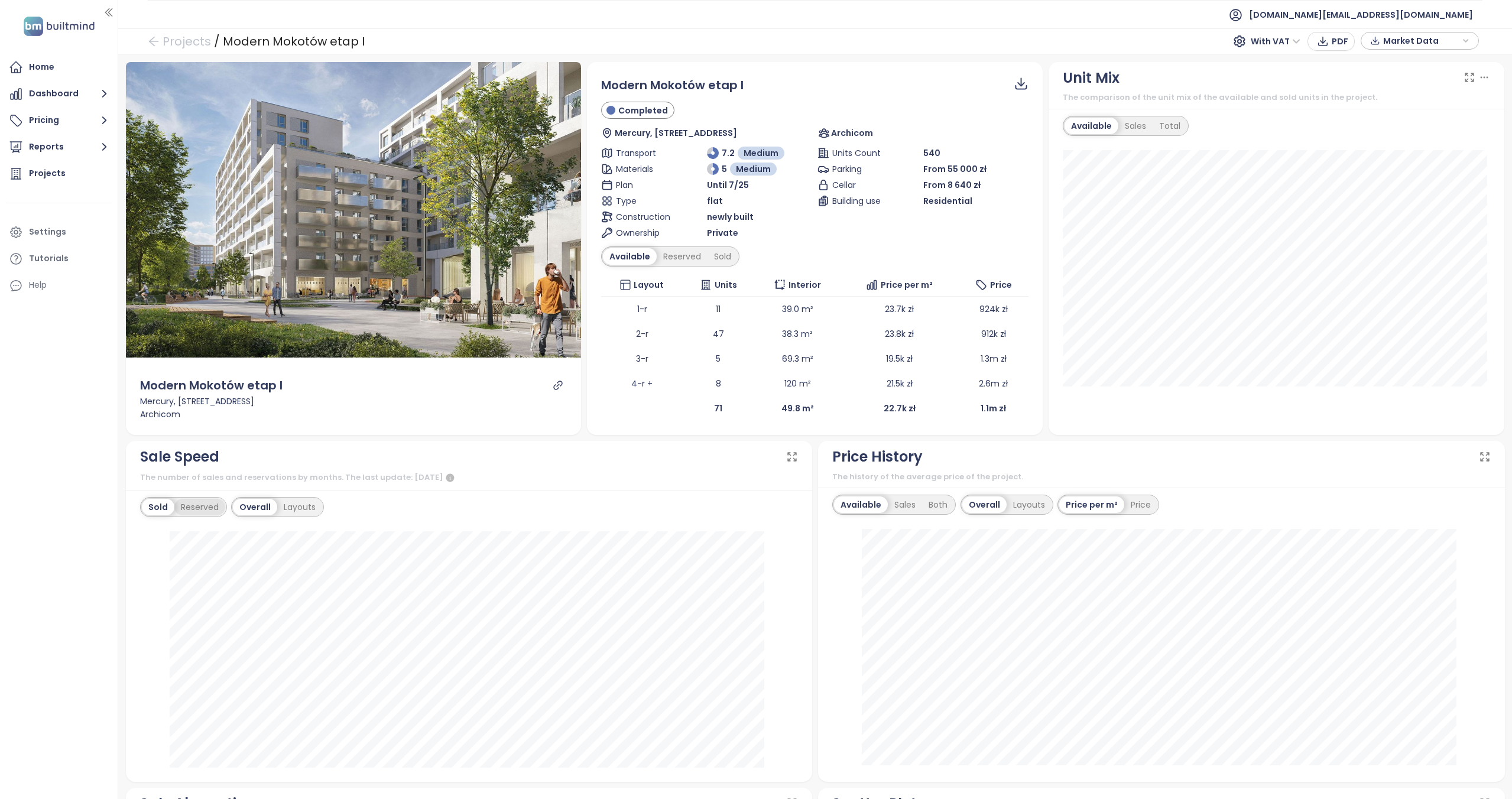
click at [200, 503] on div "Reserved" at bounding box center [199, 507] width 51 height 17
click at [159, 510] on div "Sold" at bounding box center [156, 507] width 30 height 17
click at [293, 512] on div "Layouts" at bounding box center [299, 507] width 45 height 17
click at [252, 508] on div "Overall" at bounding box center [254, 507] width 42 height 17
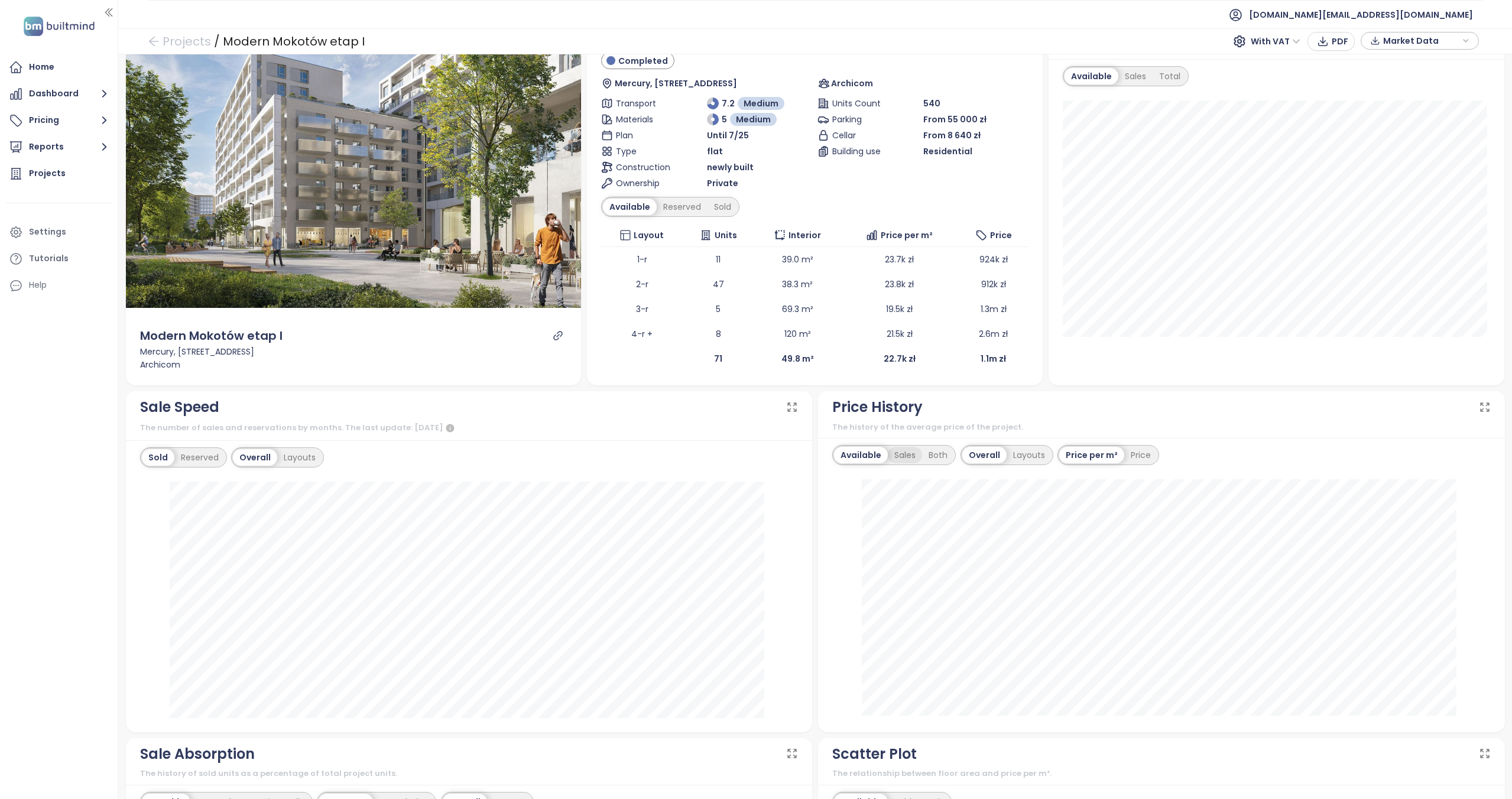
click at [900, 454] on div "Sales" at bounding box center [905, 455] width 34 height 17
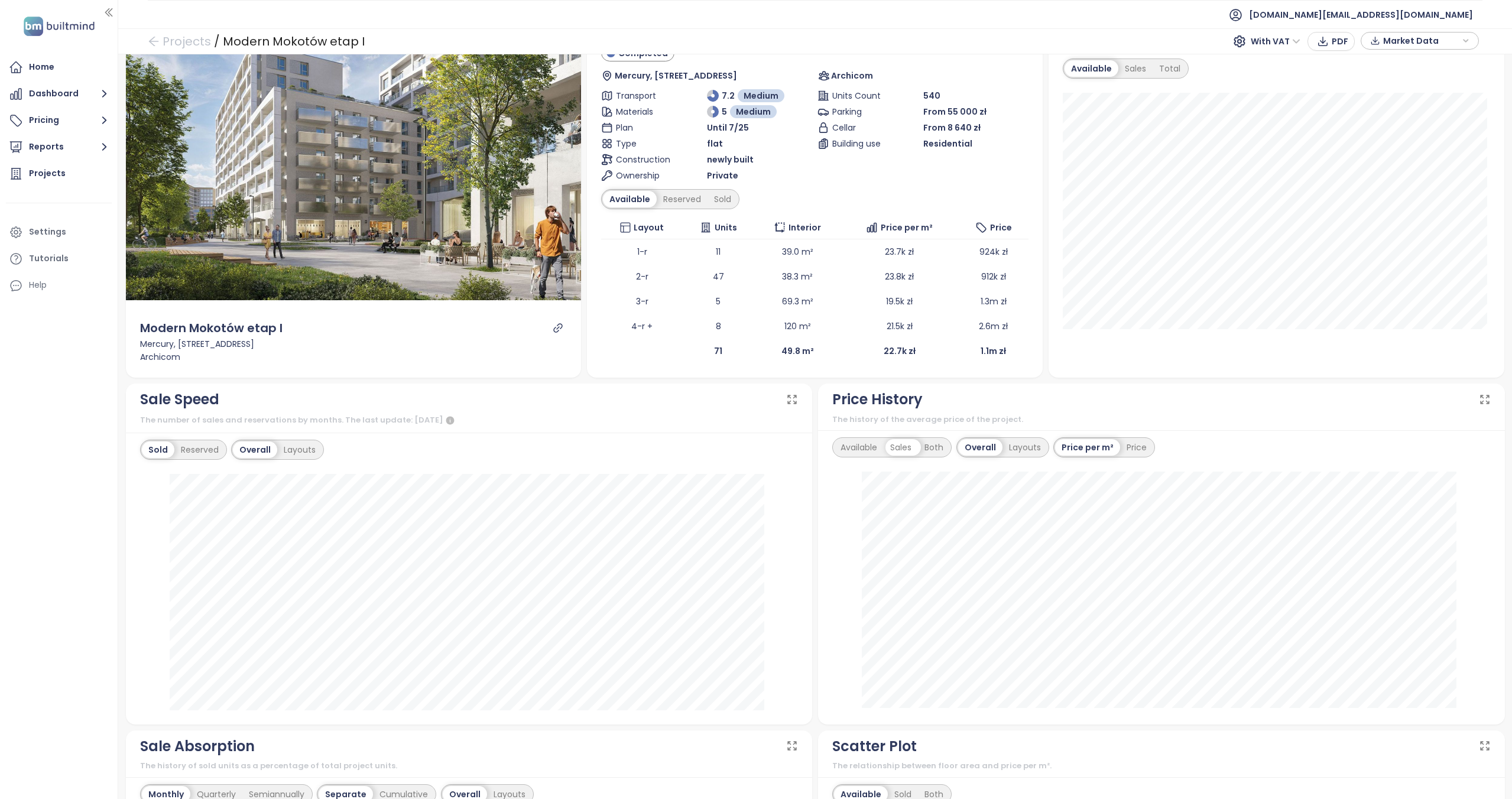
click at [928, 443] on div "Both" at bounding box center [934, 448] width 32 height 17
click at [859, 448] on div "Available" at bounding box center [859, 446] width 50 height 17
click at [1034, 441] on div "Layouts" at bounding box center [1025, 446] width 45 height 17
click at [948, 446] on div "Overall" at bounding box center [951, 446] width 42 height 17
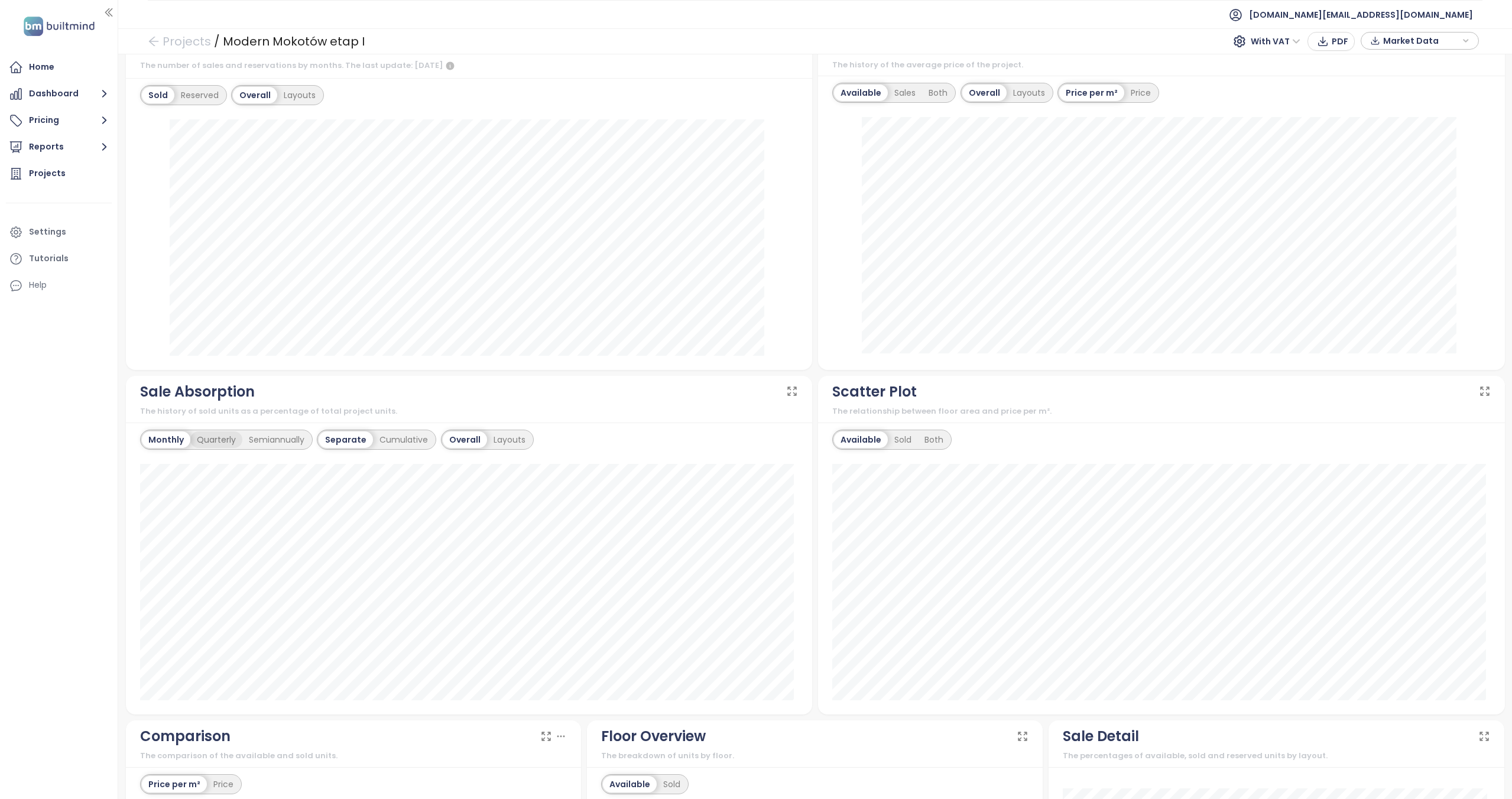
scroll to position [413, 0]
click at [207, 441] on div "Quarterly" at bounding box center [216, 439] width 52 height 17
click at [165, 439] on div "Monthly" at bounding box center [165, 439] width 46 height 17
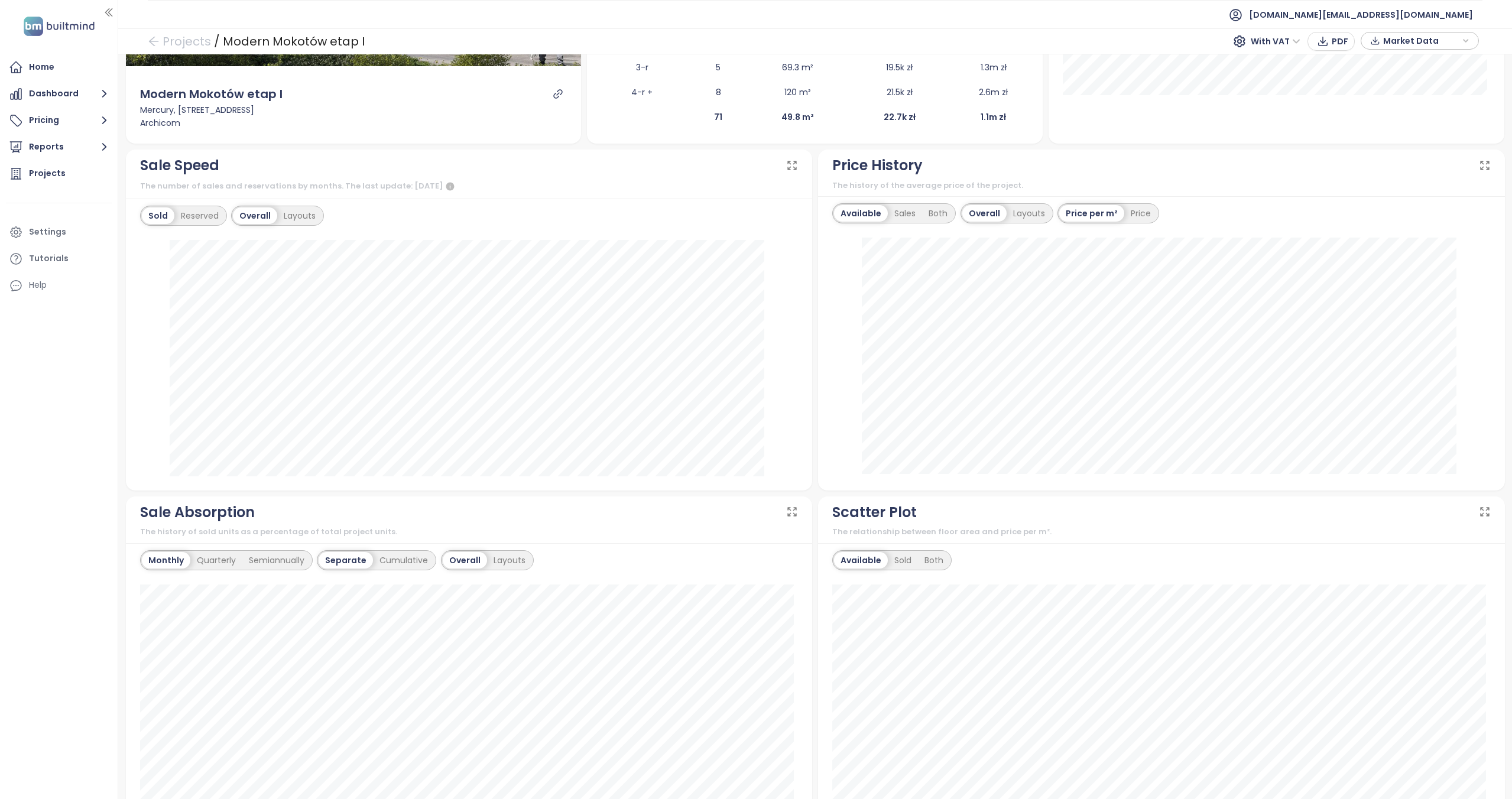
scroll to position [0, 0]
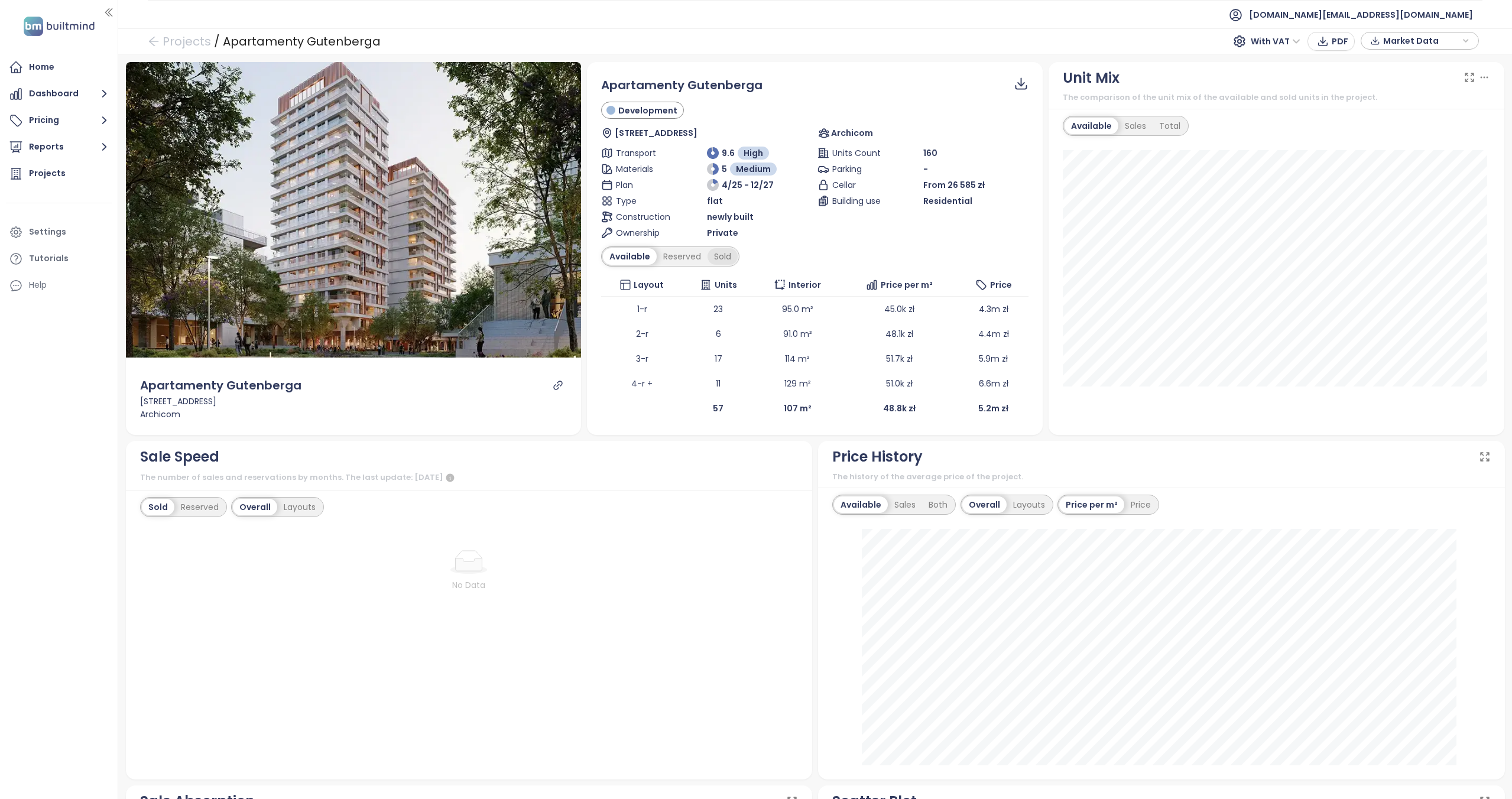
click at [707, 252] on div "Sold" at bounding box center [722, 257] width 30 height 17
click at [754, 405] on div "Apartamenty Gutenberga Development [STREET_ADDRESS] Archicom Transport 9.6 High…" at bounding box center [815, 246] width 455 height 368
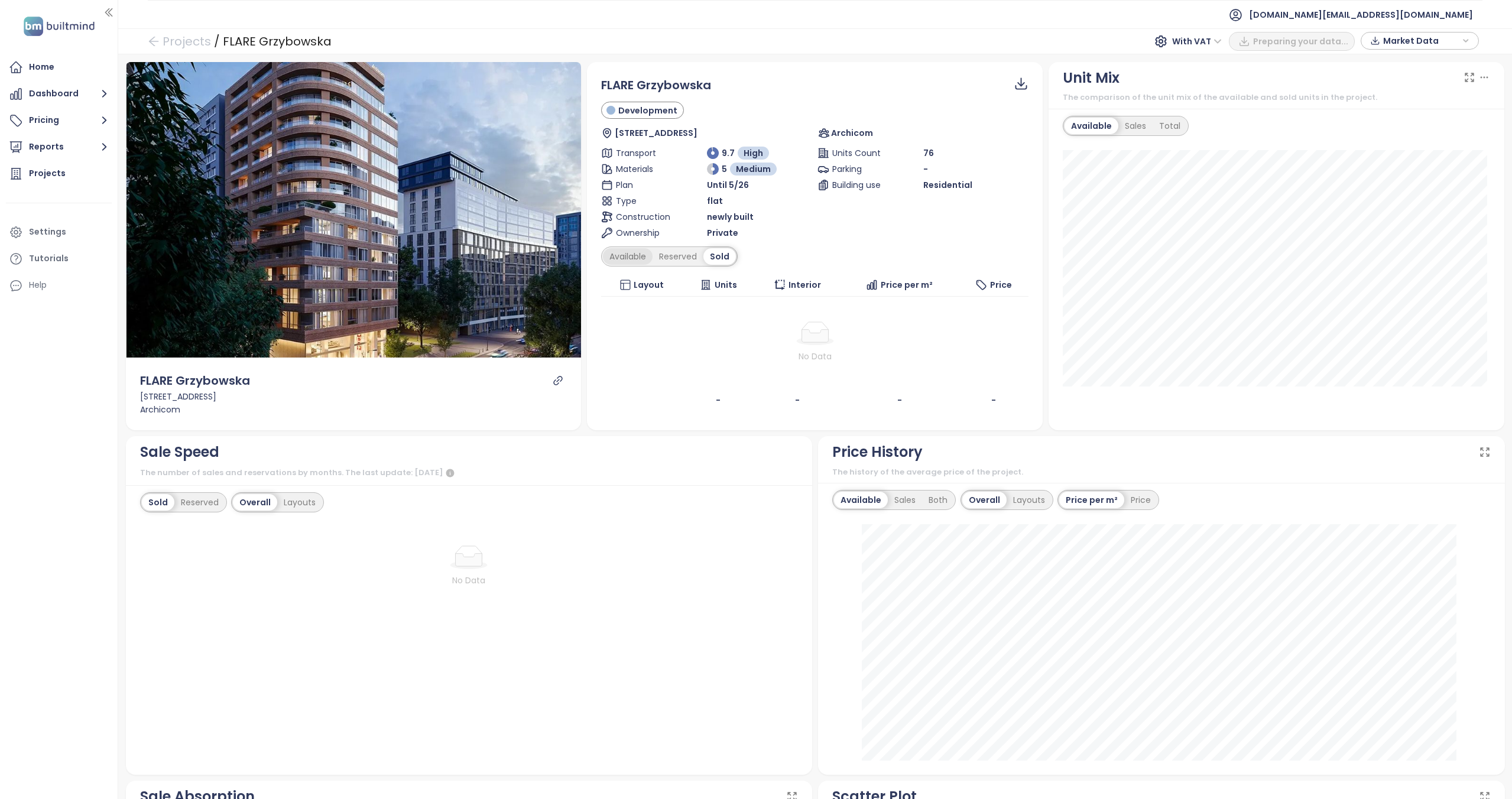
click at [610, 254] on div "Available" at bounding box center [627, 257] width 50 height 17
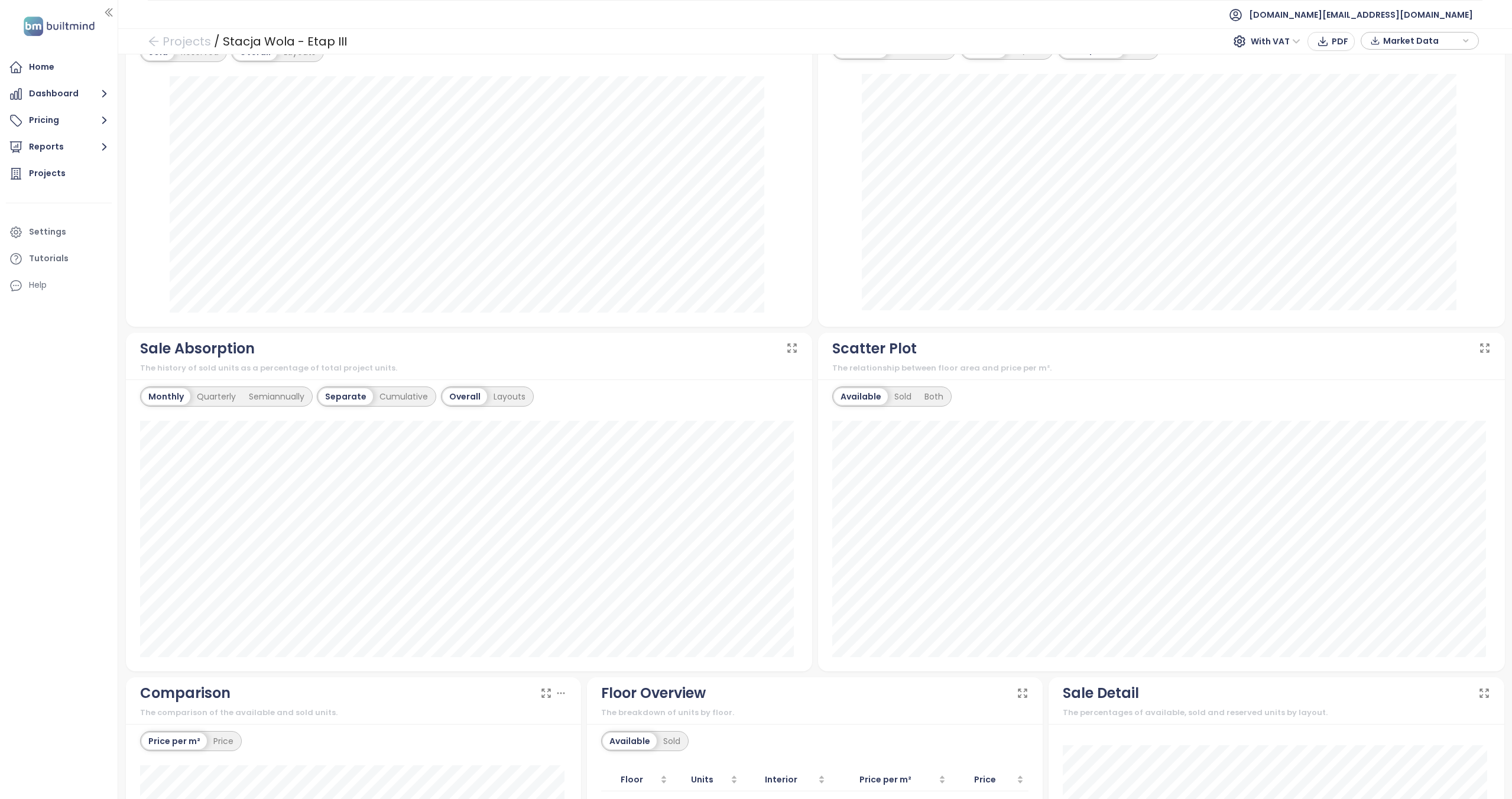
scroll to position [457, 0]
